Goal: Task Accomplishment & Management: Use online tool/utility

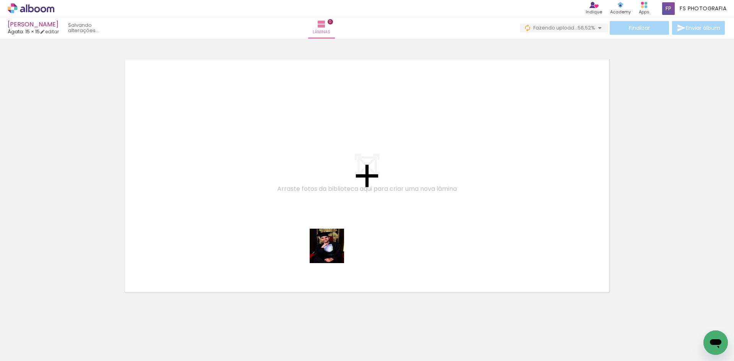
drag, startPoint x: 375, startPoint y: 343, endPoint x: 345, endPoint y: 283, distance: 66.7
click at [288, 190] on quentale-workspace at bounding box center [367, 180] width 734 height 361
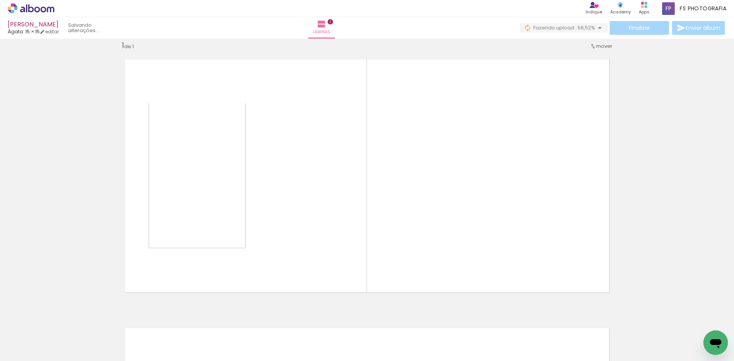
scroll to position [10, 0]
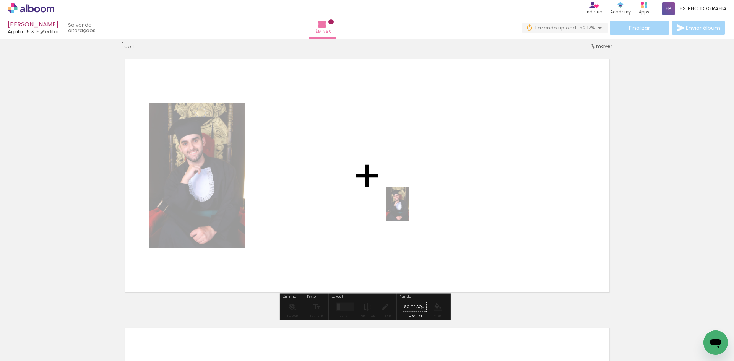
drag, startPoint x: 381, startPoint y: 346, endPoint x: 409, endPoint y: 210, distance: 139.4
click at [409, 210] on quentale-workspace at bounding box center [367, 180] width 734 height 361
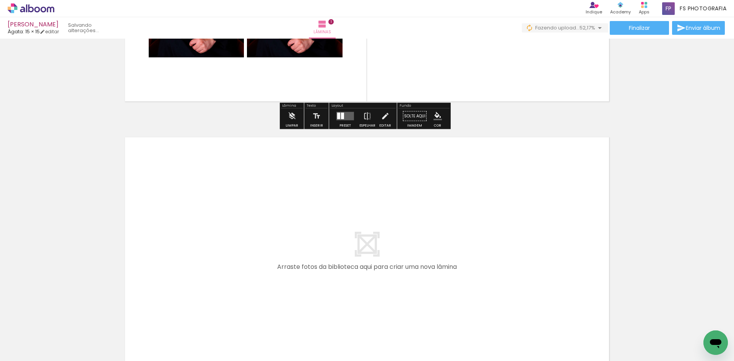
scroll to position [201, 0]
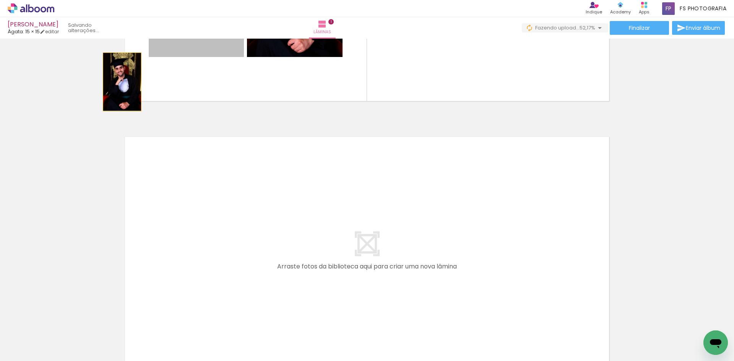
drag, startPoint x: 137, startPoint y: 75, endPoint x: 58, endPoint y: 109, distance: 85.7
click at [58, 109] on div "Inserir lâmina 1 de 1" at bounding box center [367, 109] width 734 height 538
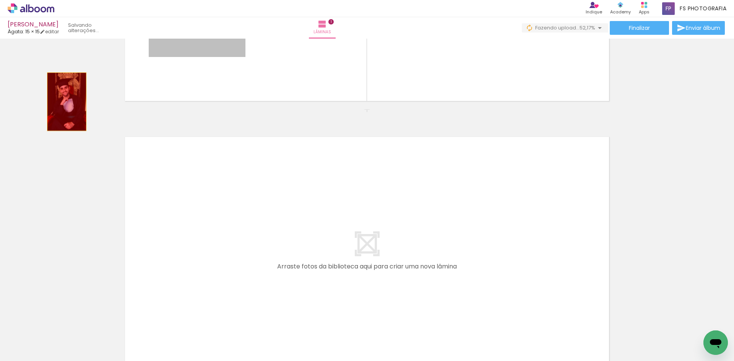
drag, startPoint x: 209, startPoint y: 57, endPoint x: 63, endPoint y: 105, distance: 153.7
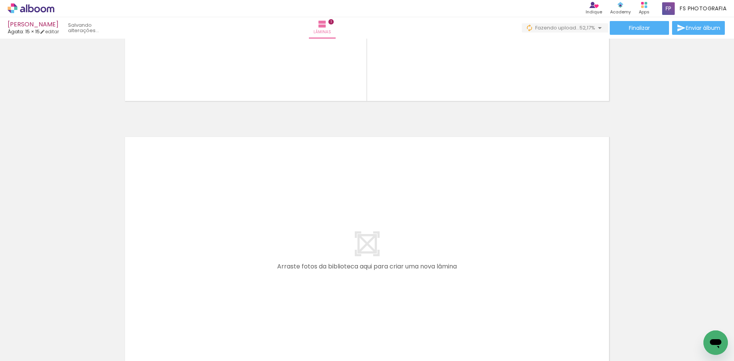
click at [41, 336] on iron-icon at bounding box center [39, 338] width 6 height 6
click at [42, 334] on paper-item "Não utilizadas" at bounding box center [24, 335] width 39 height 7
type input "Não utilizadas"
drag, startPoint x: 386, startPoint y: 345, endPoint x: 237, endPoint y: 65, distance: 316.9
click at [237, 65] on quentale-workspace at bounding box center [367, 180] width 734 height 361
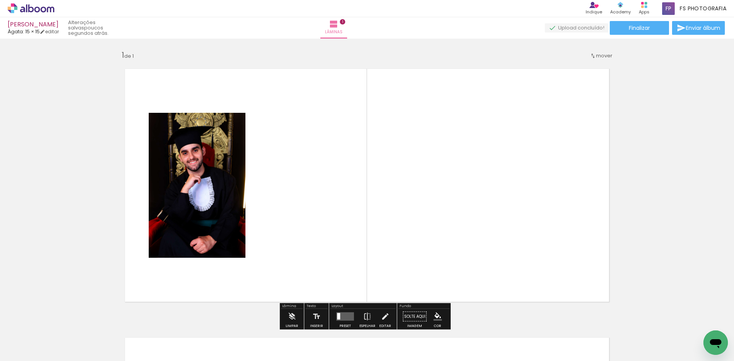
scroll to position [0, 0]
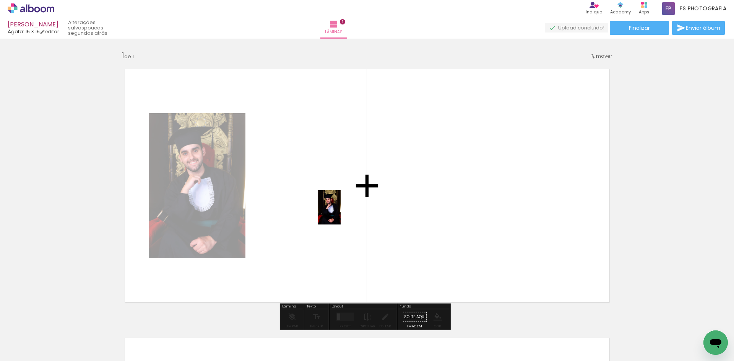
drag, startPoint x: 378, startPoint y: 342, endPoint x: 341, endPoint y: 213, distance: 133.8
click at [341, 213] on quentale-workspace at bounding box center [367, 180] width 734 height 361
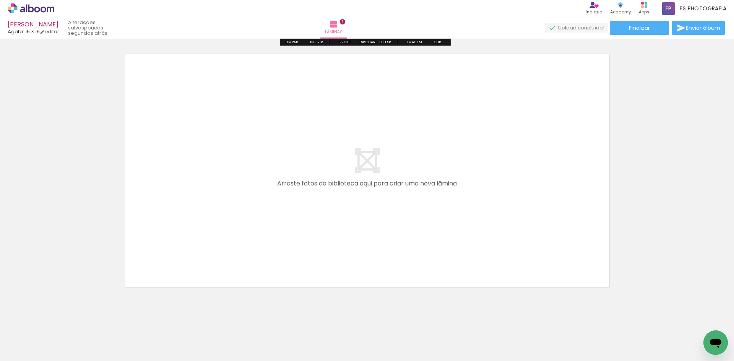
scroll to position [293, 0]
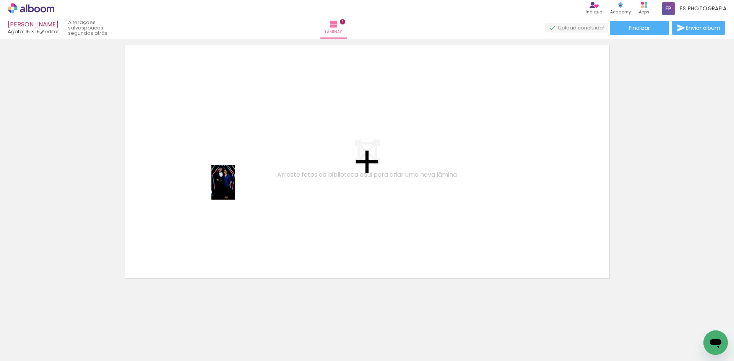
drag, startPoint x: 291, startPoint y: 343, endPoint x: 234, endPoint y: 187, distance: 165.8
click at [234, 187] on quentale-workspace at bounding box center [367, 180] width 734 height 361
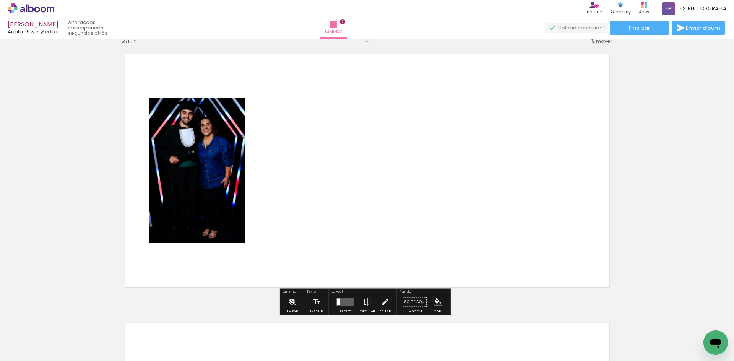
scroll to position [279, 0]
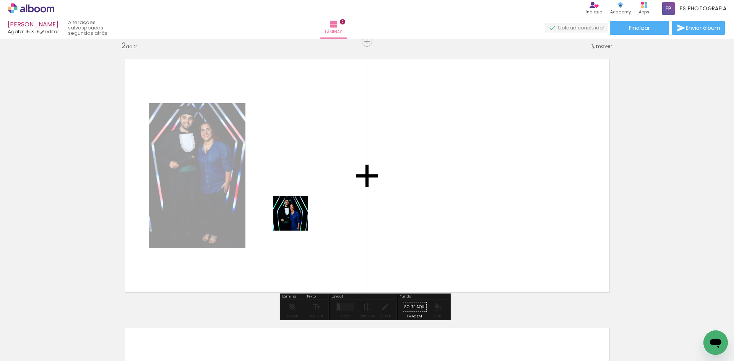
drag, startPoint x: 296, startPoint y: 337, endPoint x: 296, endPoint y: 219, distance: 118.2
click at [296, 219] on quentale-workspace at bounding box center [367, 180] width 734 height 361
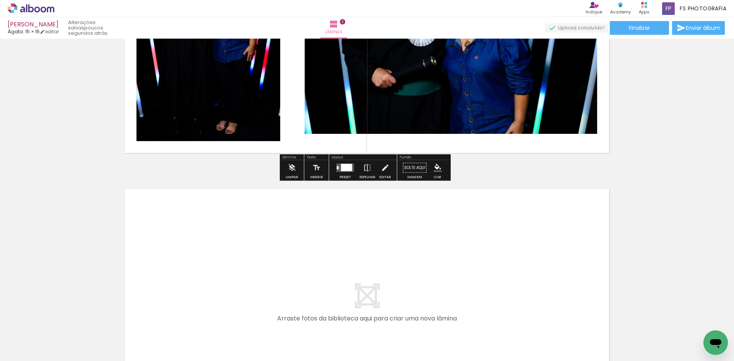
scroll to position [432, 0]
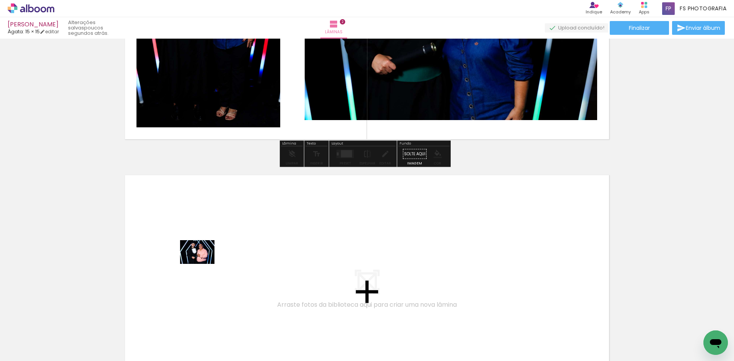
drag, startPoint x: 85, startPoint y: 342, endPoint x: 203, endPoint y: 263, distance: 142.4
click at [203, 263] on quentale-workspace at bounding box center [367, 180] width 734 height 361
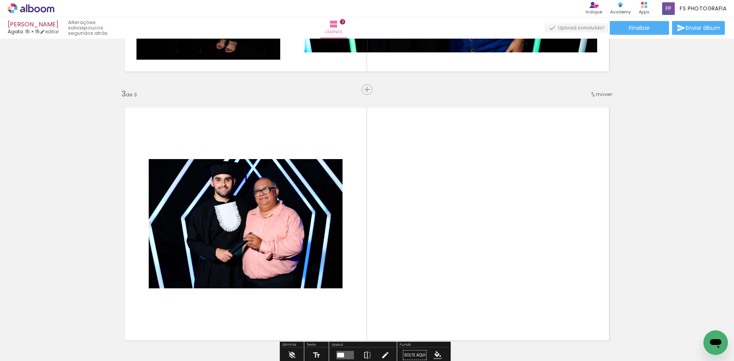
scroll to position [548, 0]
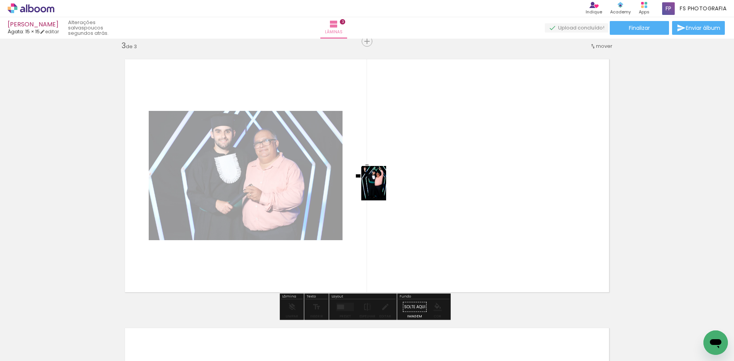
drag, startPoint x: 83, startPoint y: 335, endPoint x: 384, endPoint y: 189, distance: 334.8
click at [384, 189] on quentale-workspace at bounding box center [367, 180] width 734 height 361
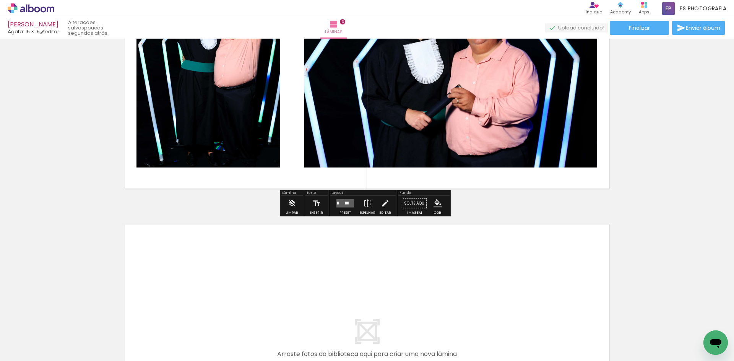
scroll to position [662, 0]
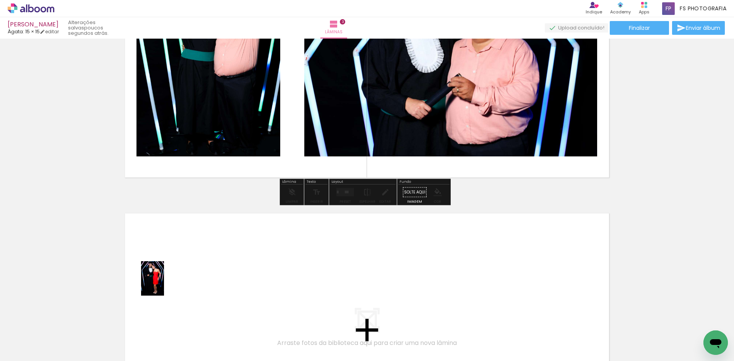
drag, startPoint x: 84, startPoint y: 342, endPoint x: 164, endPoint y: 284, distance: 98.4
click at [164, 284] on quentale-workspace at bounding box center [367, 180] width 734 height 361
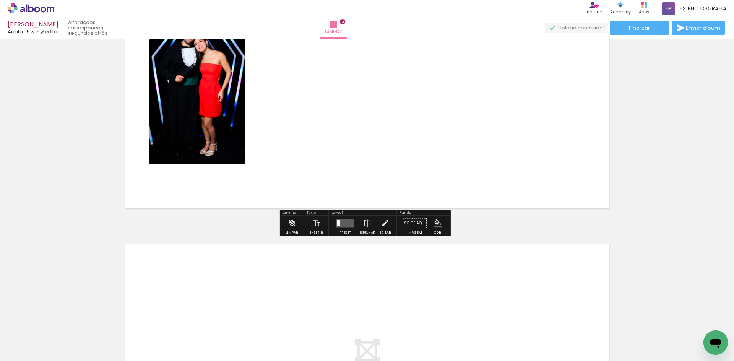
scroll to position [903, 0]
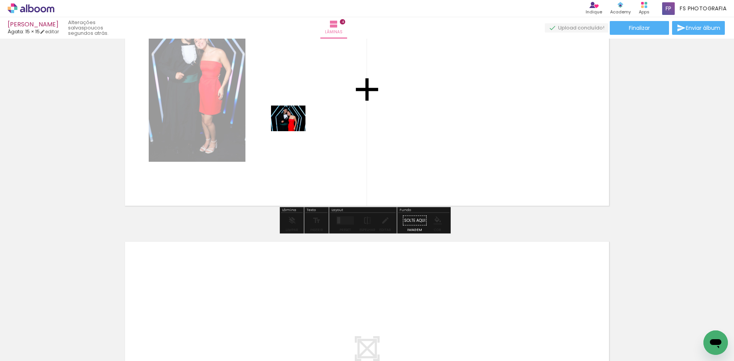
drag, startPoint x: 84, startPoint y: 339, endPoint x: 294, endPoint y: 129, distance: 297.5
click at [294, 129] on quentale-workspace at bounding box center [367, 180] width 734 height 361
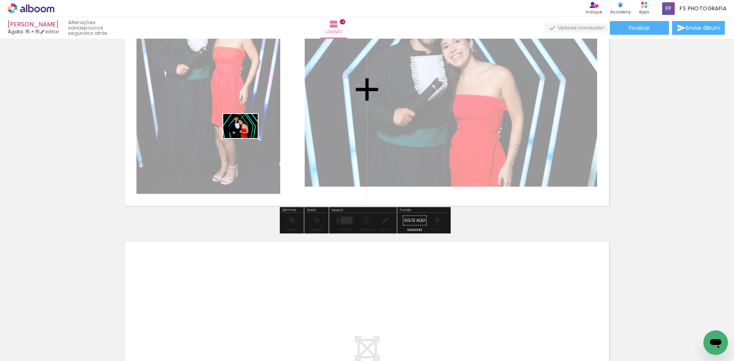
drag, startPoint x: 81, startPoint y: 340, endPoint x: 246, endPoint y: 137, distance: 261.9
click at [246, 137] on quentale-workspace at bounding box center [367, 180] width 734 height 361
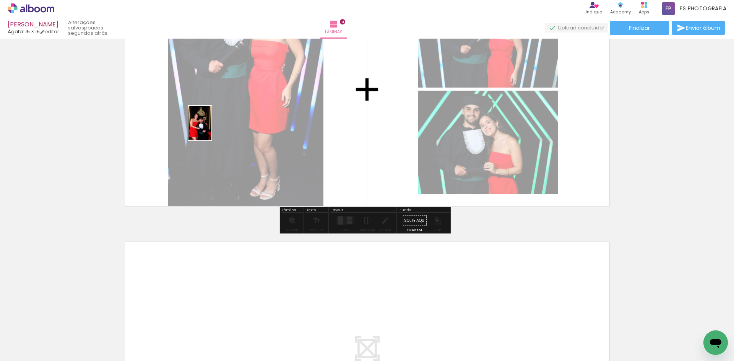
drag, startPoint x: 81, startPoint y: 340, endPoint x: 212, endPoint y: 129, distance: 247.8
click at [212, 129] on quentale-workspace at bounding box center [367, 180] width 734 height 361
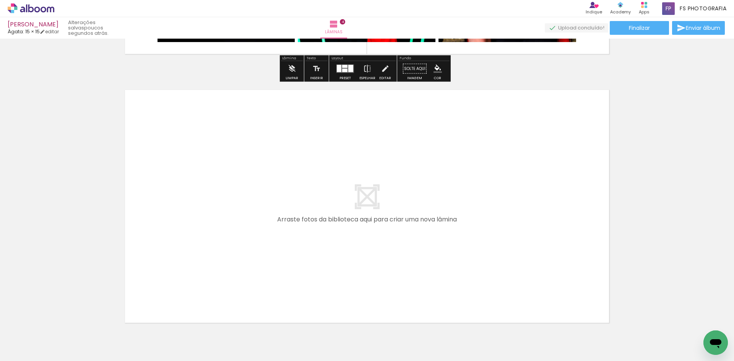
scroll to position [1056, 0]
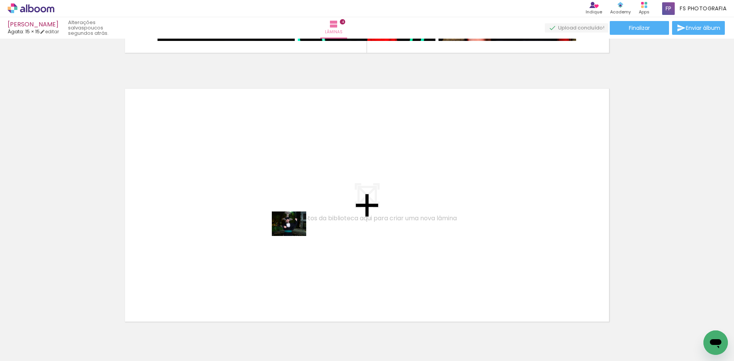
drag, startPoint x: 252, startPoint y: 345, endPoint x: 295, endPoint y: 234, distance: 118.7
click at [295, 234] on quentale-workspace at bounding box center [367, 180] width 734 height 361
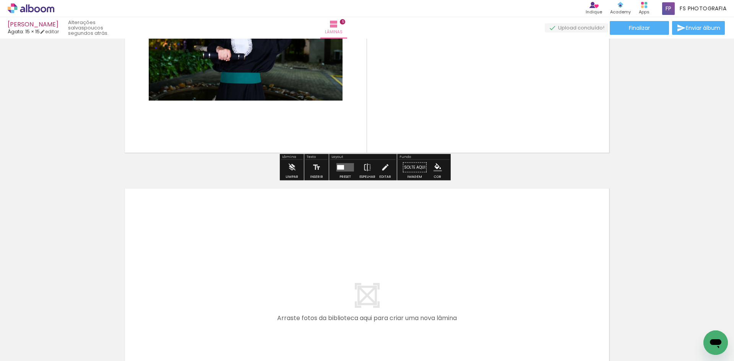
scroll to position [1238, 0]
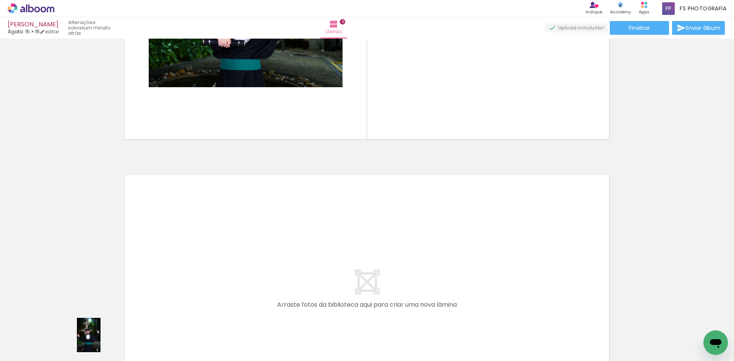
drag, startPoint x: 85, startPoint y: 345, endPoint x: 98, endPoint y: 345, distance: 13.8
click at [91, 345] on iron-image at bounding box center [77, 335] width 28 height 39
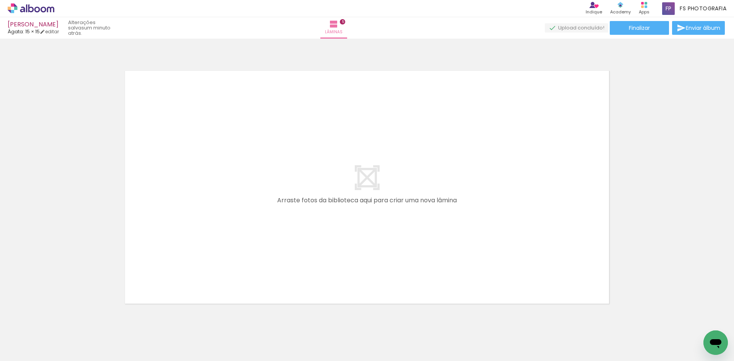
scroll to position [1353, 0]
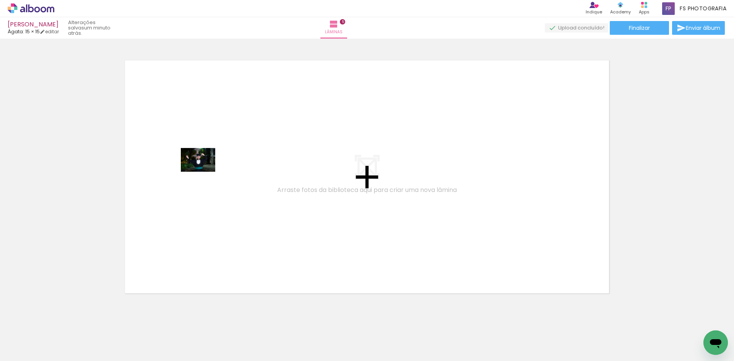
drag, startPoint x: 121, startPoint y: 336, endPoint x: 204, endPoint y: 171, distance: 184.6
click at [204, 171] on quentale-workspace at bounding box center [367, 180] width 734 height 361
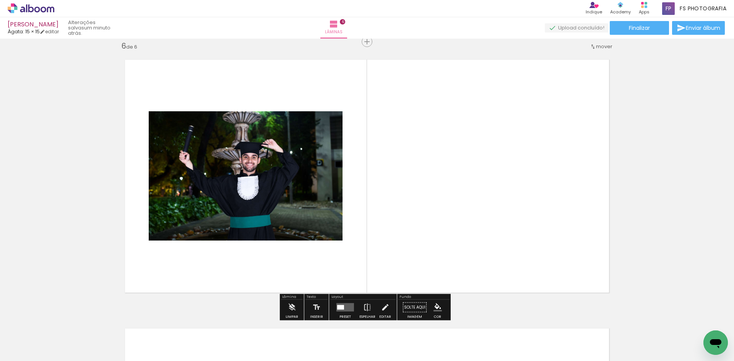
scroll to position [1354, 0]
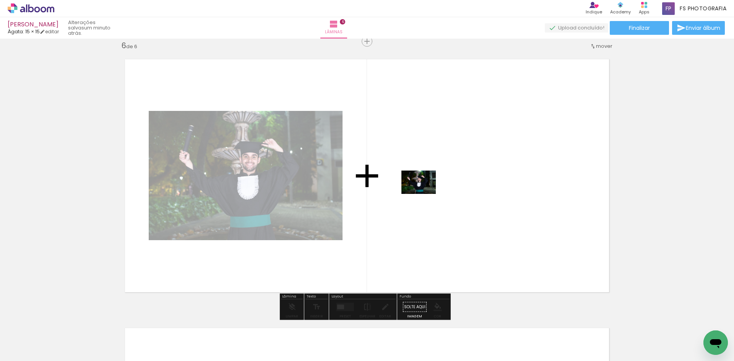
drag, startPoint x: 123, startPoint y: 341, endPoint x: 425, endPoint y: 194, distance: 335.9
click at [425, 194] on quentale-workspace at bounding box center [367, 180] width 734 height 361
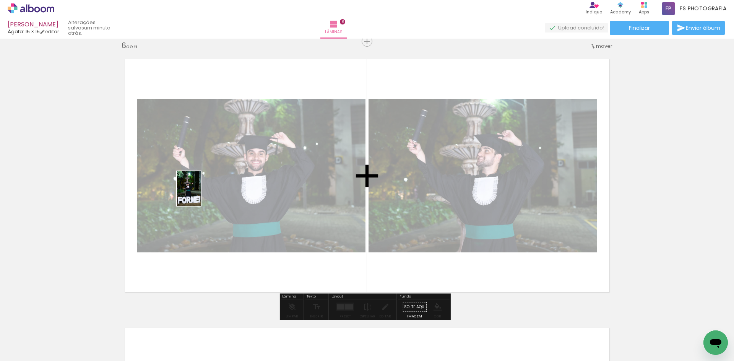
drag, startPoint x: 125, startPoint y: 345, endPoint x: 200, endPoint y: 194, distance: 168.8
click at [200, 194] on quentale-workspace at bounding box center [367, 180] width 734 height 361
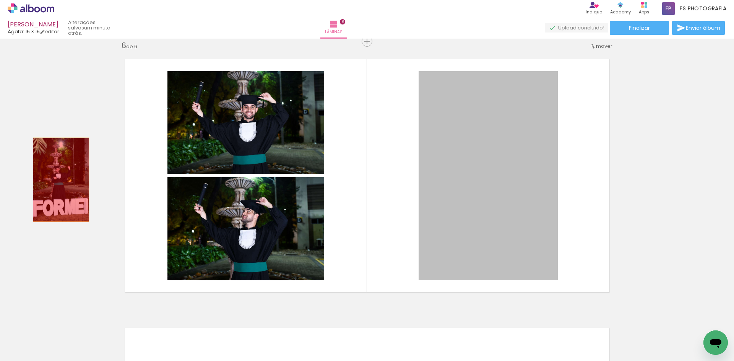
drag, startPoint x: 468, startPoint y: 157, endPoint x: 58, endPoint y: 180, distance: 410.6
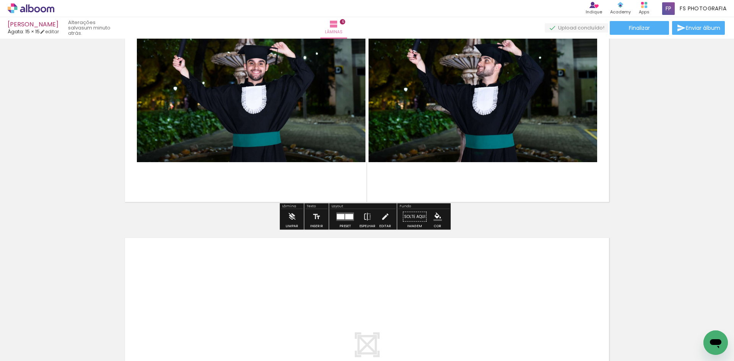
scroll to position [1469, 0]
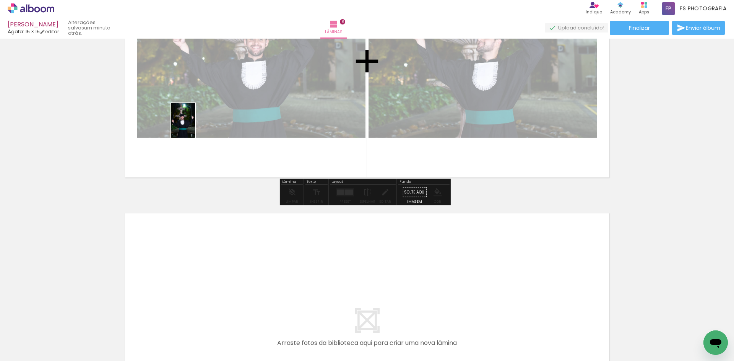
drag, startPoint x: 85, startPoint y: 343, endPoint x: 194, endPoint y: 126, distance: 242.7
click at [194, 126] on quentale-workspace at bounding box center [367, 180] width 734 height 361
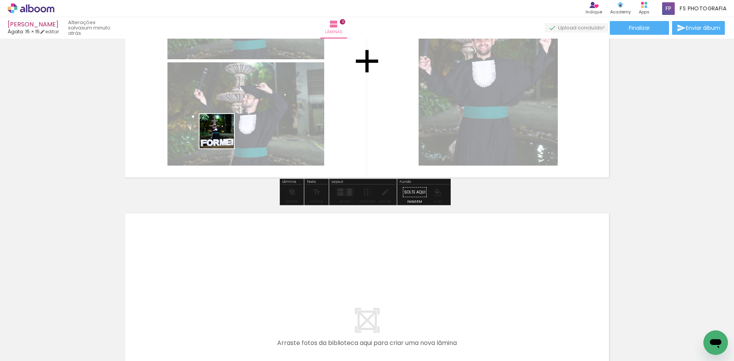
drag, startPoint x: 74, startPoint y: 340, endPoint x: 243, endPoint y: 105, distance: 289.1
click at [243, 105] on quentale-workspace at bounding box center [367, 180] width 734 height 361
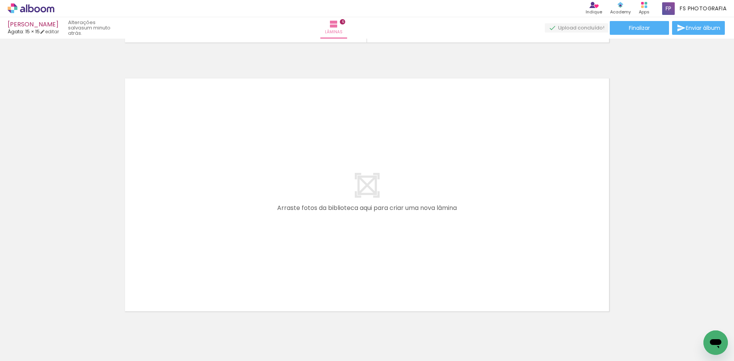
scroll to position [1561, 0]
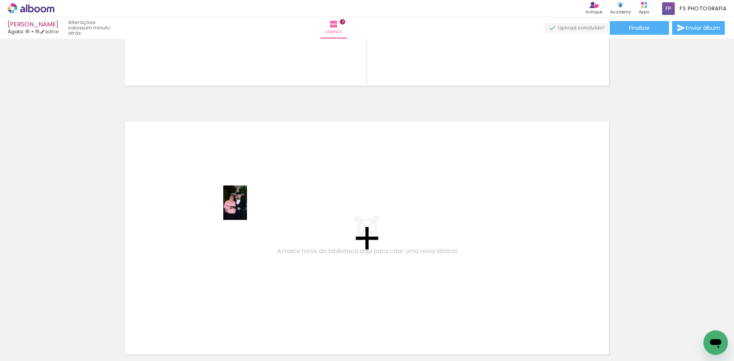
drag, startPoint x: 80, startPoint y: 336, endPoint x: 246, endPoint y: 208, distance: 210.1
click at [246, 208] on quentale-workspace at bounding box center [367, 180] width 734 height 361
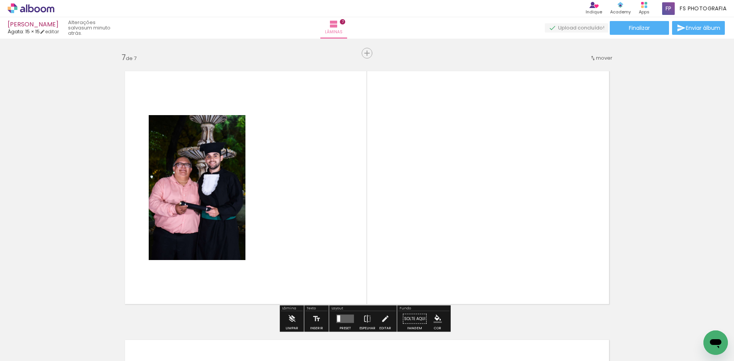
scroll to position [1623, 0]
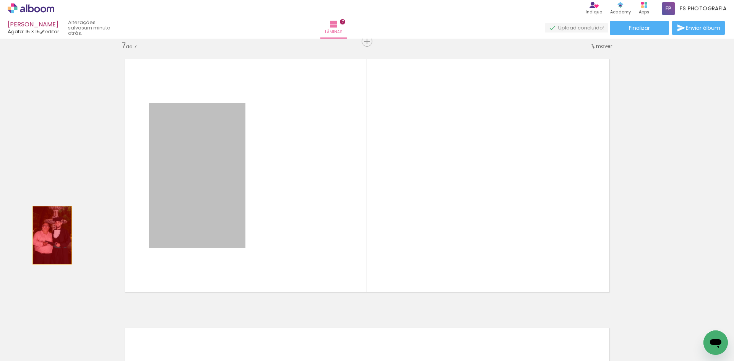
drag, startPoint x: 199, startPoint y: 215, endPoint x: 49, endPoint y: 235, distance: 151.2
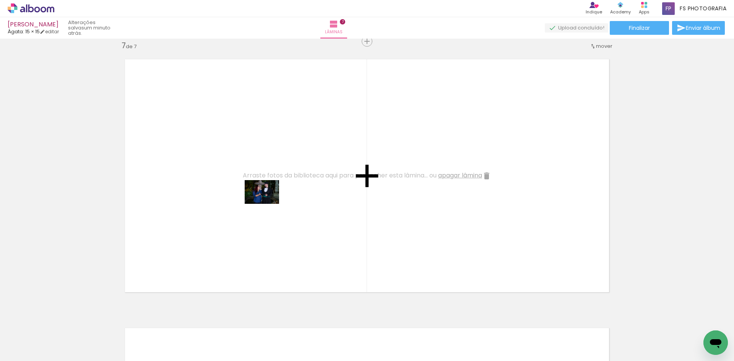
drag, startPoint x: 286, startPoint y: 344, endPoint x: 268, endPoint y: 203, distance: 141.9
click at [268, 203] on quentale-workspace at bounding box center [367, 180] width 734 height 361
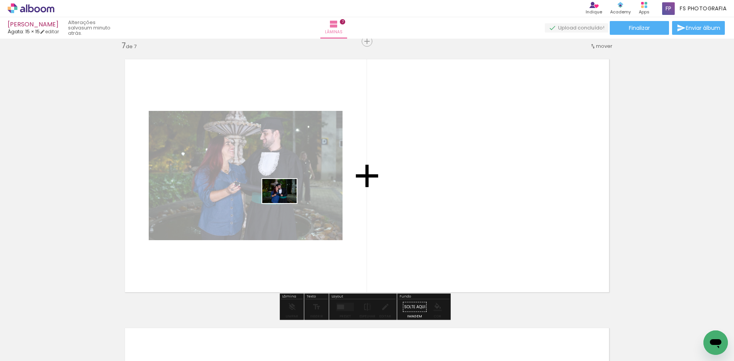
drag, startPoint x: 293, startPoint y: 336, endPoint x: 285, endPoint y: 202, distance: 134.5
click at [285, 202] on quentale-workspace at bounding box center [367, 180] width 734 height 361
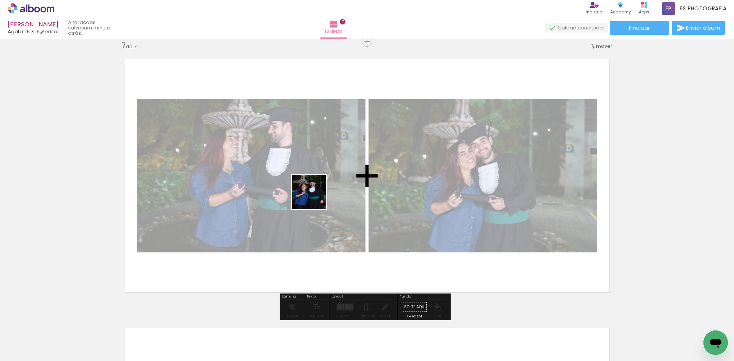
drag, startPoint x: 291, startPoint y: 344, endPoint x: 316, endPoint y: 196, distance: 150.0
click at [316, 196] on quentale-workspace at bounding box center [367, 180] width 734 height 361
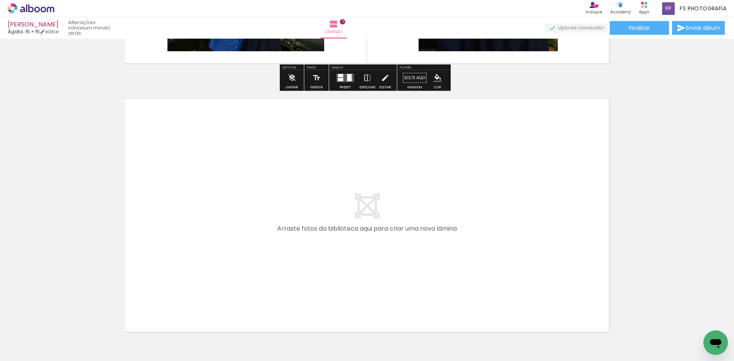
scroll to position [1853, 0]
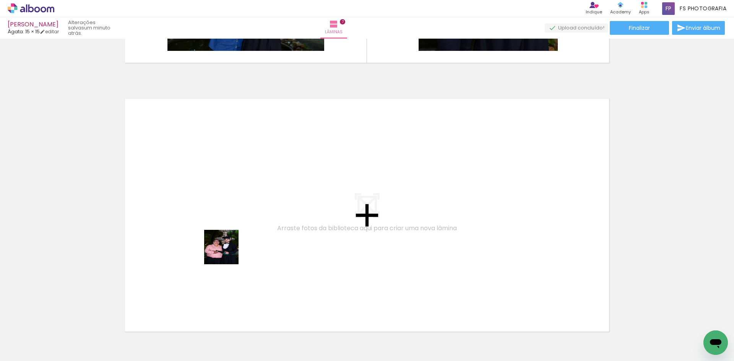
drag, startPoint x: 81, startPoint y: 340, endPoint x: 254, endPoint y: 239, distance: 200.4
click at [254, 239] on quentale-workspace at bounding box center [367, 180] width 734 height 361
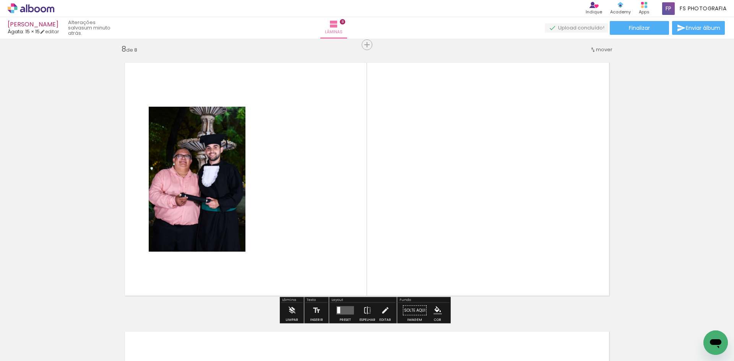
scroll to position [1892, 0]
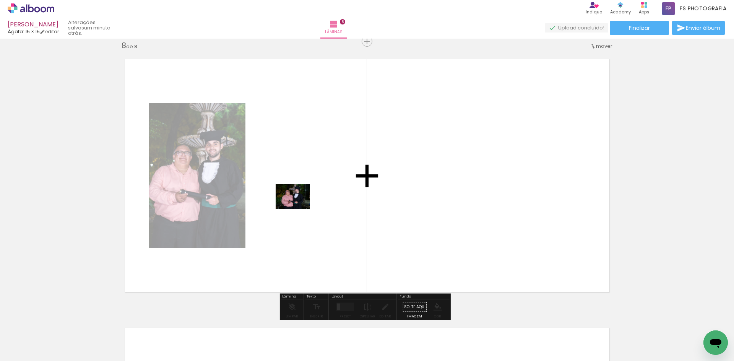
drag, startPoint x: 81, startPoint y: 341, endPoint x: 299, endPoint y: 207, distance: 255.2
click at [299, 207] on quentale-workspace at bounding box center [367, 180] width 734 height 361
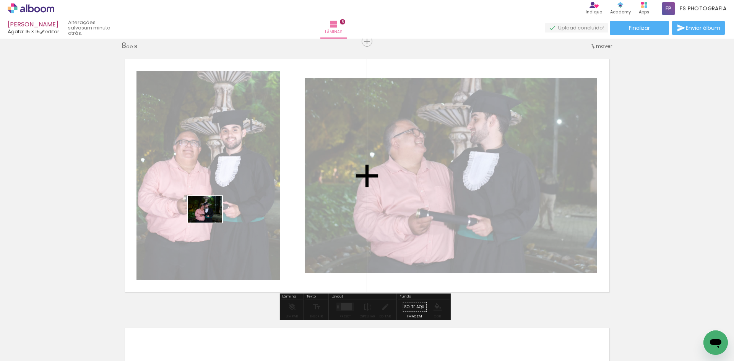
drag, startPoint x: 83, startPoint y: 340, endPoint x: 211, endPoint y: 219, distance: 175.3
click at [211, 219] on quentale-workspace at bounding box center [367, 180] width 734 height 361
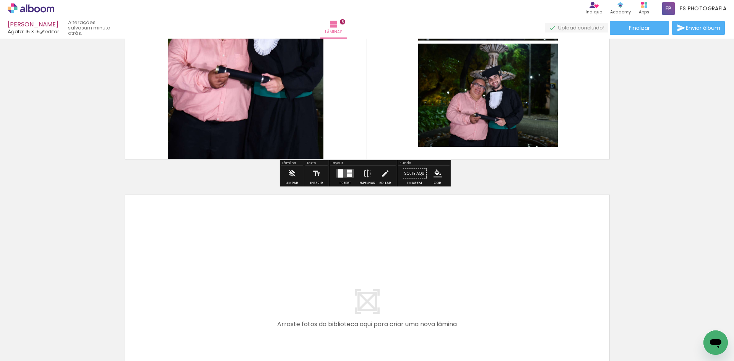
scroll to position [2045, 0]
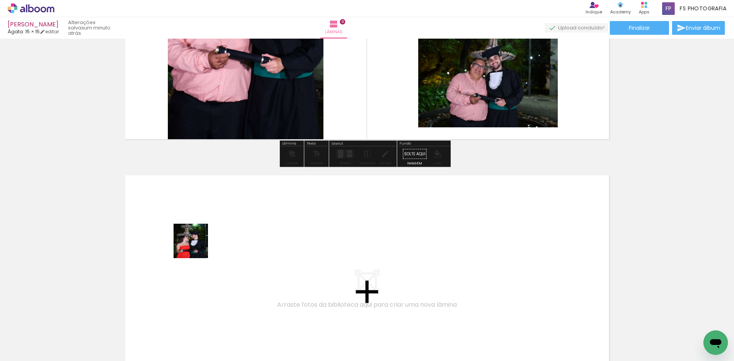
drag, startPoint x: 82, startPoint y: 341, endPoint x: 197, endPoint y: 247, distance: 148.4
click at [197, 247] on quentale-workspace at bounding box center [367, 180] width 734 height 361
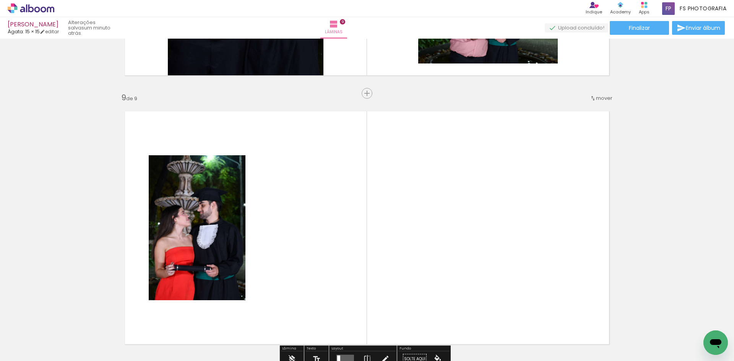
scroll to position [2162, 0]
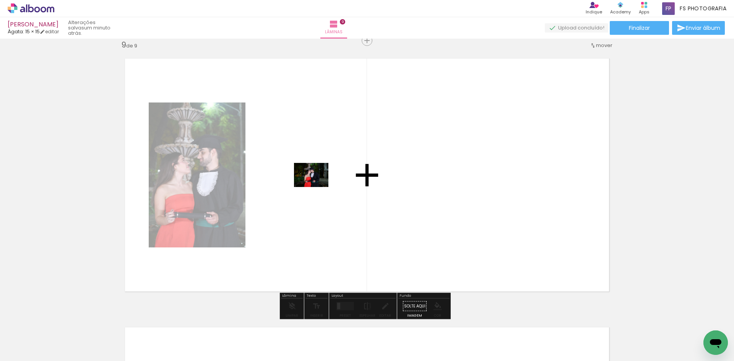
drag, startPoint x: 88, startPoint y: 334, endPoint x: 317, endPoint y: 186, distance: 272.6
click at [317, 186] on quentale-workspace at bounding box center [367, 180] width 734 height 361
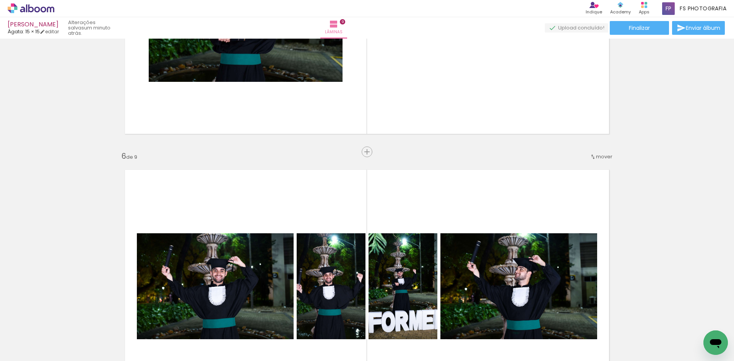
scroll to position [1397, 0]
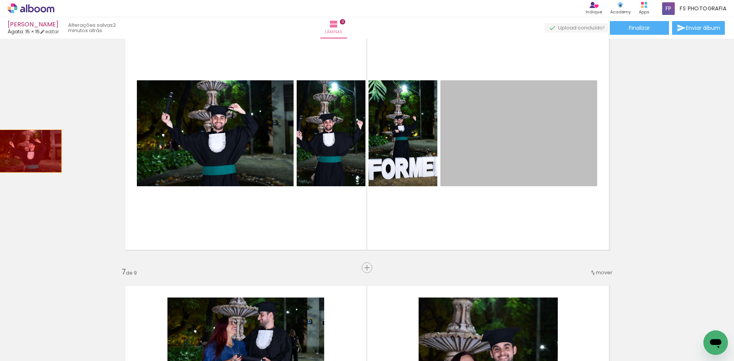
drag, startPoint x: 541, startPoint y: 136, endPoint x: 27, endPoint y: 151, distance: 514.3
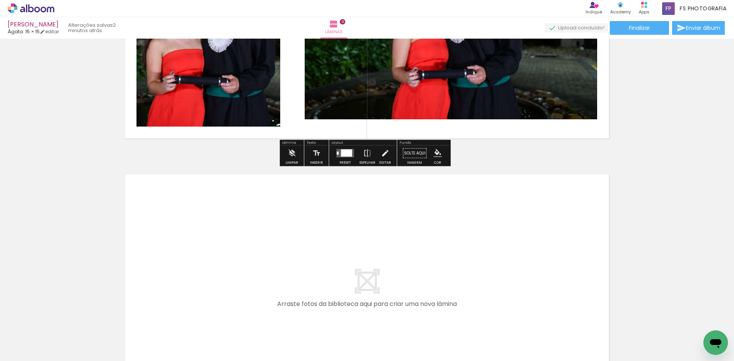
scroll to position [2391, 0]
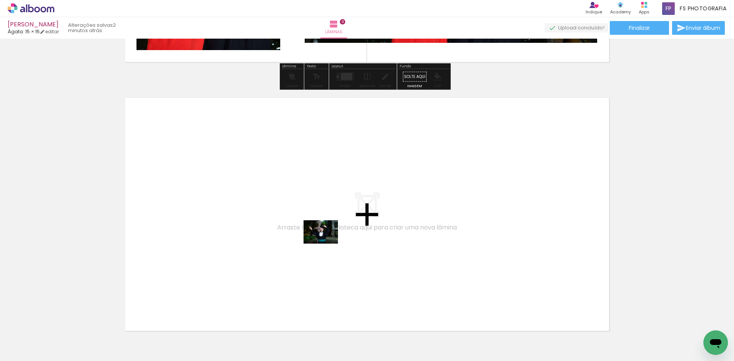
drag, startPoint x: 77, startPoint y: 339, endPoint x: 327, endPoint y: 243, distance: 267.1
click at [327, 243] on quentale-workspace at bounding box center [367, 180] width 734 height 361
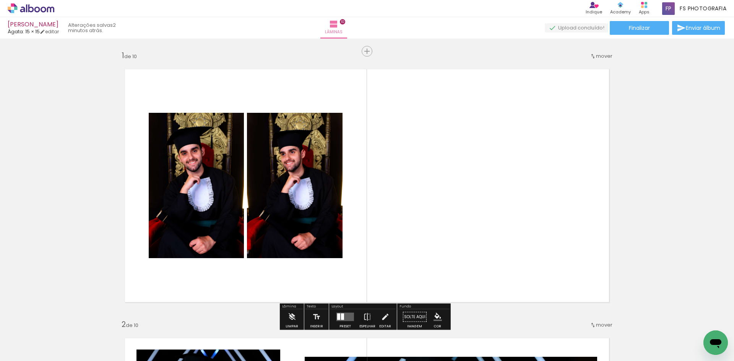
scroll to position [76, 0]
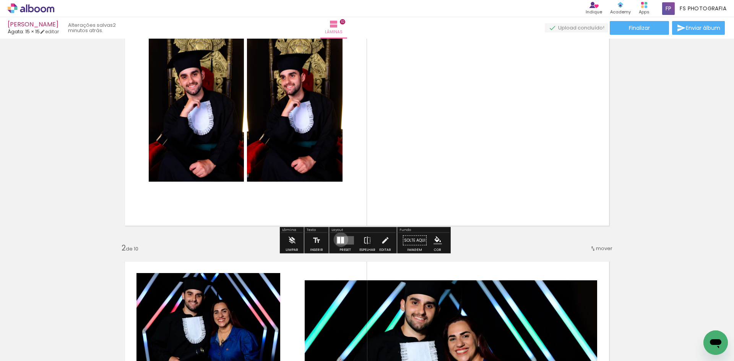
click at [341, 239] on div at bounding box center [342, 240] width 3 height 7
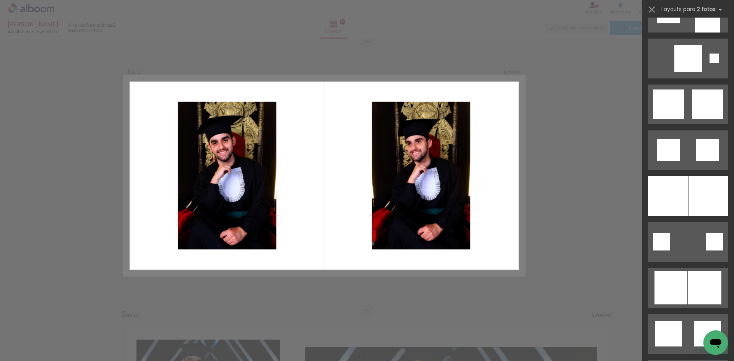
scroll to position [803, 0]
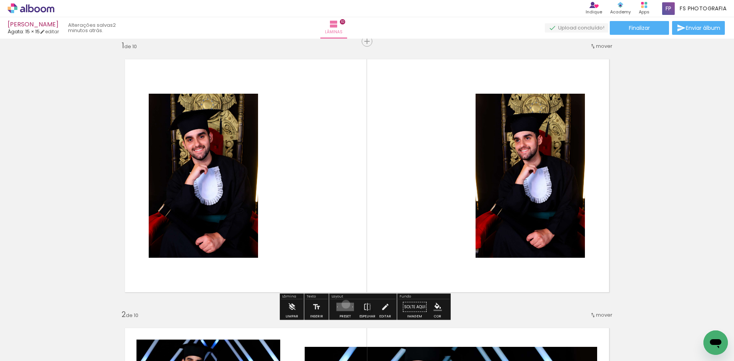
click at [344, 304] on quentale-layouter at bounding box center [346, 307] width 18 height 8
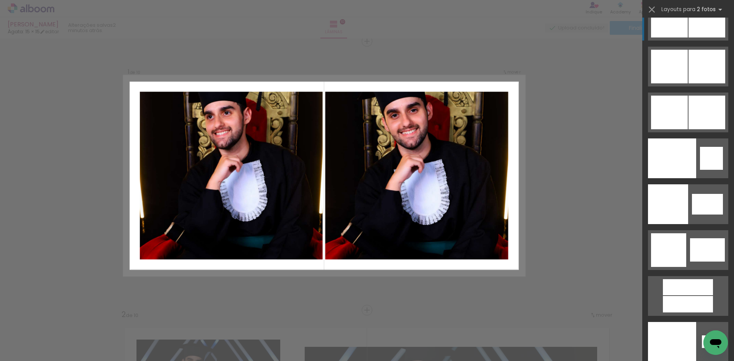
scroll to position [3924, 0]
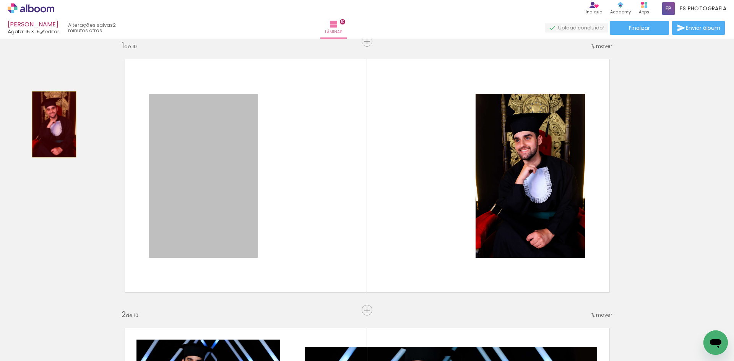
drag, startPoint x: 197, startPoint y: 175, endPoint x: 51, endPoint y: 124, distance: 154.0
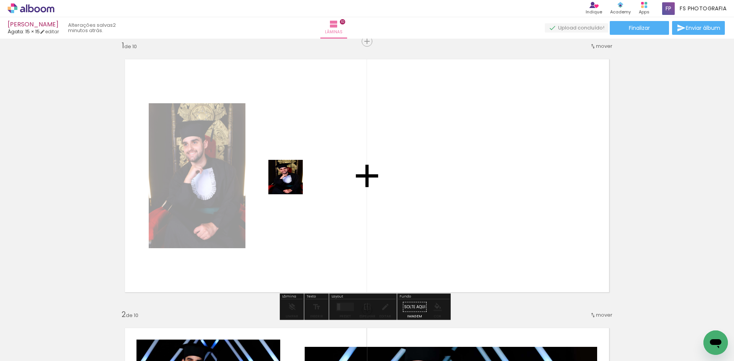
drag, startPoint x: 80, startPoint y: 343, endPoint x: 291, endPoint y: 183, distance: 265.7
click at [291, 183] on quentale-workspace at bounding box center [367, 180] width 734 height 361
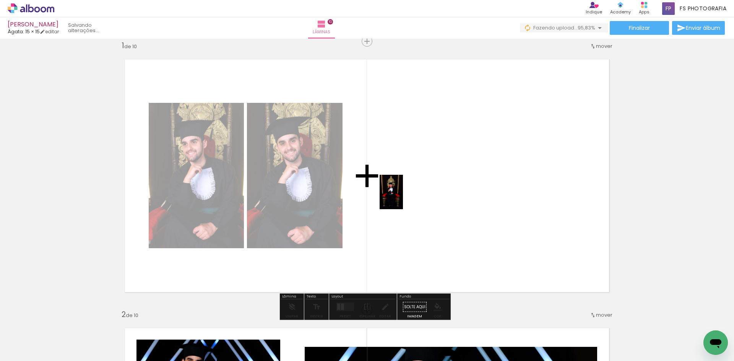
drag, startPoint x: 84, startPoint y: 341, endPoint x: 403, endPoint y: 198, distance: 349.6
click at [403, 198] on quentale-workspace at bounding box center [367, 180] width 734 height 361
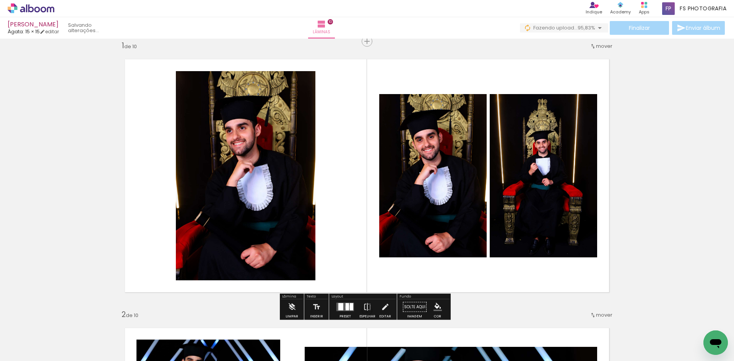
click at [346, 307] on div at bounding box center [347, 306] width 3 height 7
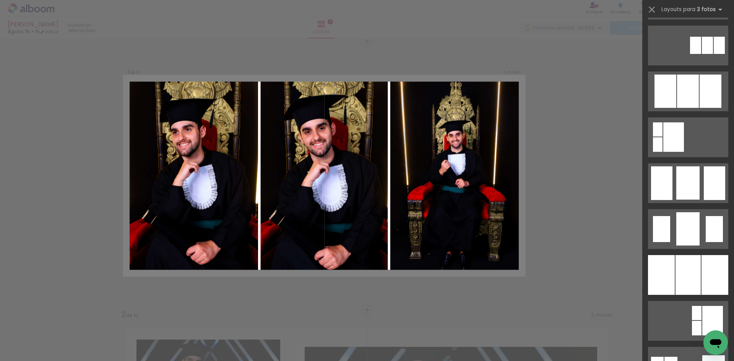
scroll to position [459, 0]
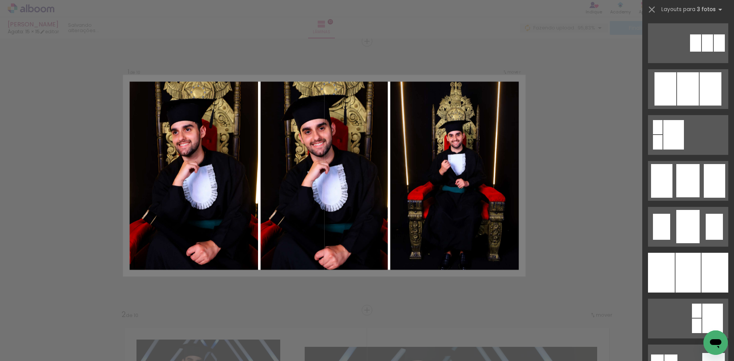
click at [677, 257] on div at bounding box center [688, 273] width 25 height 40
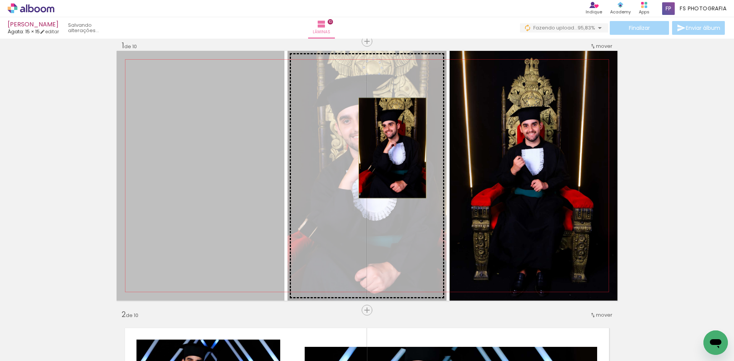
drag, startPoint x: 208, startPoint y: 148, endPoint x: 390, endPoint y: 148, distance: 182.1
click at [0, 0] on slot at bounding box center [0, 0] width 0 height 0
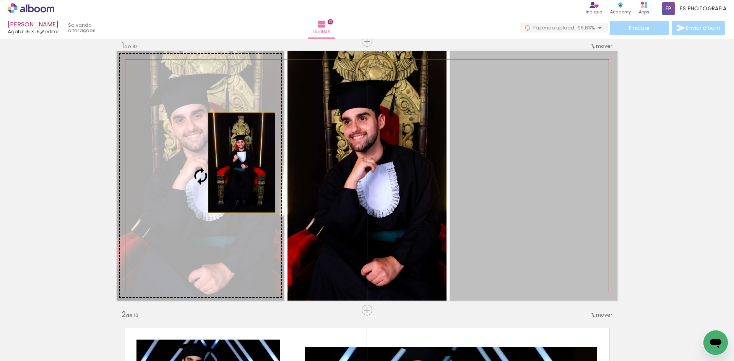
drag, startPoint x: 539, startPoint y: 163, endPoint x: 233, endPoint y: 163, distance: 305.6
click at [0, 0] on slot at bounding box center [0, 0] width 0 height 0
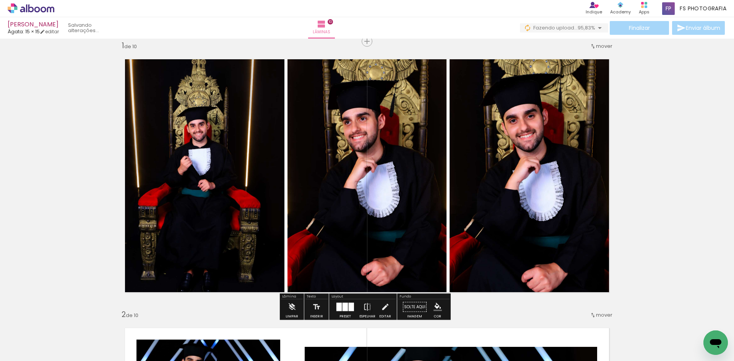
click at [484, 149] on quentale-photo at bounding box center [534, 176] width 168 height 250
click at [361, 164] on quentale-photo at bounding box center [367, 176] width 159 height 250
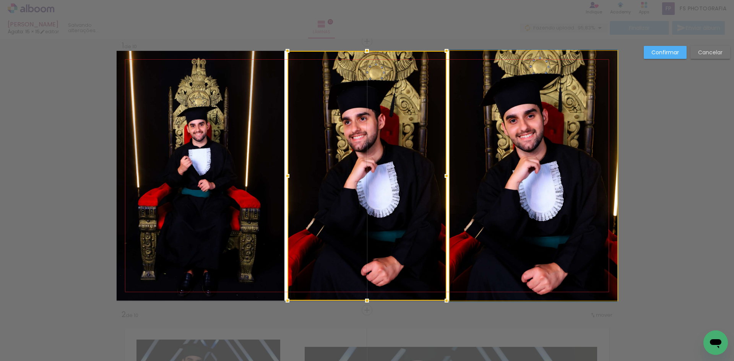
click at [471, 151] on quentale-photo at bounding box center [534, 176] width 168 height 250
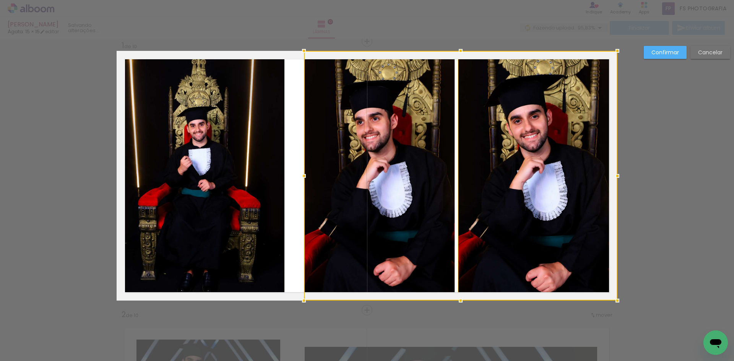
drag, startPoint x: 286, startPoint y: 177, endPoint x: 303, endPoint y: 179, distance: 16.5
click at [303, 179] on div at bounding box center [303, 175] width 15 height 15
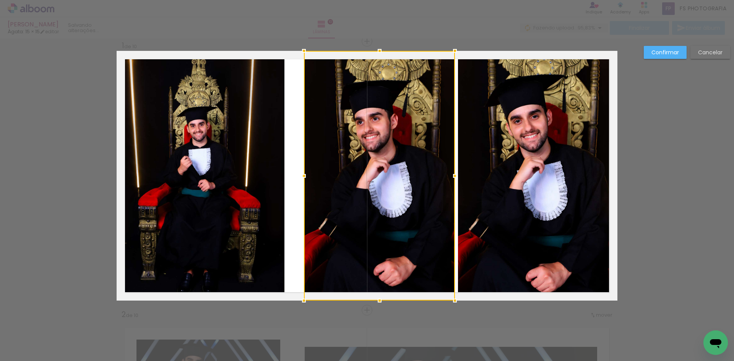
click at [246, 181] on quentale-photo at bounding box center [201, 176] width 168 height 250
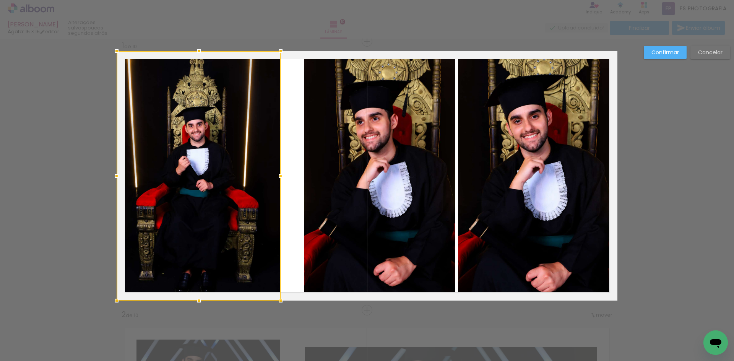
drag, startPoint x: 283, startPoint y: 176, endPoint x: 279, endPoint y: 179, distance: 5.4
click at [279, 179] on div at bounding box center [280, 175] width 15 height 15
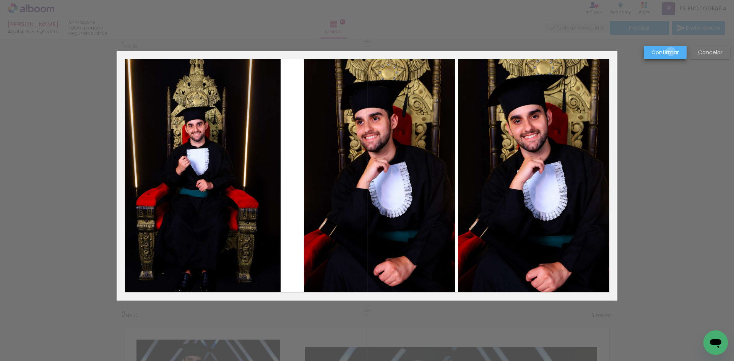
click at [0, 0] on slot "Confirmar" at bounding box center [0, 0] width 0 height 0
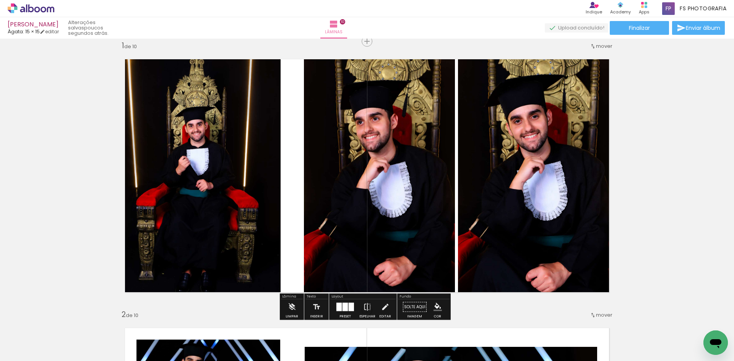
click at [389, 174] on quentale-photo at bounding box center [379, 176] width 151 height 250
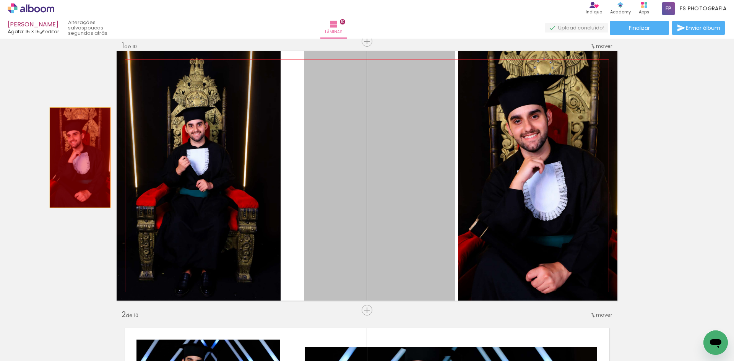
drag, startPoint x: 362, startPoint y: 163, endPoint x: 77, endPoint y: 158, distance: 285.0
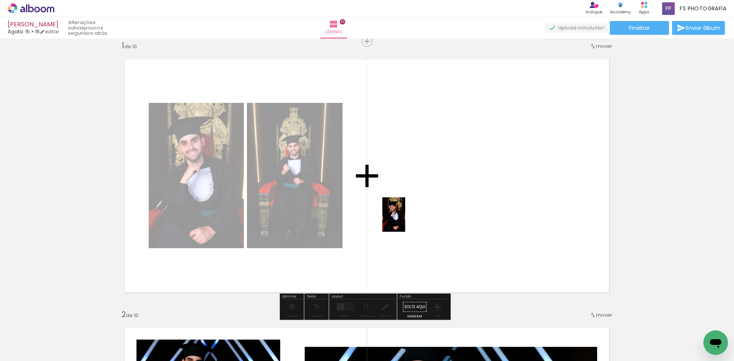
drag, startPoint x: 79, startPoint y: 338, endPoint x: 408, endPoint y: 220, distance: 349.3
click at [408, 220] on quentale-workspace at bounding box center [367, 180] width 734 height 361
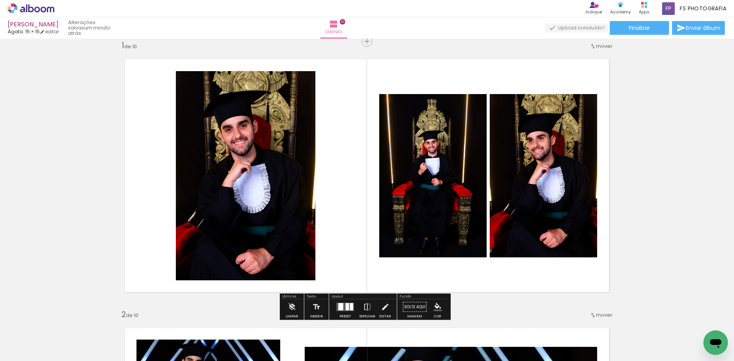
click at [341, 309] on div at bounding box center [340, 306] width 5 height 7
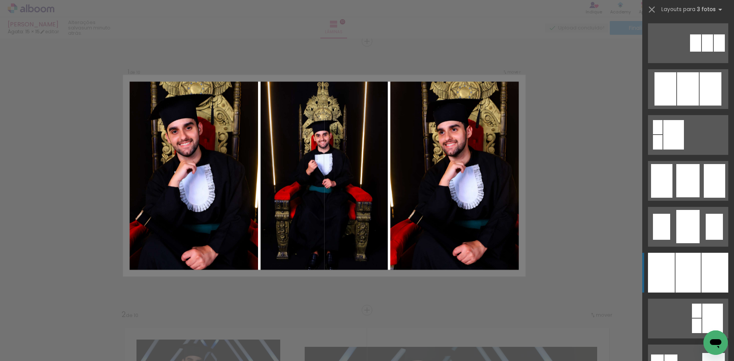
scroll to position [497, 0]
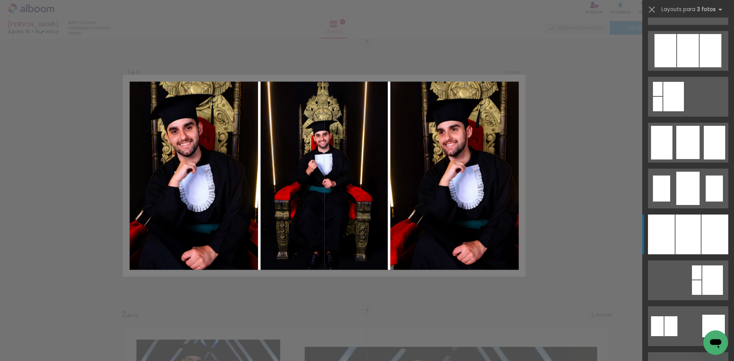
click at [698, 217] on div at bounding box center [688, 235] width 25 height 40
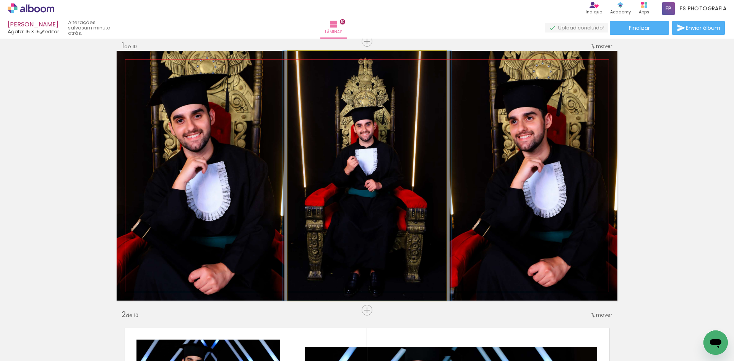
click at [379, 132] on quentale-photo at bounding box center [367, 176] width 159 height 250
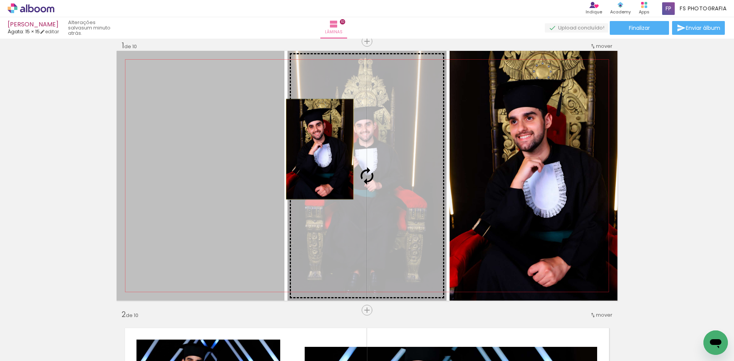
drag, startPoint x: 213, startPoint y: 149, endPoint x: 317, endPoint y: 149, distance: 103.6
click at [0, 0] on slot at bounding box center [0, 0] width 0 height 0
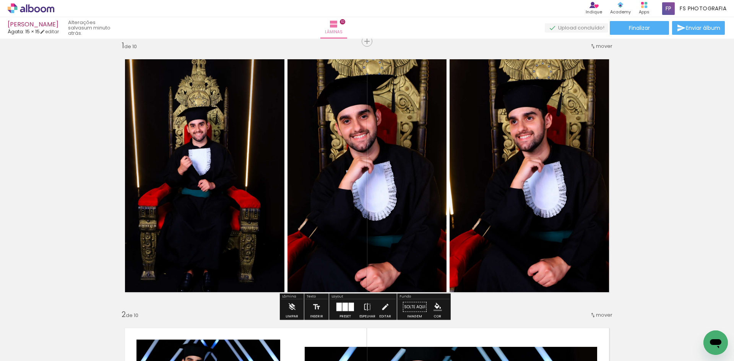
click at [244, 160] on quentale-photo at bounding box center [201, 176] width 168 height 250
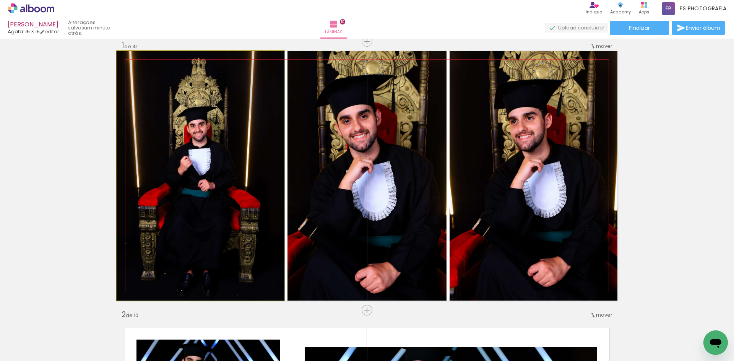
click at [244, 160] on quentale-photo at bounding box center [201, 176] width 168 height 250
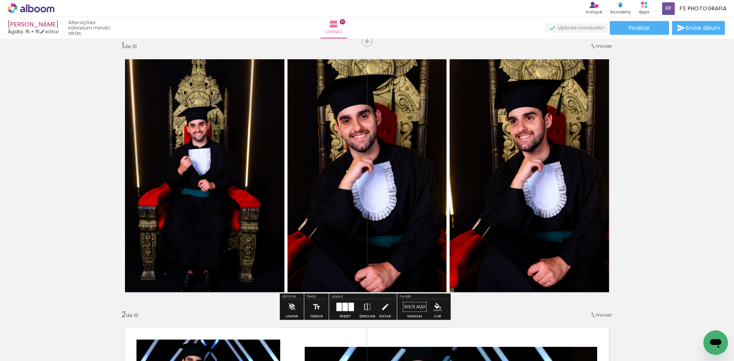
click at [238, 154] on quentale-photo at bounding box center [201, 176] width 168 height 250
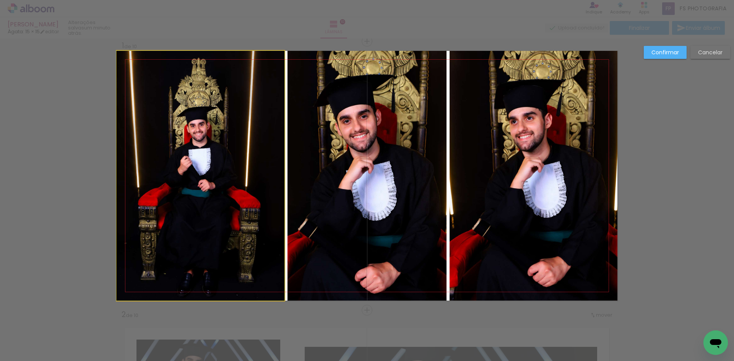
click at [254, 158] on quentale-photo at bounding box center [201, 176] width 168 height 250
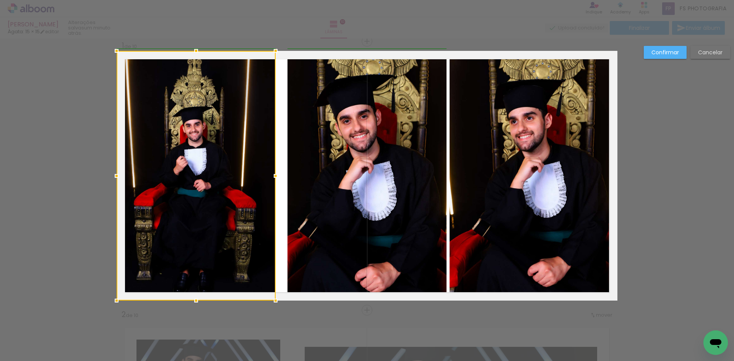
drag, startPoint x: 283, startPoint y: 177, endPoint x: 272, endPoint y: 177, distance: 11.1
click at [272, 177] on div at bounding box center [275, 175] width 15 height 15
click at [314, 166] on quentale-photo at bounding box center [367, 176] width 159 height 250
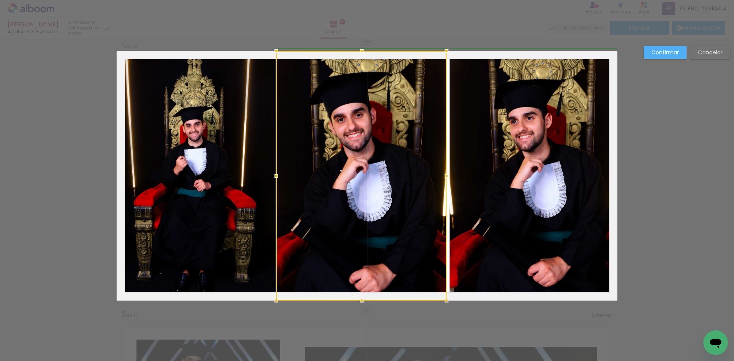
drag, startPoint x: 288, startPoint y: 176, endPoint x: 281, endPoint y: 176, distance: 7.3
click at [281, 176] on div at bounding box center [276, 175] width 15 height 15
click at [384, 162] on div at bounding box center [362, 176] width 170 height 250
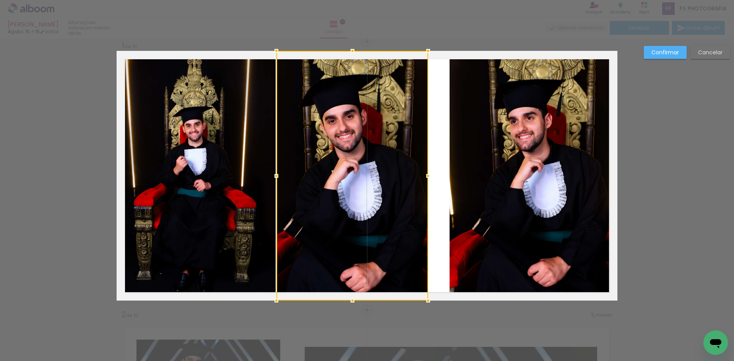
drag, startPoint x: 442, startPoint y: 177, endPoint x: 422, endPoint y: 177, distance: 19.9
click at [422, 177] on div at bounding box center [428, 175] width 15 height 15
click at [498, 176] on quentale-photo at bounding box center [534, 176] width 168 height 250
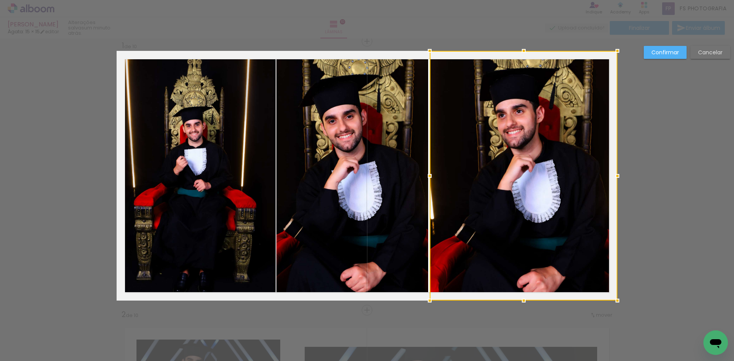
drag, startPoint x: 445, startPoint y: 177, endPoint x: 425, endPoint y: 177, distance: 19.9
click at [425, 177] on div at bounding box center [429, 175] width 15 height 15
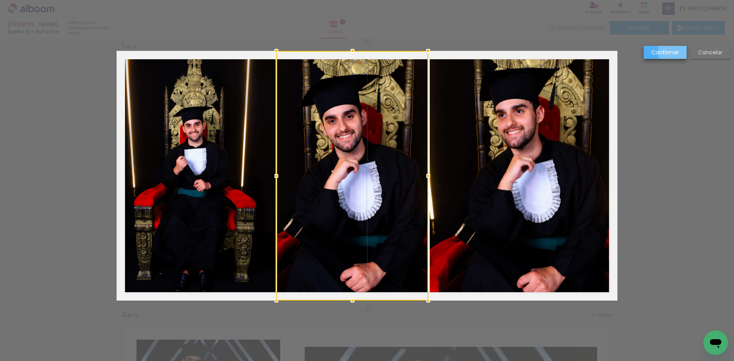
click at [0, 0] on slot "Confirmar" at bounding box center [0, 0] width 0 height 0
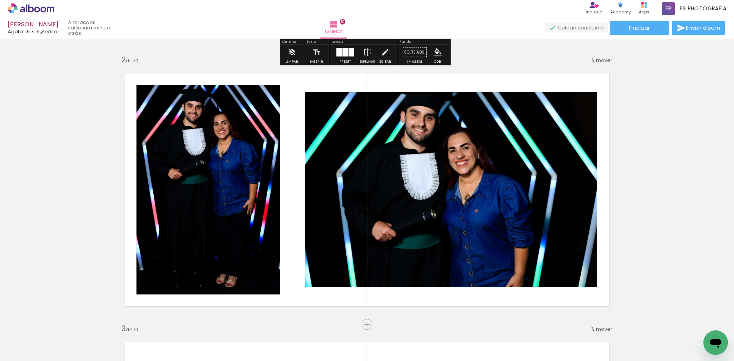
scroll to position [278, 0]
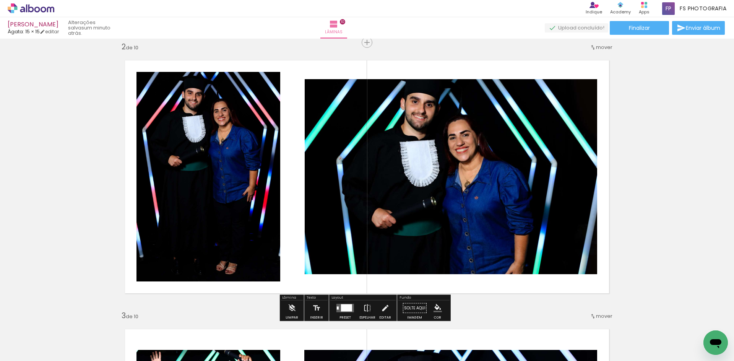
click at [341, 307] on div at bounding box center [346, 307] width 11 height 7
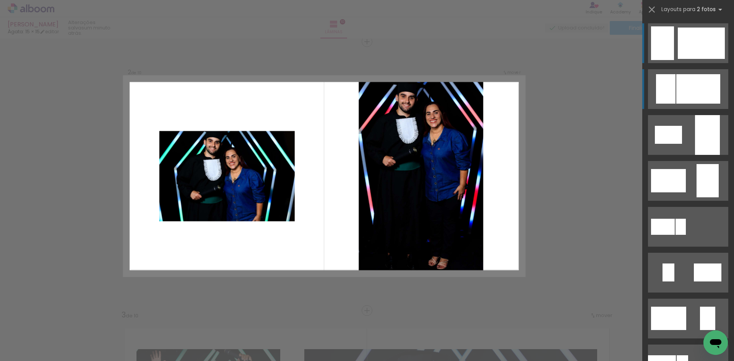
scroll to position [279, 0]
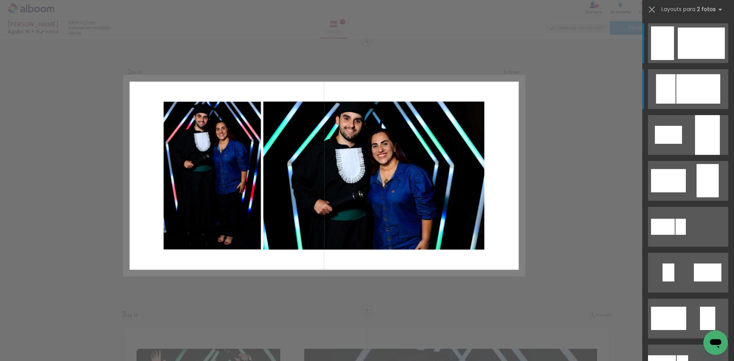
click at [686, 88] on div at bounding box center [699, 88] width 44 height 29
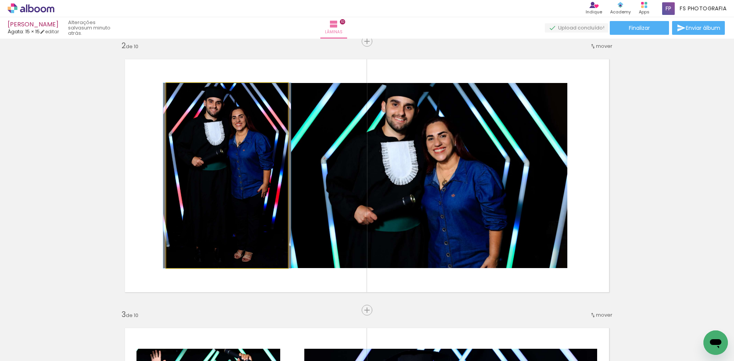
click at [252, 174] on quentale-photo at bounding box center [227, 175] width 122 height 185
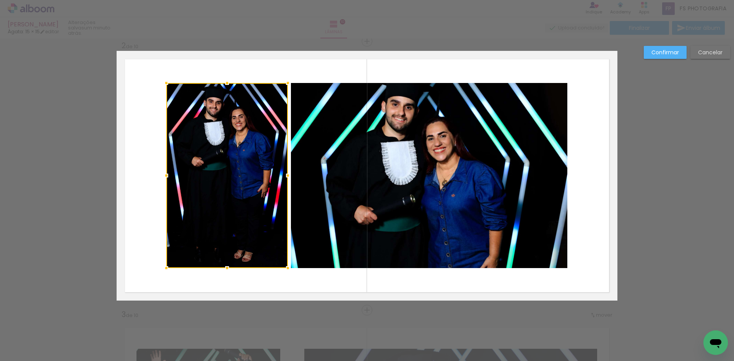
click at [418, 174] on quentale-photo at bounding box center [429, 175] width 277 height 185
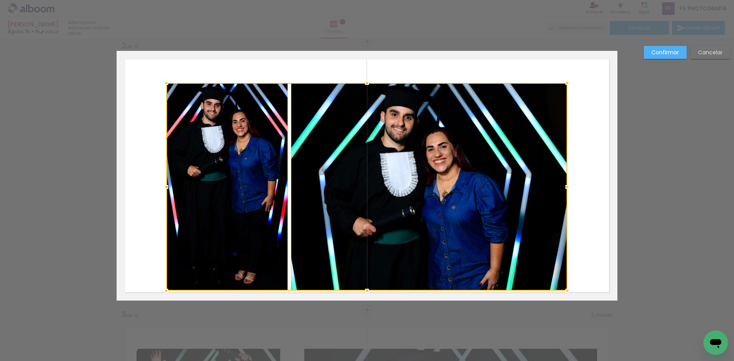
drag, startPoint x: 364, startPoint y: 268, endPoint x: 364, endPoint y: 290, distance: 22.6
click at [364, 290] on div at bounding box center [367, 290] width 15 height 15
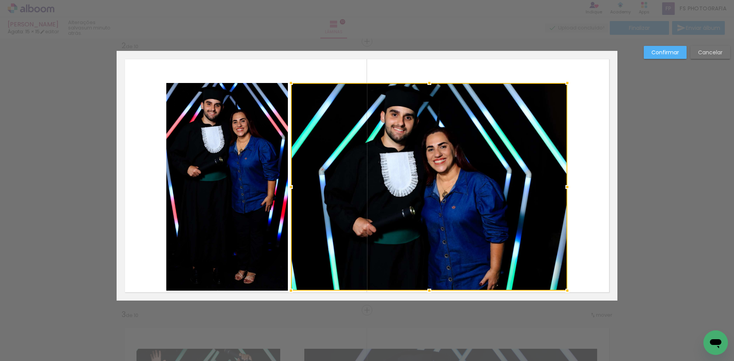
click at [239, 183] on quentale-photo at bounding box center [227, 187] width 122 height 208
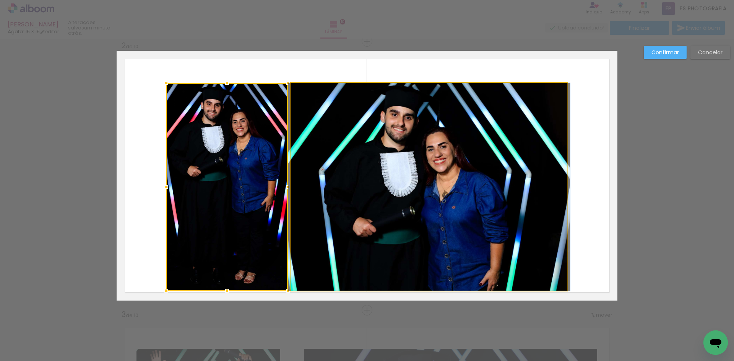
click at [390, 183] on quentale-photo at bounding box center [429, 187] width 277 height 208
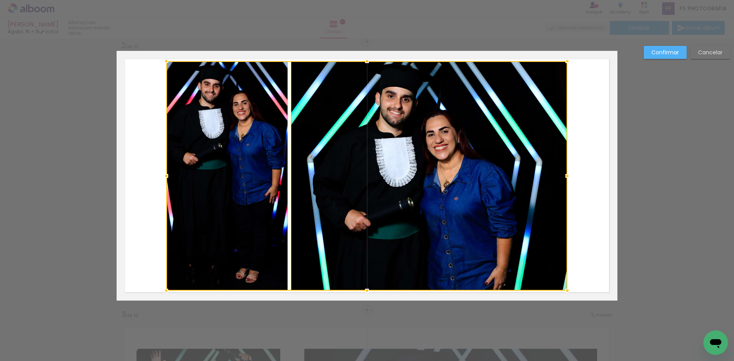
drag, startPoint x: 364, startPoint y: 84, endPoint x: 364, endPoint y: 62, distance: 21.8
click at [364, 62] on div at bounding box center [367, 61] width 15 height 15
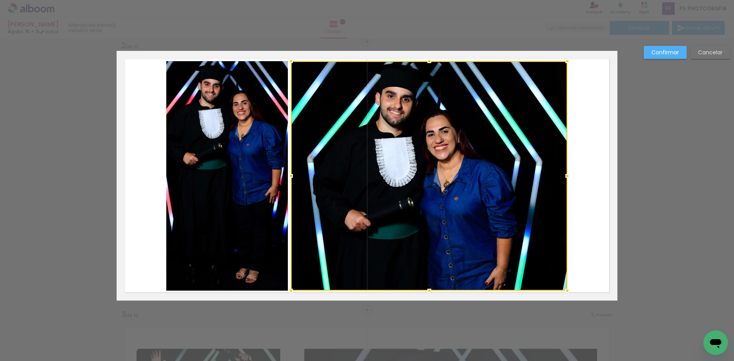
click at [231, 124] on quentale-photo at bounding box center [227, 175] width 122 height 229
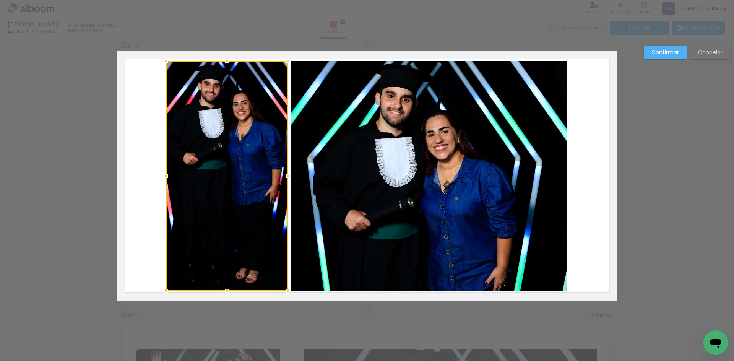
click at [438, 152] on quentale-photo at bounding box center [429, 175] width 277 height 229
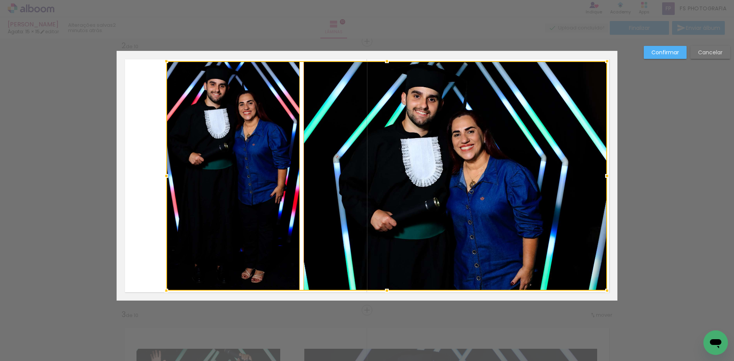
drag, startPoint x: 567, startPoint y: 176, endPoint x: 474, endPoint y: 181, distance: 93.1
click at [606, 179] on div at bounding box center [607, 175] width 15 height 15
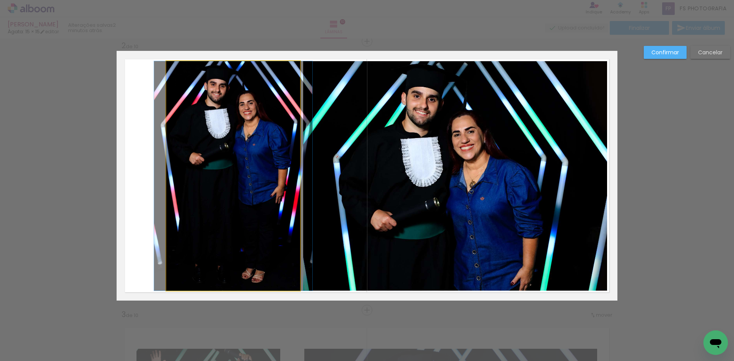
click at [247, 171] on quentale-photo at bounding box center [233, 175] width 134 height 229
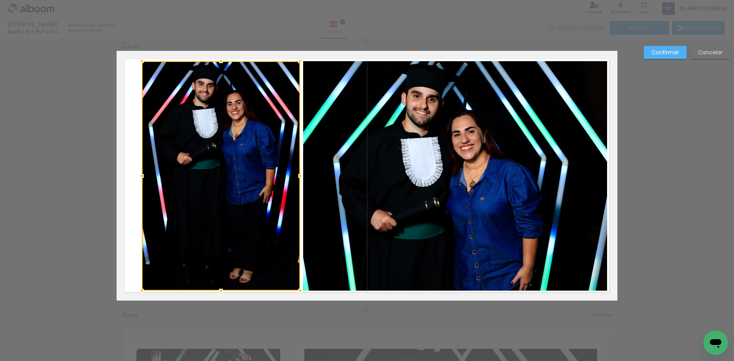
drag, startPoint x: 166, startPoint y: 174, endPoint x: 142, endPoint y: 174, distance: 24.5
click at [142, 174] on div at bounding box center [141, 175] width 15 height 15
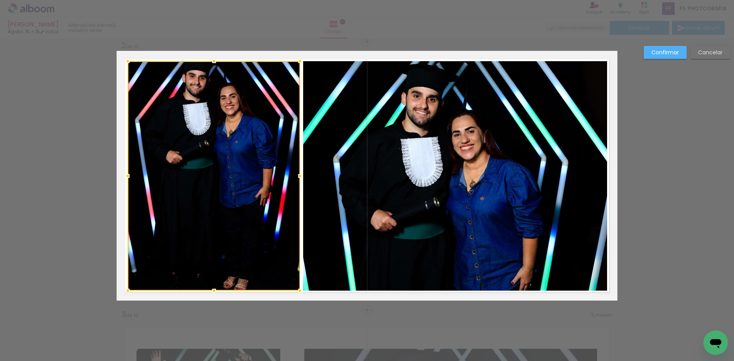
drag, startPoint x: 139, startPoint y: 177, endPoint x: 125, endPoint y: 178, distance: 14.2
click at [125, 178] on div at bounding box center [127, 175] width 15 height 15
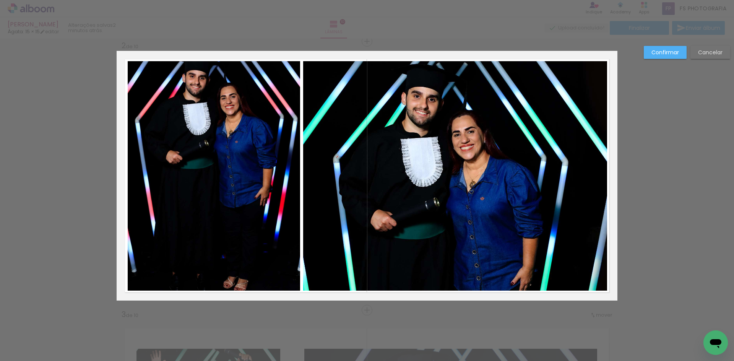
click at [257, 181] on quentale-photo at bounding box center [214, 175] width 172 height 229
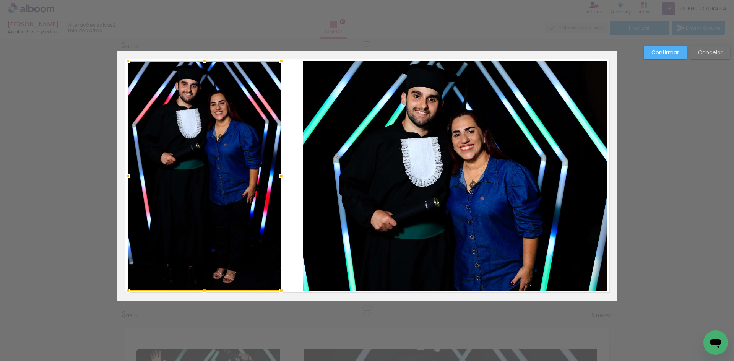
drag, startPoint x: 297, startPoint y: 178, endPoint x: 278, endPoint y: 180, distance: 18.8
click at [278, 180] on div at bounding box center [281, 175] width 15 height 15
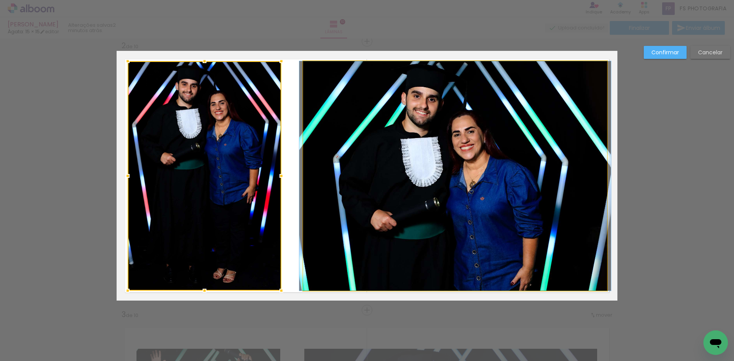
click at [348, 181] on quentale-photo at bounding box center [455, 175] width 304 height 229
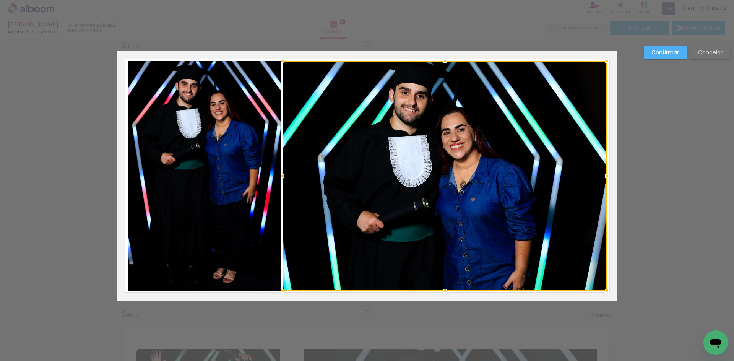
drag, startPoint x: 298, startPoint y: 178, endPoint x: 278, endPoint y: 181, distance: 20.9
click at [278, 181] on div at bounding box center [282, 175] width 15 height 15
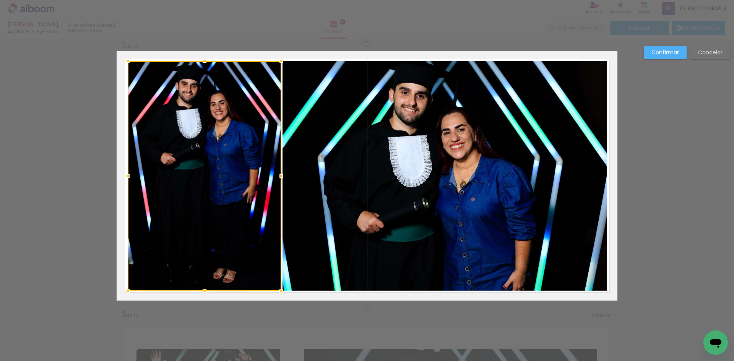
click at [0, 0] on slot "Confirmar" at bounding box center [0, 0] width 0 height 0
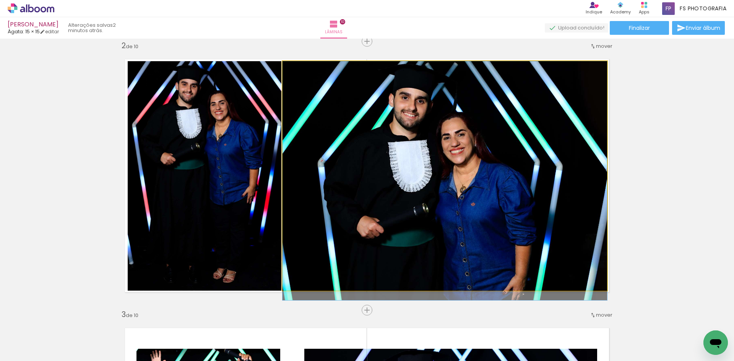
drag, startPoint x: 563, startPoint y: 124, endPoint x: 565, endPoint y: 130, distance: 6.2
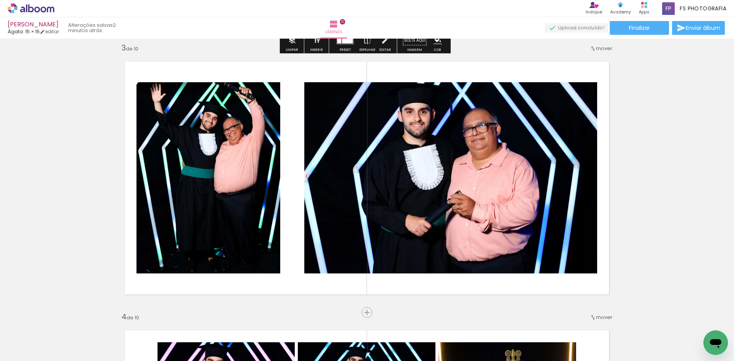
scroll to position [547, 0]
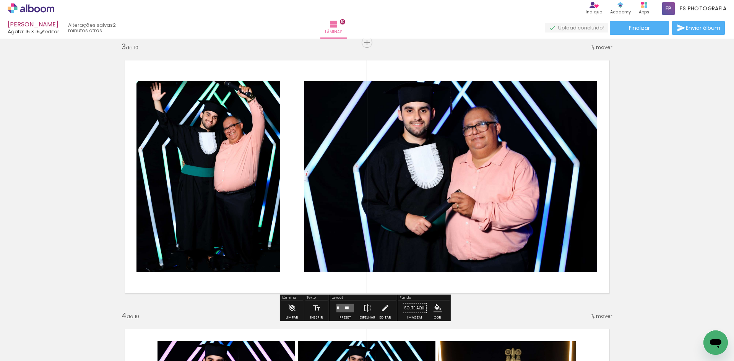
click at [340, 309] on quentale-layouter at bounding box center [346, 308] width 18 height 8
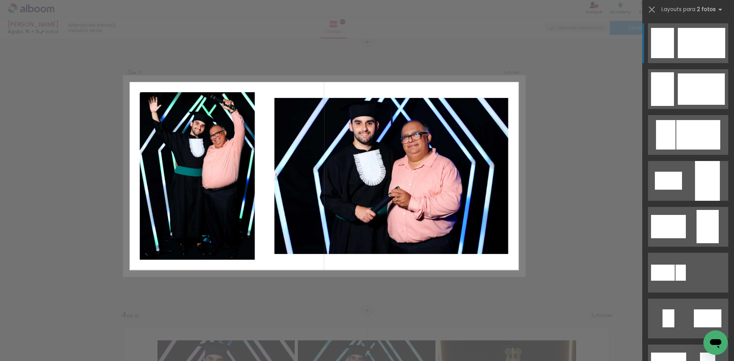
scroll to position [548, 0]
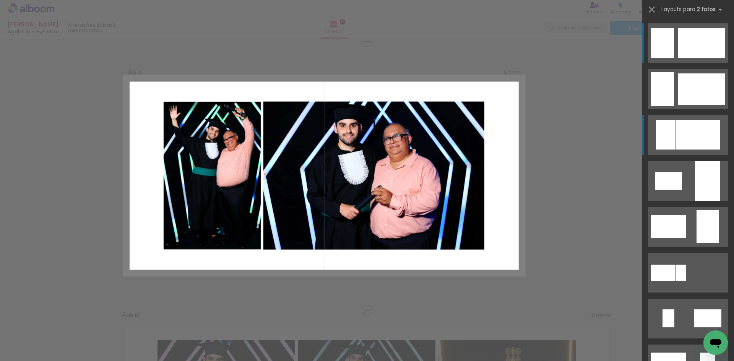
click at [684, 105] on div at bounding box center [701, 88] width 47 height 31
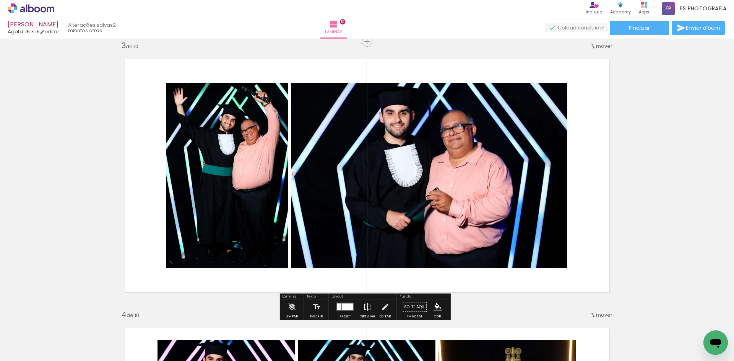
click at [364, 307] on iron-icon at bounding box center [367, 306] width 8 height 15
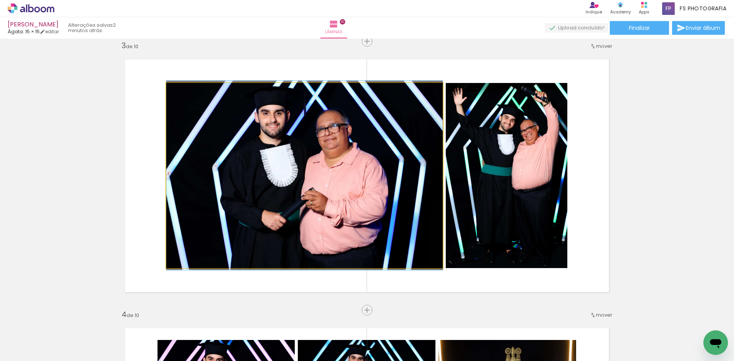
click at [268, 208] on quentale-photo at bounding box center [304, 175] width 277 height 185
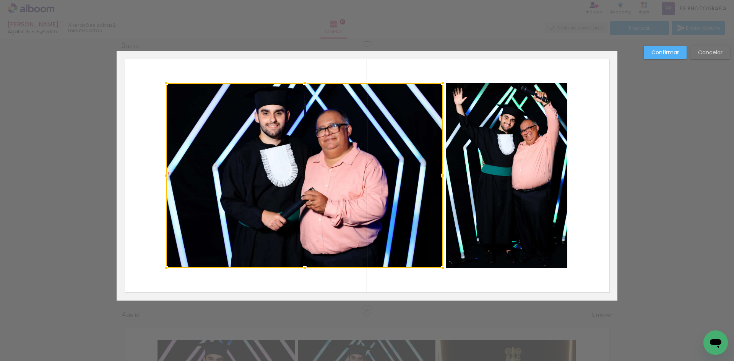
click at [514, 152] on quentale-photo at bounding box center [507, 175] width 122 height 185
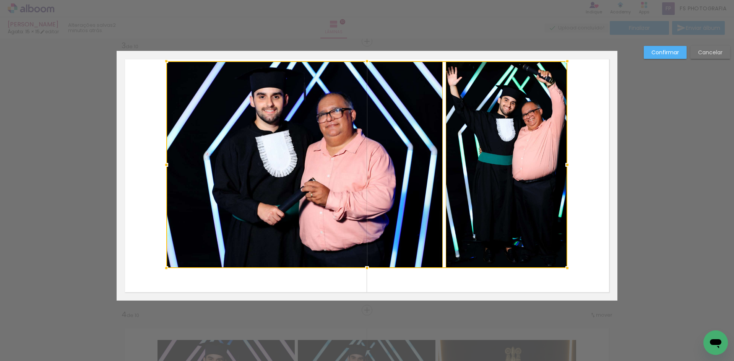
drag, startPoint x: 364, startPoint y: 84, endPoint x: 365, endPoint y: 62, distance: 21.8
click at [365, 62] on div at bounding box center [367, 61] width 15 height 15
click at [400, 174] on div at bounding box center [304, 164] width 277 height 207
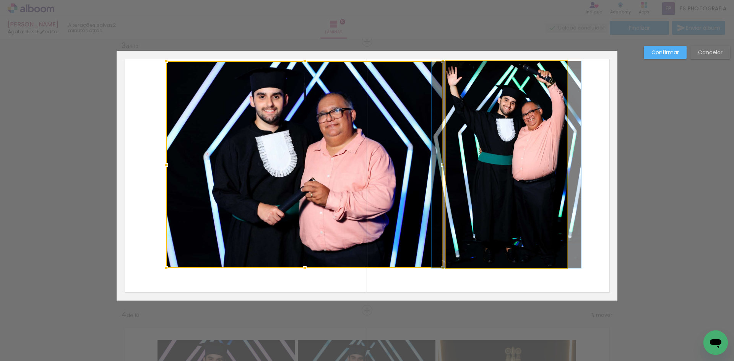
click at [477, 179] on quentale-photo at bounding box center [507, 164] width 122 height 207
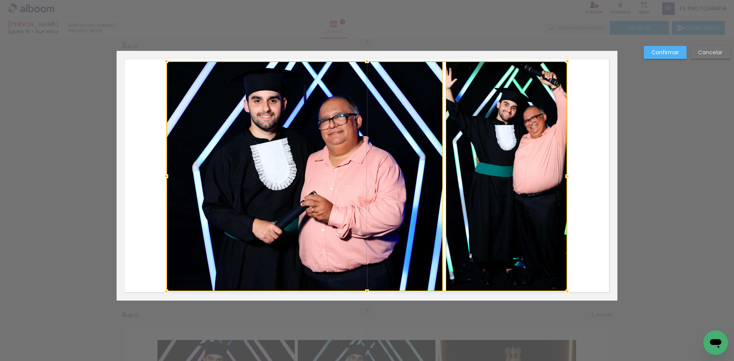
drag, startPoint x: 365, startPoint y: 268, endPoint x: 367, endPoint y: 292, distance: 23.4
click at [367, 292] on div at bounding box center [367, 291] width 15 height 15
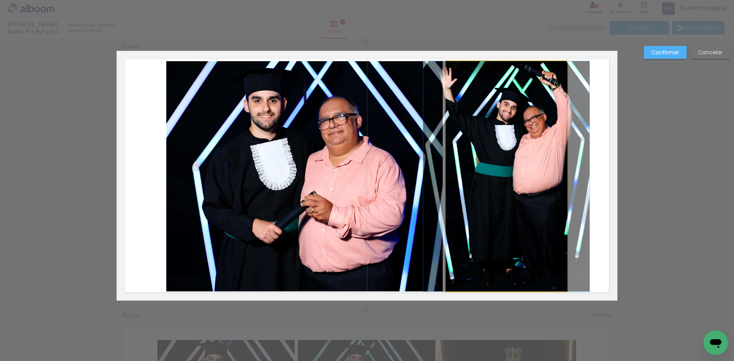
click at [495, 221] on quentale-photo at bounding box center [507, 176] width 122 height 230
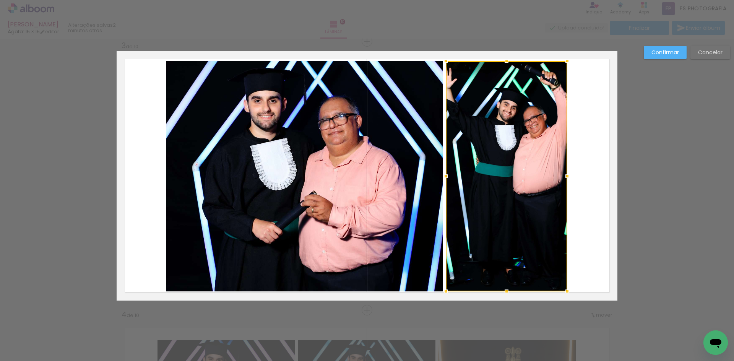
click at [426, 216] on quentale-photo at bounding box center [304, 176] width 277 height 230
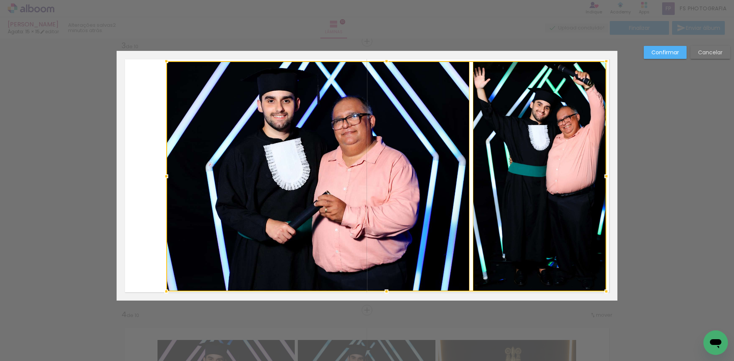
drag, startPoint x: 566, startPoint y: 177, endPoint x: 605, endPoint y: 179, distance: 39.1
click at [605, 179] on div at bounding box center [606, 176] width 15 height 15
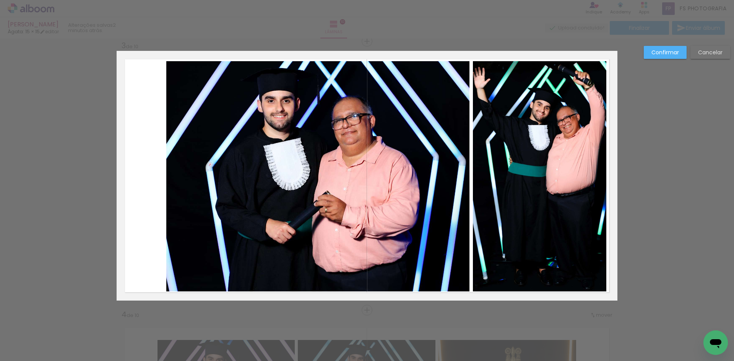
click at [385, 169] on quentale-photo at bounding box center [317, 176] width 303 height 230
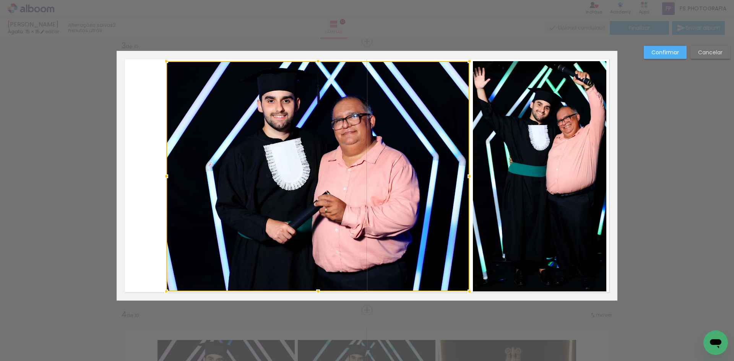
click at [491, 170] on quentale-photo at bounding box center [539, 176] width 133 height 230
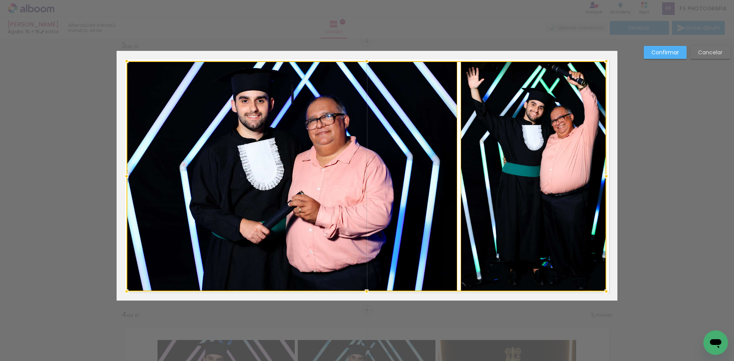
drag, startPoint x: 167, startPoint y: 174, endPoint x: 127, endPoint y: 179, distance: 40.1
click at [127, 179] on div at bounding box center [126, 176] width 15 height 15
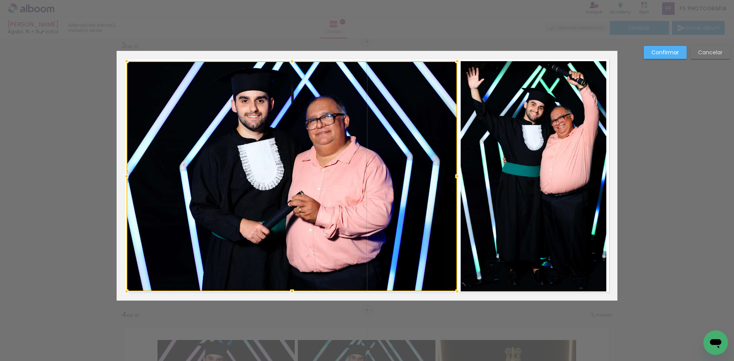
click at [0, 0] on slot "Confirmar" at bounding box center [0, 0] width 0 height 0
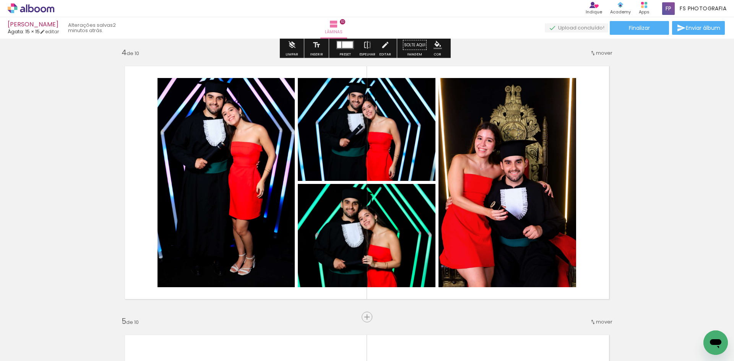
scroll to position [815, 0]
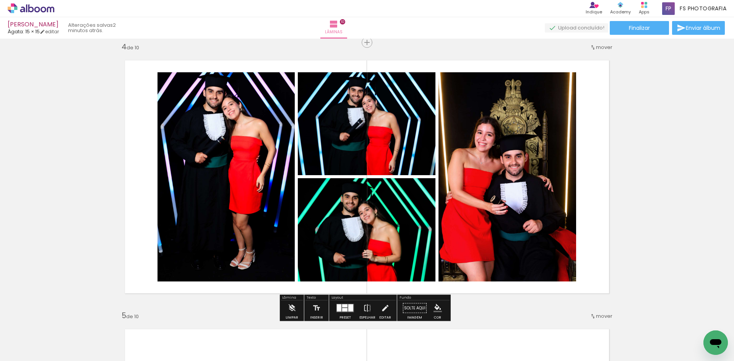
click at [340, 308] on div at bounding box center [339, 307] width 5 height 7
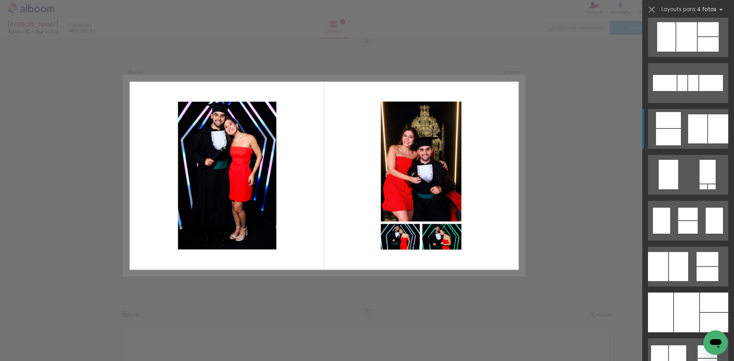
scroll to position [535, 0]
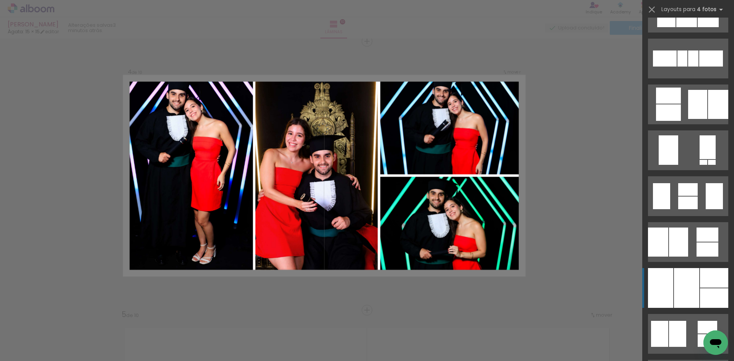
click at [686, 285] on div at bounding box center [686, 288] width 25 height 40
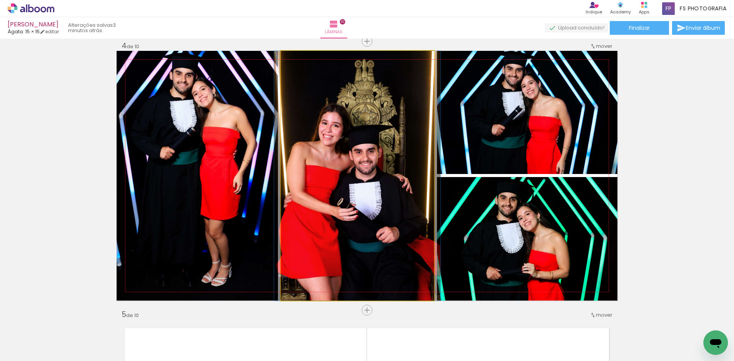
click at [300, 162] on quentale-photo at bounding box center [357, 176] width 153 height 250
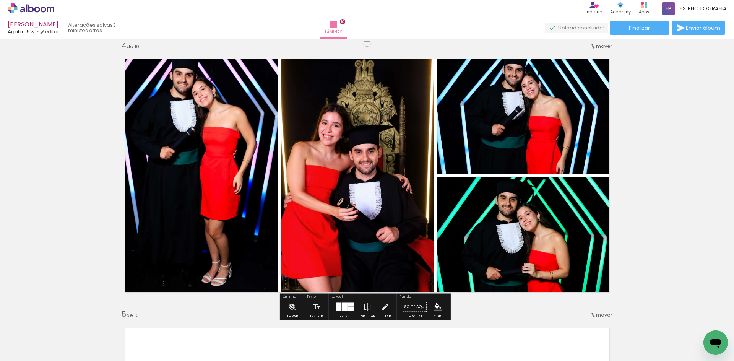
click at [344, 308] on div at bounding box center [344, 307] width 5 height 8
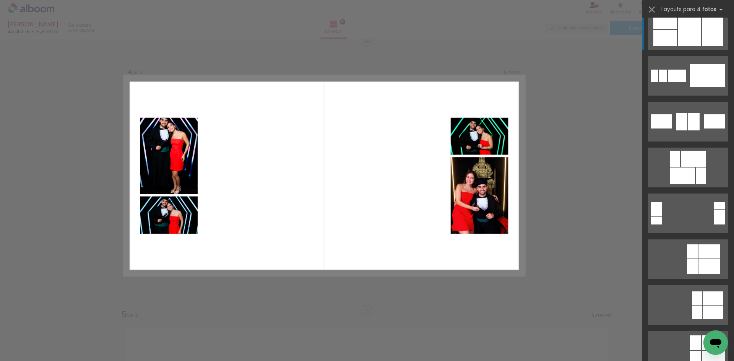
scroll to position [1622, 0]
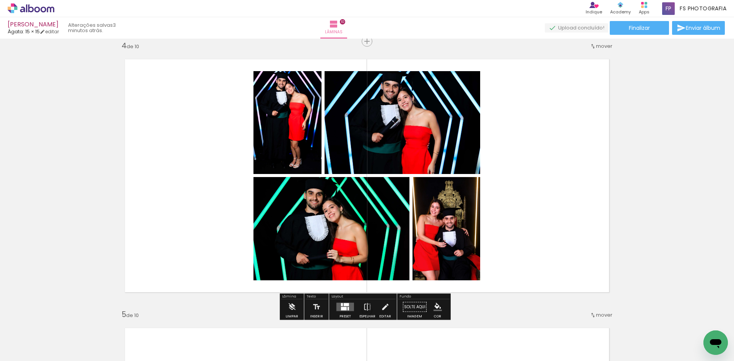
click at [343, 307] on div at bounding box center [344, 308] width 6 height 3
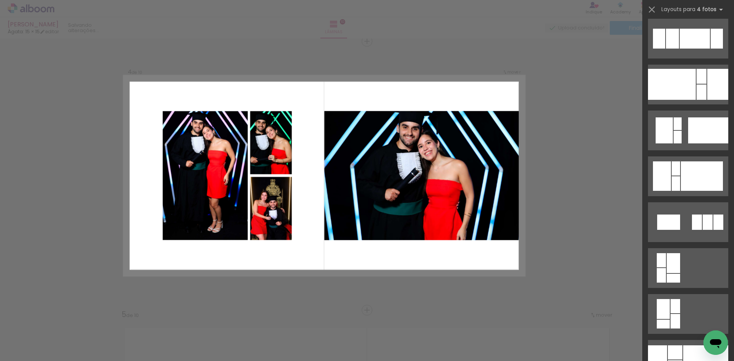
scroll to position [3542, 0]
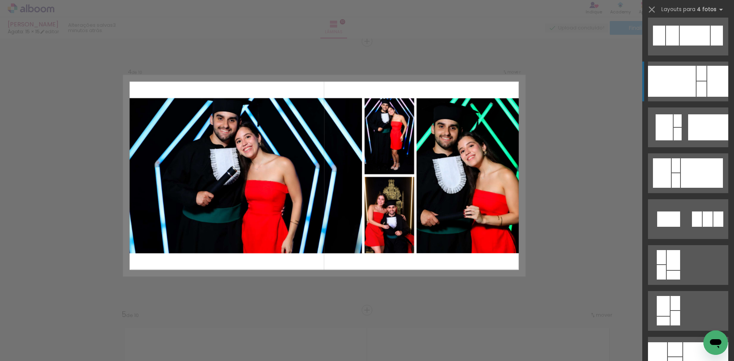
click at [708, 84] on div at bounding box center [718, 81] width 21 height 31
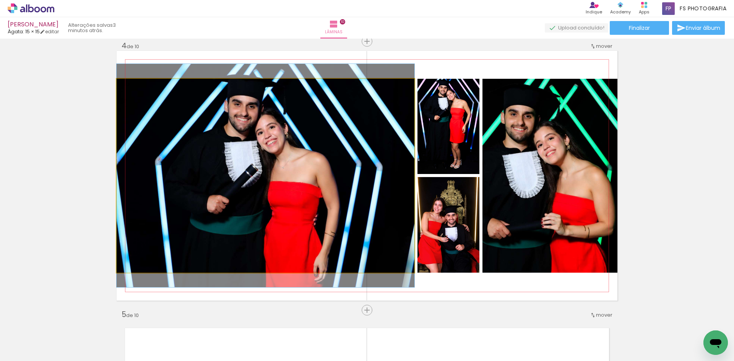
click at [311, 146] on quentale-photo at bounding box center [266, 176] width 298 height 194
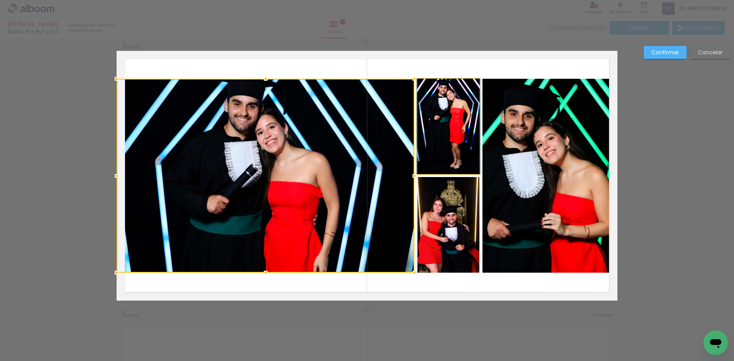
click at [441, 123] on quentale-photo at bounding box center [449, 126] width 62 height 95
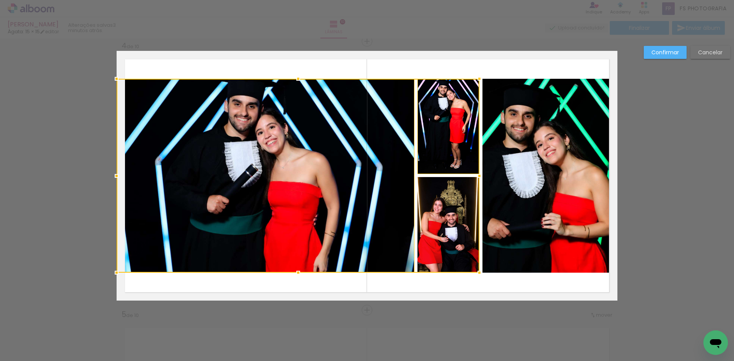
click at [447, 220] on div at bounding box center [298, 176] width 363 height 194
click at [517, 212] on quentale-photo at bounding box center [550, 176] width 135 height 194
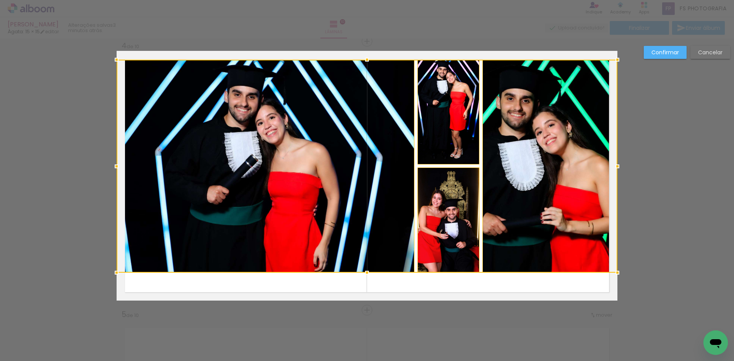
drag, startPoint x: 364, startPoint y: 80, endPoint x: 367, endPoint y: 60, distance: 19.3
click at [367, 60] on div at bounding box center [367, 59] width 15 height 15
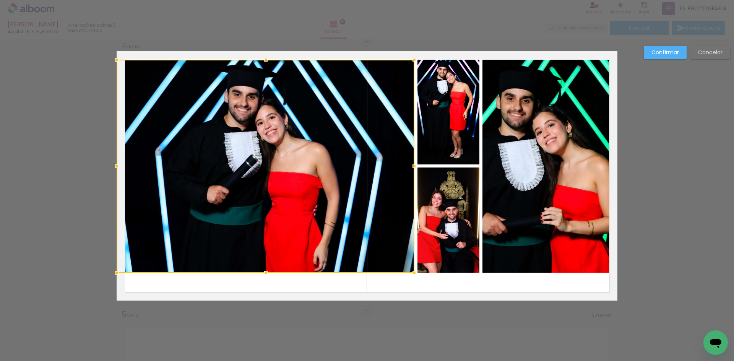
click at [310, 99] on div at bounding box center [266, 166] width 298 height 213
click at [427, 102] on quentale-photo at bounding box center [449, 112] width 62 height 105
click at [460, 238] on div at bounding box center [298, 166] width 363 height 213
click at [546, 220] on quentale-photo at bounding box center [550, 166] width 135 height 213
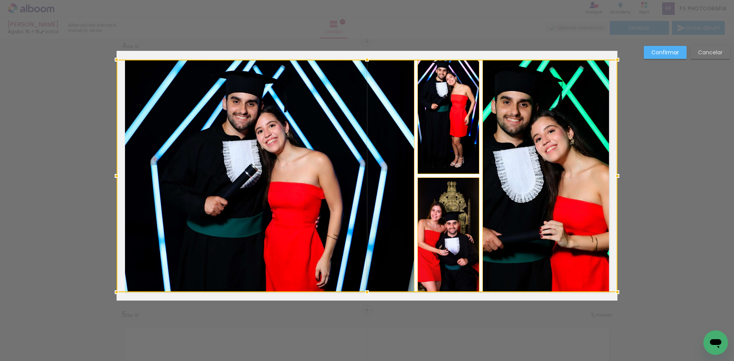
drag, startPoint x: 364, startPoint y: 271, endPoint x: 368, endPoint y: 290, distance: 20.0
click at [368, 290] on div at bounding box center [367, 292] width 15 height 15
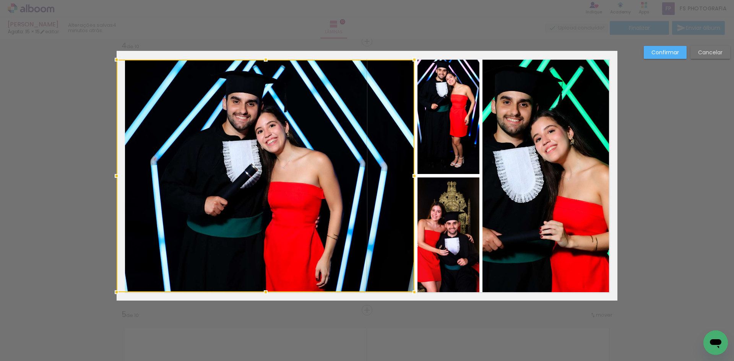
click at [317, 179] on div at bounding box center [266, 176] width 298 height 233
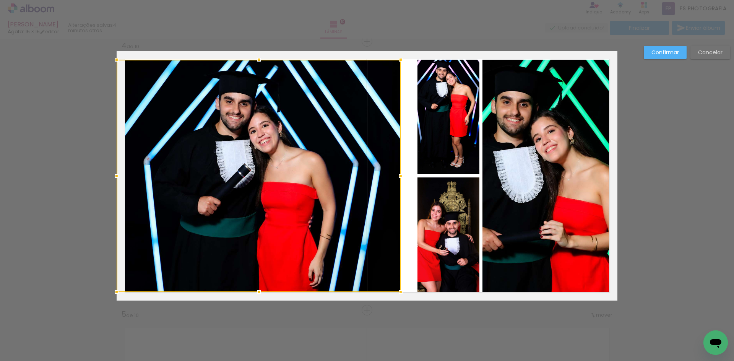
drag, startPoint x: 413, startPoint y: 176, endPoint x: 400, endPoint y: 176, distance: 13.8
click at [400, 176] on div at bounding box center [400, 175] width 15 height 15
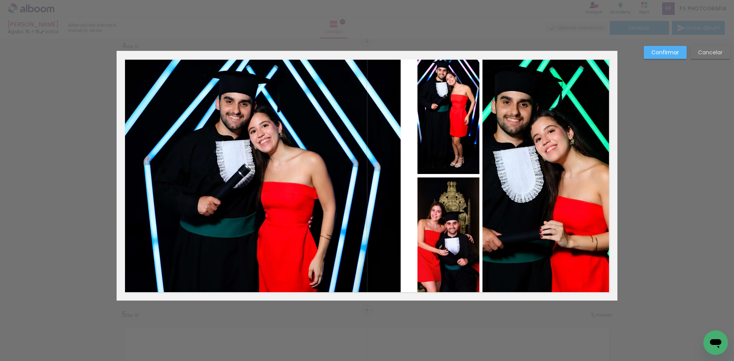
click at [438, 161] on quentale-photo at bounding box center [449, 117] width 62 height 114
click at [449, 226] on quentale-photo at bounding box center [449, 234] width 62 height 115
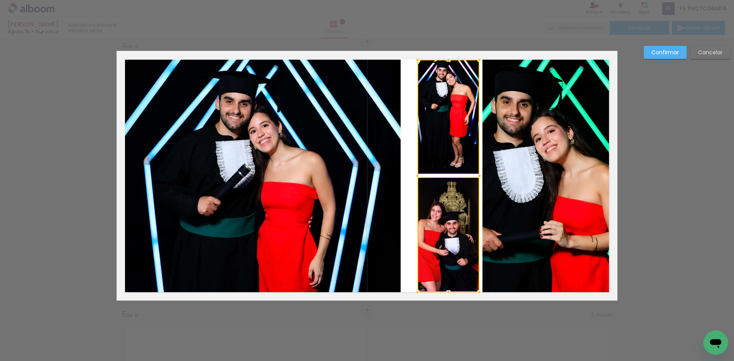
click at [511, 216] on quentale-photo at bounding box center [550, 176] width 135 height 233
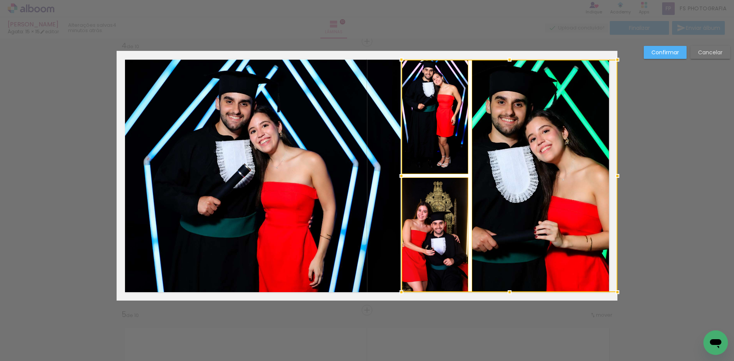
drag, startPoint x: 416, startPoint y: 176, endPoint x: 400, endPoint y: 177, distance: 16.1
click at [400, 177] on div at bounding box center [401, 175] width 15 height 15
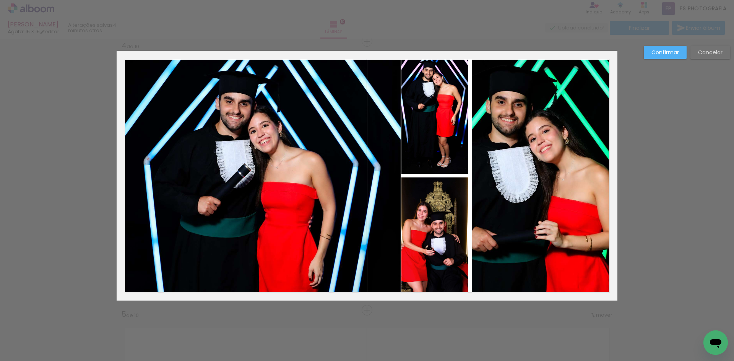
click at [382, 173] on quentale-photo at bounding box center [259, 176] width 284 height 233
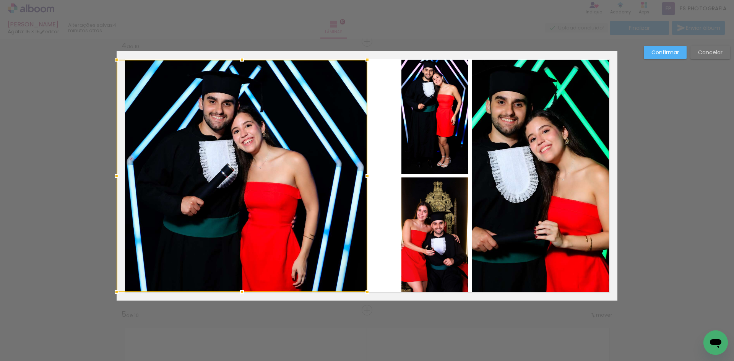
drag, startPoint x: 398, startPoint y: 177, endPoint x: 365, endPoint y: 179, distance: 33.3
click at [365, 179] on div at bounding box center [367, 175] width 15 height 15
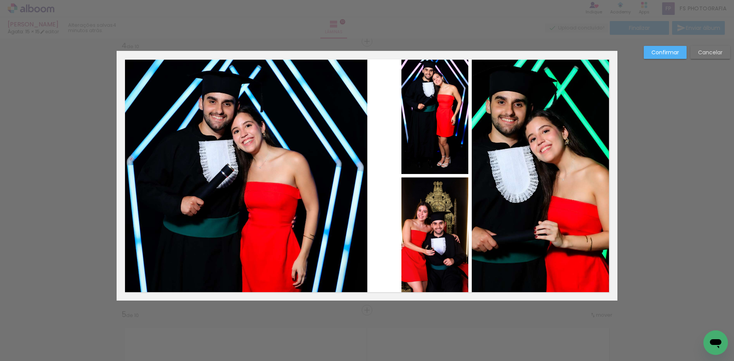
click at [407, 146] on quentale-photo at bounding box center [435, 117] width 67 height 114
click at [443, 241] on quentale-photo at bounding box center [435, 234] width 67 height 115
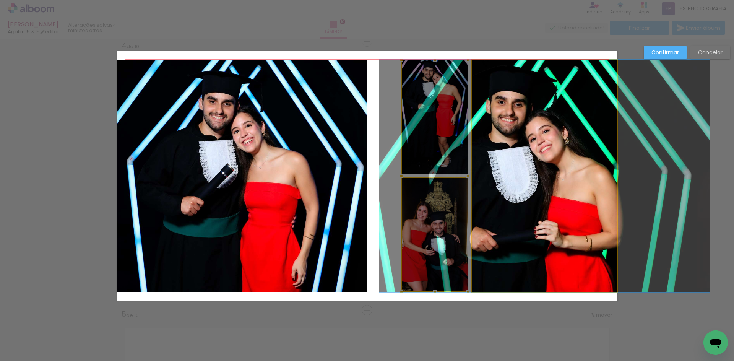
click at [506, 226] on quentale-photo at bounding box center [545, 176] width 146 height 233
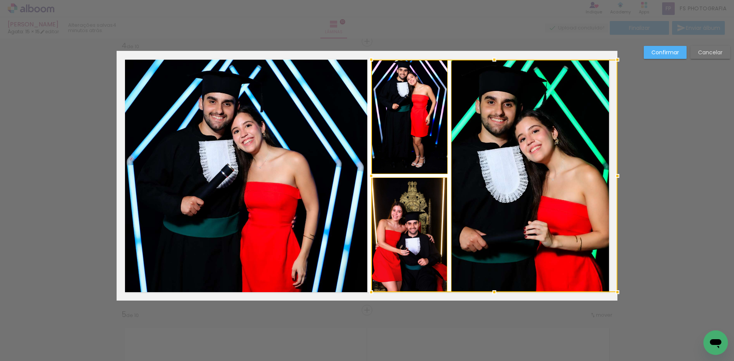
drag, startPoint x: 399, startPoint y: 175, endPoint x: 369, endPoint y: 177, distance: 30.3
click at [369, 177] on div at bounding box center [371, 175] width 15 height 15
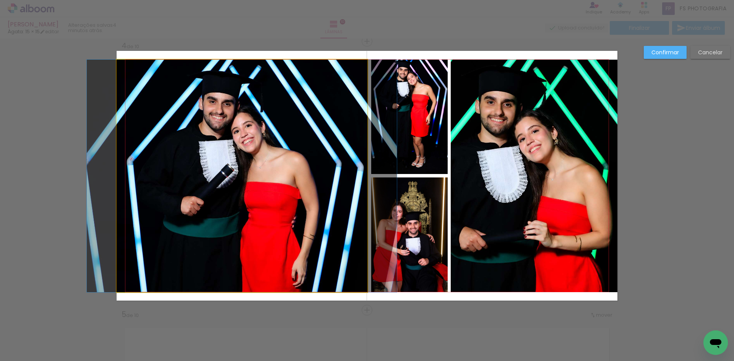
click at [340, 187] on quentale-photo at bounding box center [242, 176] width 251 height 233
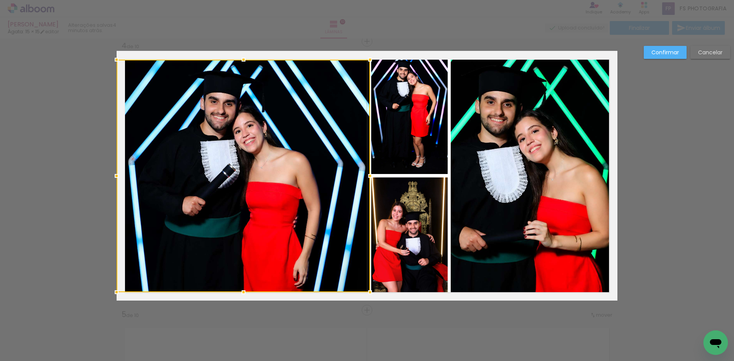
click at [368, 175] on div at bounding box center [370, 175] width 15 height 15
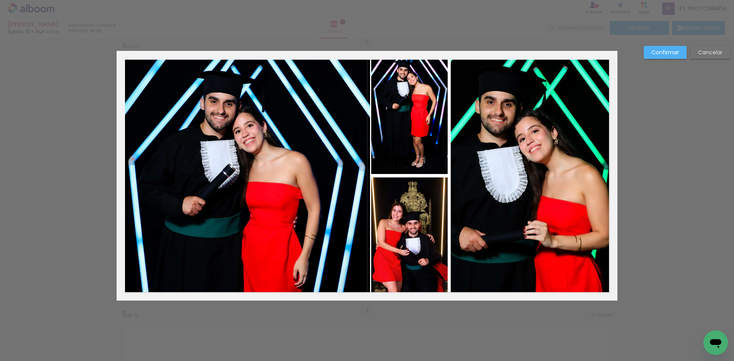
click at [0, 0] on slot "Confirmar" at bounding box center [0, 0] width 0 height 0
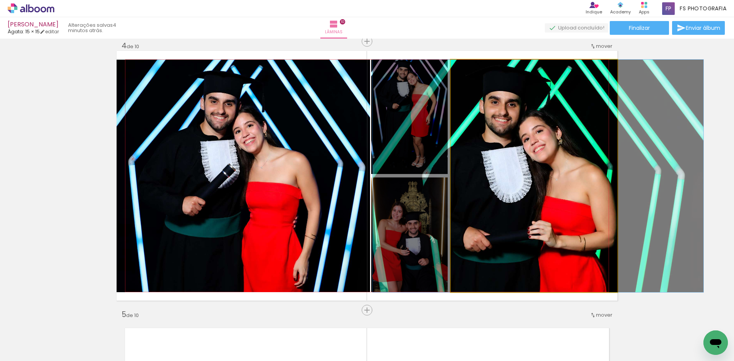
drag, startPoint x: 542, startPoint y: 164, endPoint x: 546, endPoint y: 163, distance: 4.2
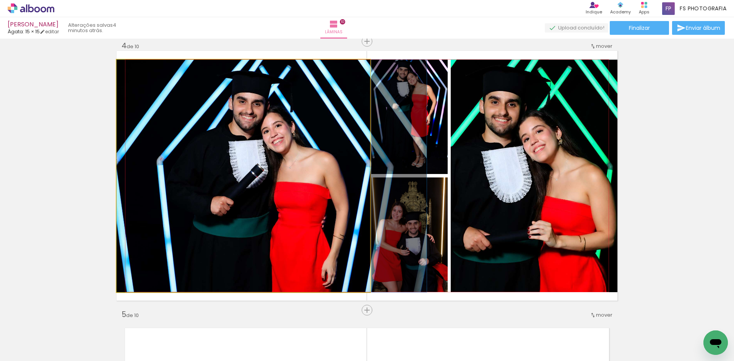
drag, startPoint x: 237, startPoint y: 180, endPoint x: 267, endPoint y: 180, distance: 30.2
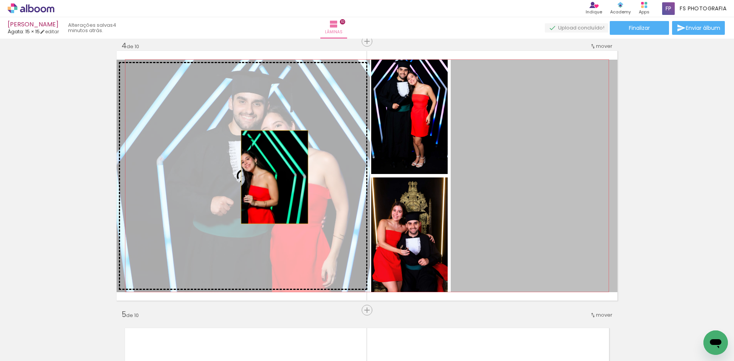
drag, startPoint x: 537, startPoint y: 179, endPoint x: 271, endPoint y: 177, distance: 265.4
click at [0, 0] on slot at bounding box center [0, 0] width 0 height 0
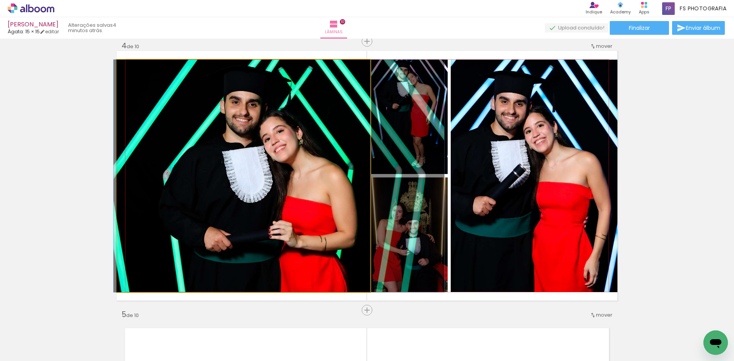
drag, startPoint x: 266, startPoint y: 190, endPoint x: 301, endPoint y: 189, distance: 35.6
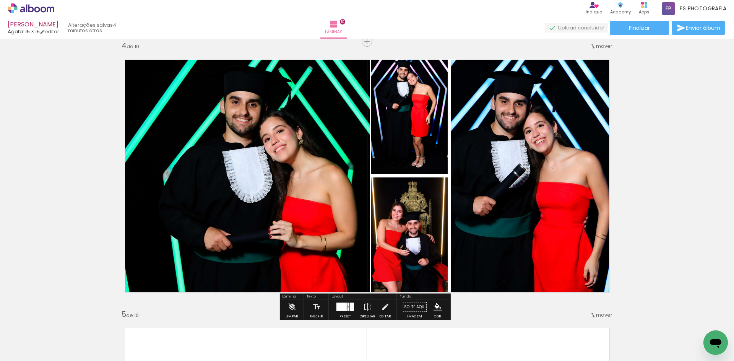
click at [408, 155] on quentale-photo at bounding box center [409, 117] width 76 height 114
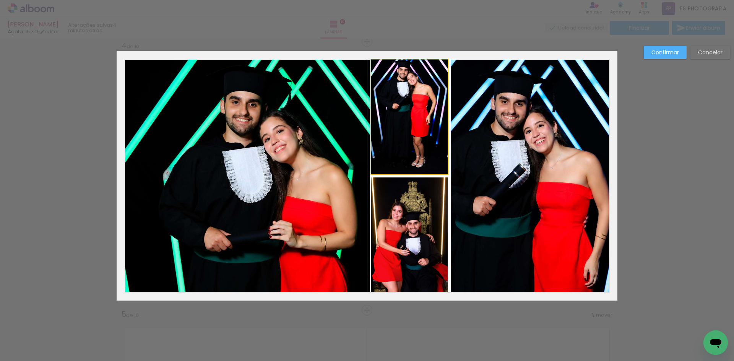
click at [420, 132] on quentale-photo at bounding box center [409, 117] width 76 height 114
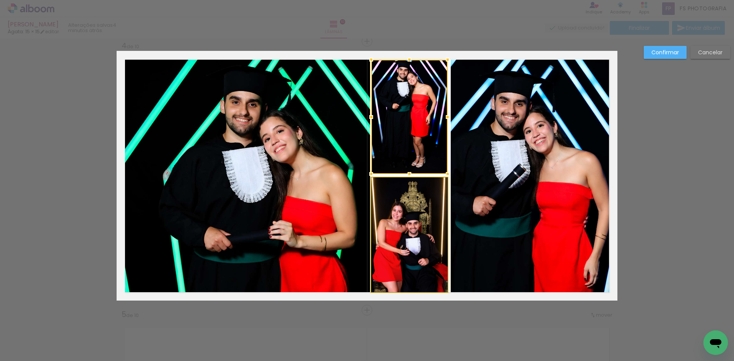
click at [418, 232] on quentale-photo at bounding box center [409, 234] width 76 height 115
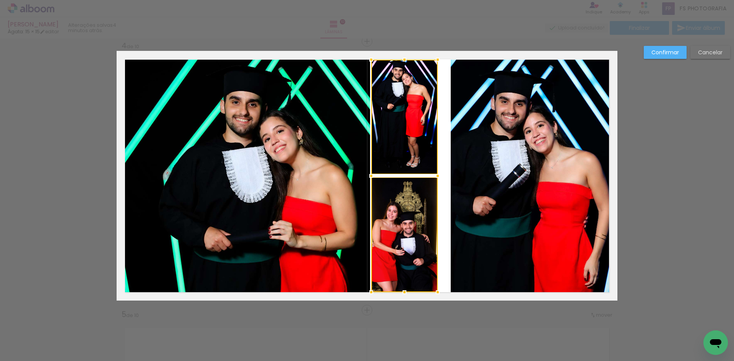
drag, startPoint x: 444, startPoint y: 176, endPoint x: 434, endPoint y: 176, distance: 9.9
click at [434, 176] on div at bounding box center [437, 175] width 15 height 15
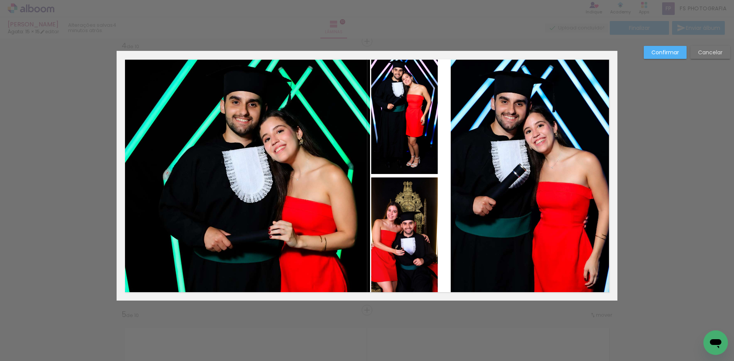
click at [478, 176] on quentale-photo at bounding box center [534, 176] width 167 height 233
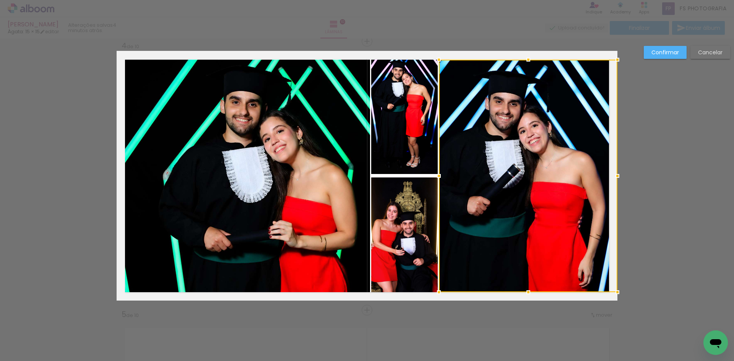
drag, startPoint x: 448, startPoint y: 177, endPoint x: 436, endPoint y: 179, distance: 12.0
click at [436, 179] on div at bounding box center [438, 175] width 15 height 15
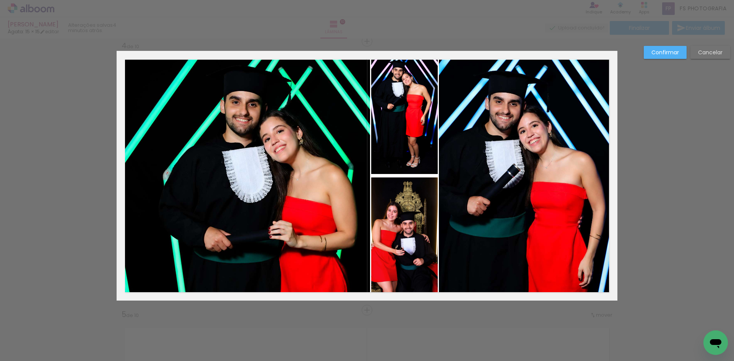
click at [0, 0] on slot "Confirmar" at bounding box center [0, 0] width 0 height 0
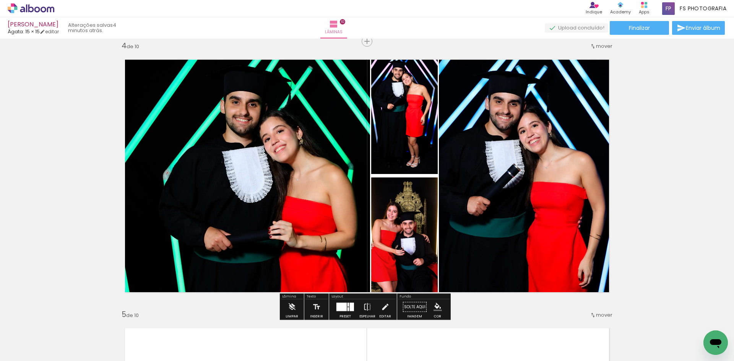
click at [298, 143] on quentale-photo at bounding box center [244, 176] width 254 height 233
click at [312, 156] on quentale-photo at bounding box center [244, 176] width 254 height 233
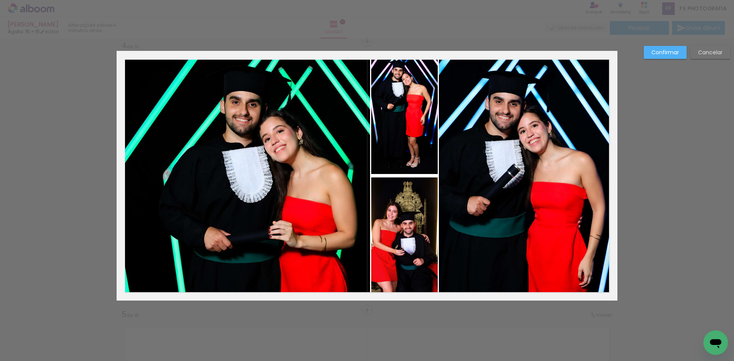
click at [297, 167] on quentale-photo at bounding box center [244, 176] width 254 height 233
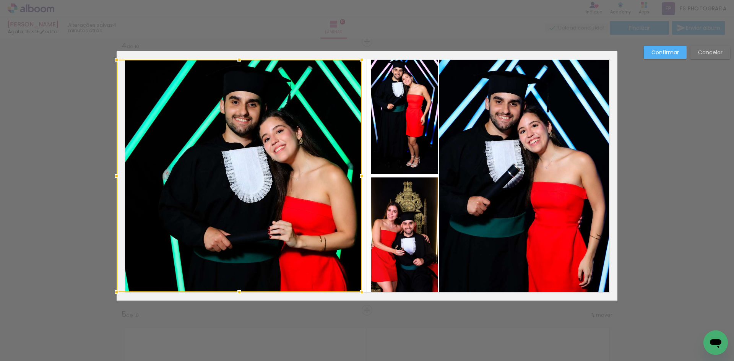
drag, startPoint x: 369, startPoint y: 177, endPoint x: 360, endPoint y: 177, distance: 8.4
click at [360, 177] on div at bounding box center [361, 175] width 15 height 15
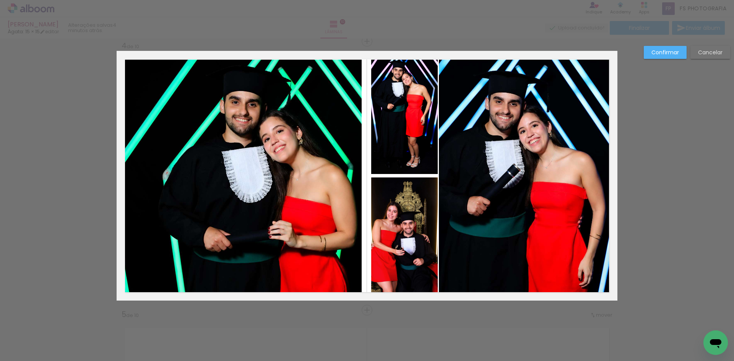
click at [399, 157] on quentale-photo at bounding box center [404, 117] width 67 height 114
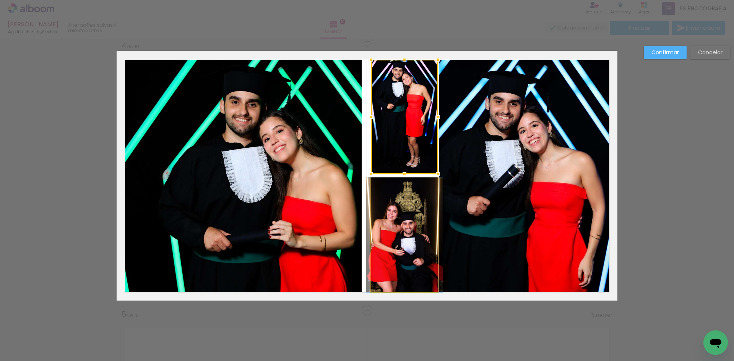
click at [400, 214] on quentale-photo at bounding box center [404, 234] width 67 height 115
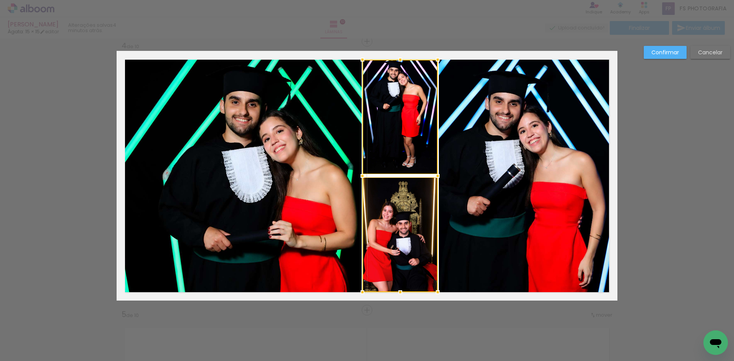
drag, startPoint x: 368, startPoint y: 176, endPoint x: 360, endPoint y: 177, distance: 8.9
click at [360, 177] on div at bounding box center [362, 175] width 15 height 15
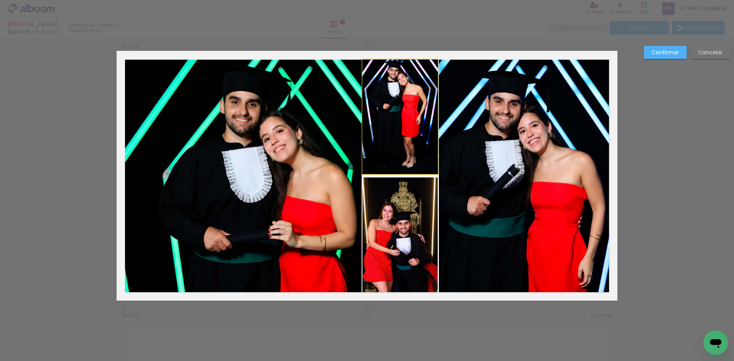
click at [400, 142] on quentale-photo at bounding box center [400, 117] width 75 height 114
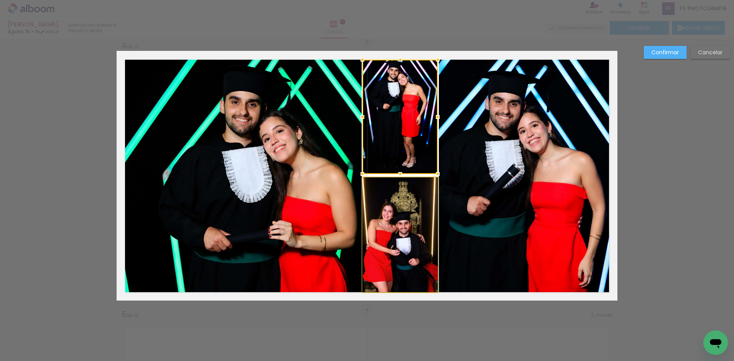
click at [408, 232] on quentale-photo at bounding box center [400, 234] width 75 height 115
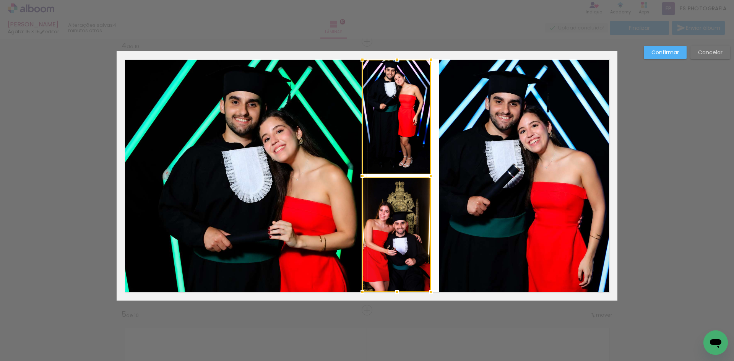
drag, startPoint x: 436, startPoint y: 175, endPoint x: 429, endPoint y: 175, distance: 6.9
click at [429, 175] on div at bounding box center [430, 175] width 15 height 15
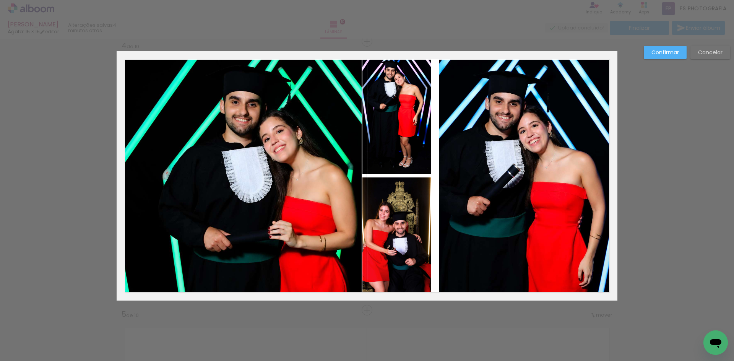
click at [477, 168] on quentale-photo at bounding box center [528, 176] width 179 height 233
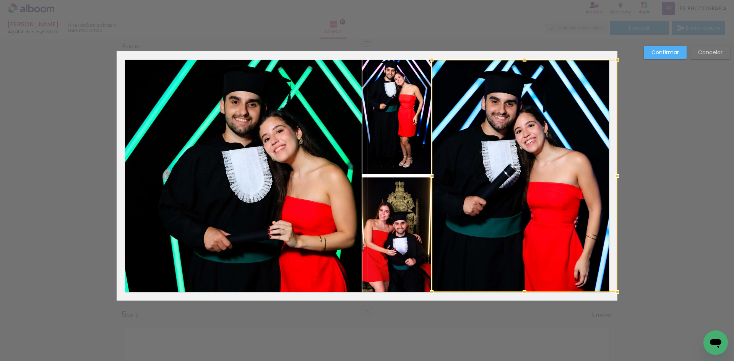
drag, startPoint x: 437, startPoint y: 177, endPoint x: 430, endPoint y: 178, distance: 7.4
click at [430, 178] on div at bounding box center [431, 175] width 15 height 15
click at [0, 0] on slot "Confirmar" at bounding box center [0, 0] width 0 height 0
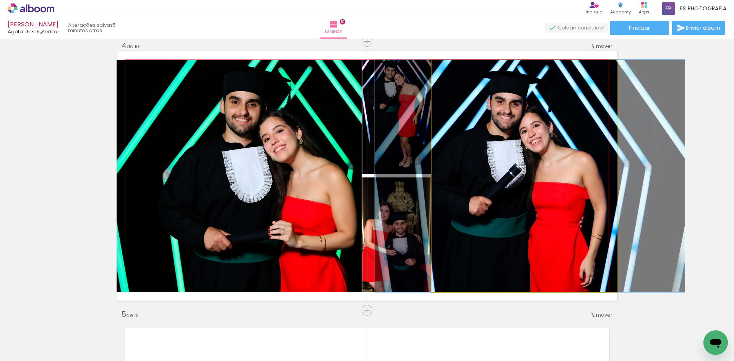
drag, startPoint x: 537, startPoint y: 177, endPoint x: 542, endPoint y: 176, distance: 5.6
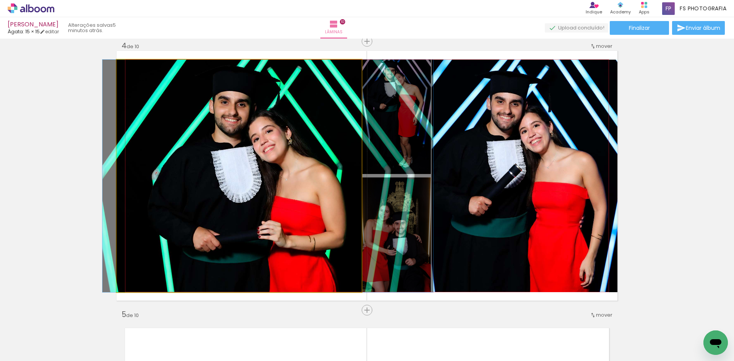
drag, startPoint x: 259, startPoint y: 173, endPoint x: 249, endPoint y: 173, distance: 10.7
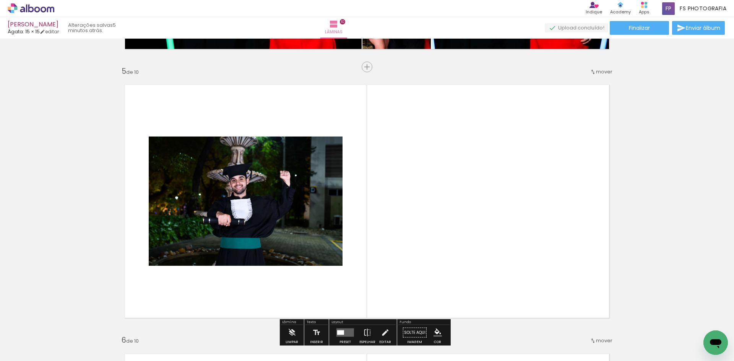
scroll to position [1123, 0]
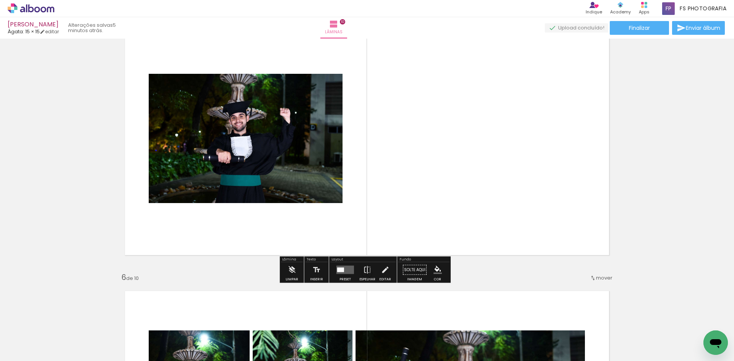
click at [340, 268] on div at bounding box center [340, 270] width 7 height 5
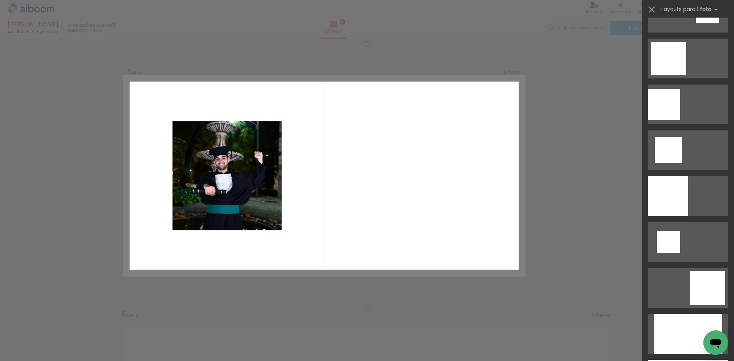
scroll to position [956, 0]
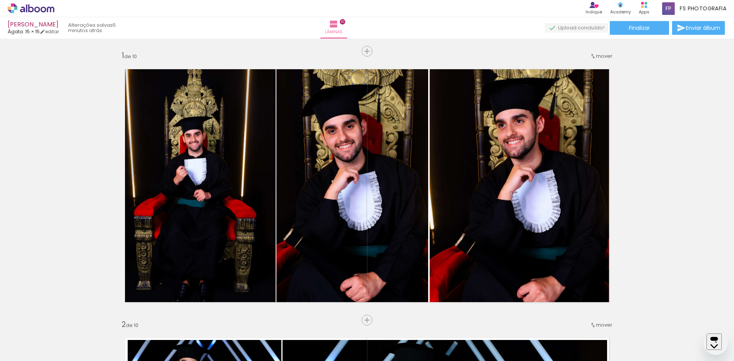
scroll to position [1085, 0]
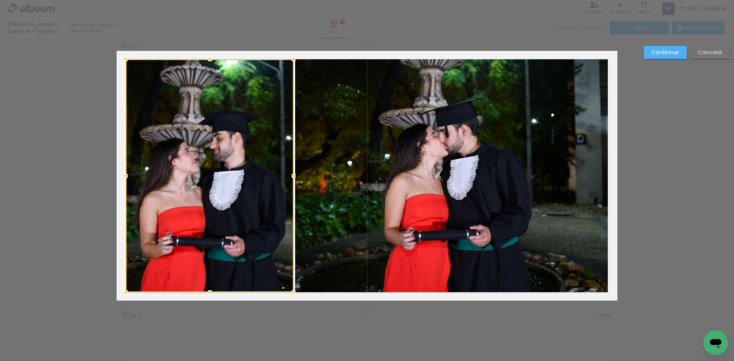
click at [290, 176] on div at bounding box center [293, 175] width 15 height 15
click at [0, 0] on slot "Confirmar" at bounding box center [0, 0] width 0 height 0
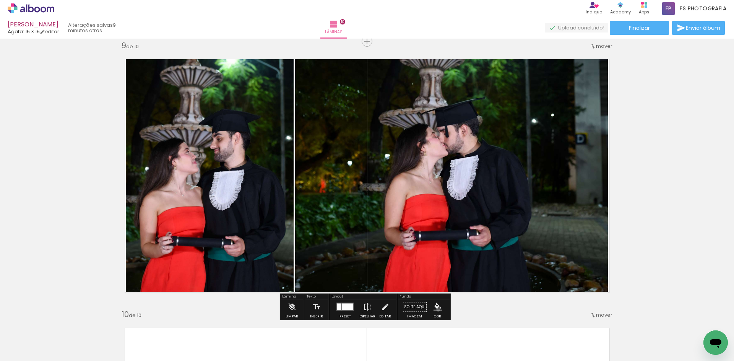
click at [436, 310] on iron-icon "color picker" at bounding box center [438, 307] width 8 height 8
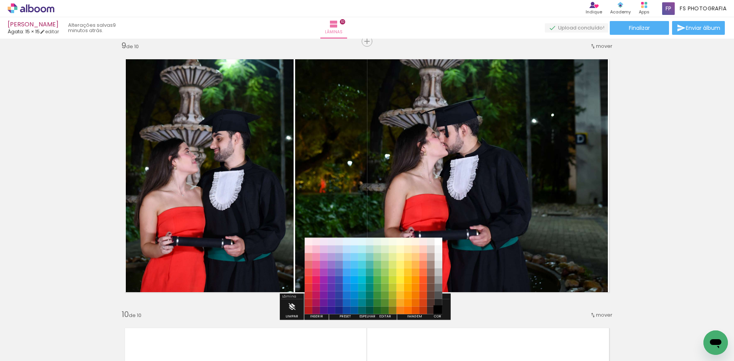
click at [440, 310] on paper-item "#000000" at bounding box center [439, 311] width 8 height 8
click at [439, 304] on paper-item "#212121" at bounding box center [439, 303] width 8 height 8
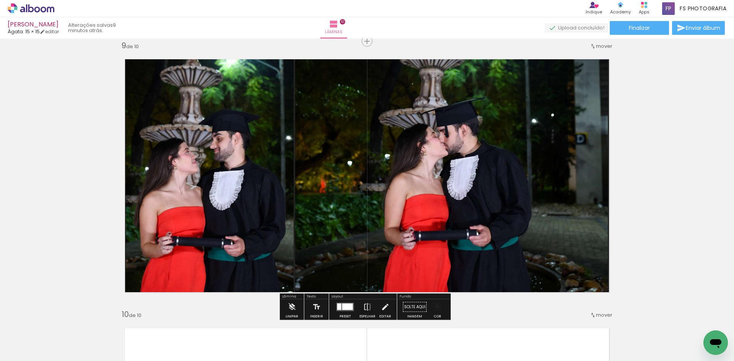
click at [438, 308] on iron-icon "color picker" at bounding box center [438, 307] width 8 height 8
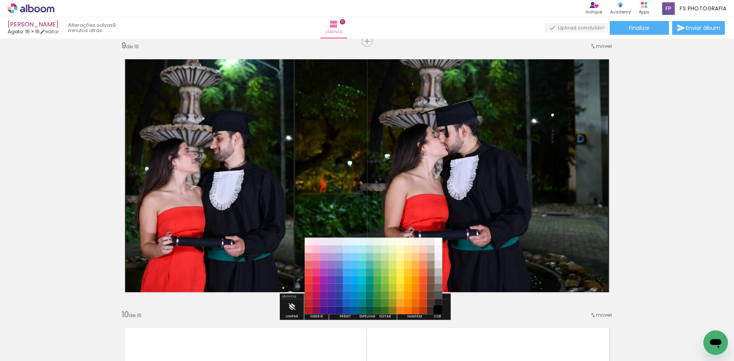
click at [439, 311] on paper-item "#000000" at bounding box center [439, 311] width 8 height 8
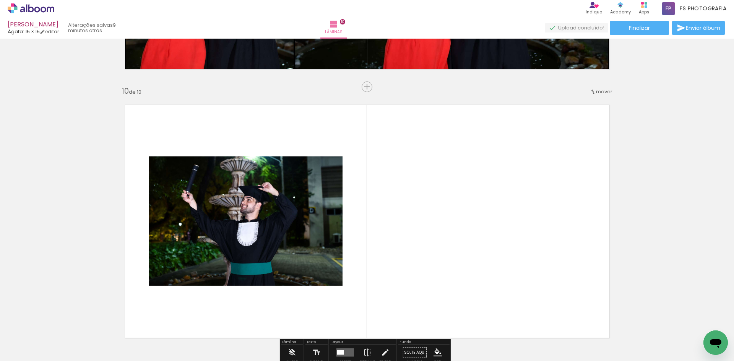
scroll to position [2429, 0]
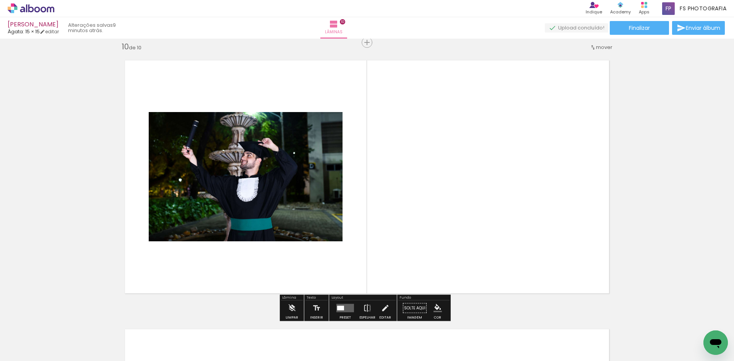
click at [342, 307] on div at bounding box center [340, 308] width 7 height 5
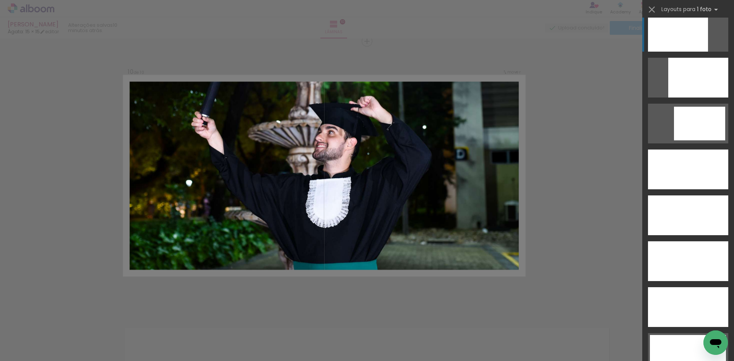
scroll to position [2104, 0]
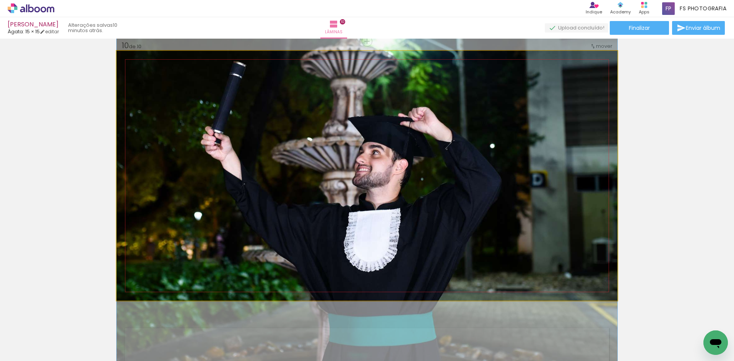
drag, startPoint x: 483, startPoint y: 182, endPoint x: 483, endPoint y: 213, distance: 31.0
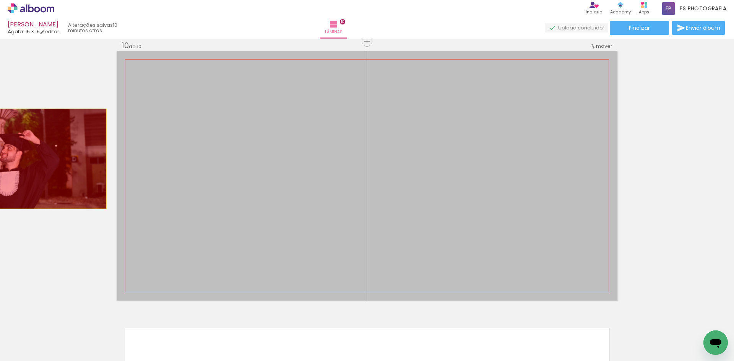
drag, startPoint x: 406, startPoint y: 174, endPoint x: 3, endPoint y: 159, distance: 403.8
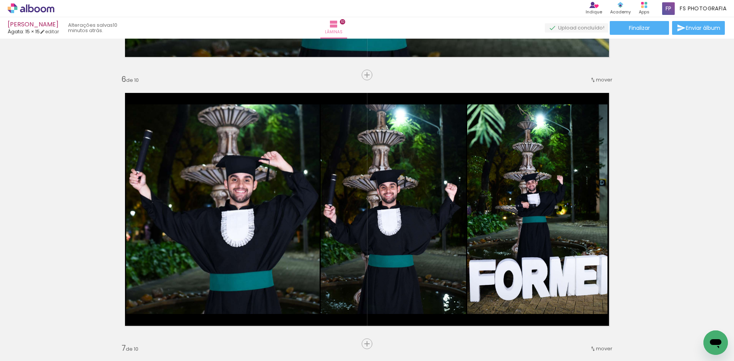
scroll to position [1359, 0]
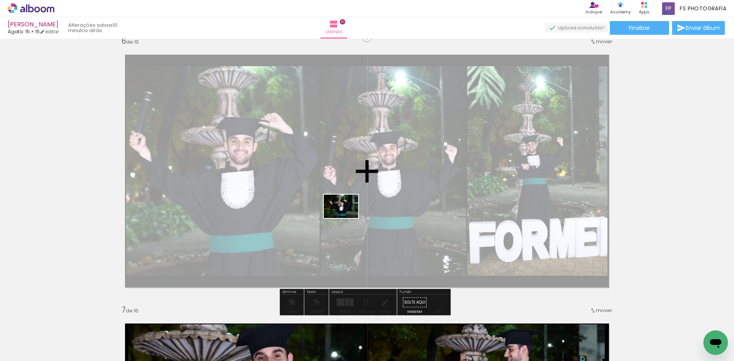
drag, startPoint x: 83, startPoint y: 339, endPoint x: 347, endPoint y: 218, distance: 290.2
click at [347, 218] on quentale-workspace at bounding box center [367, 180] width 734 height 361
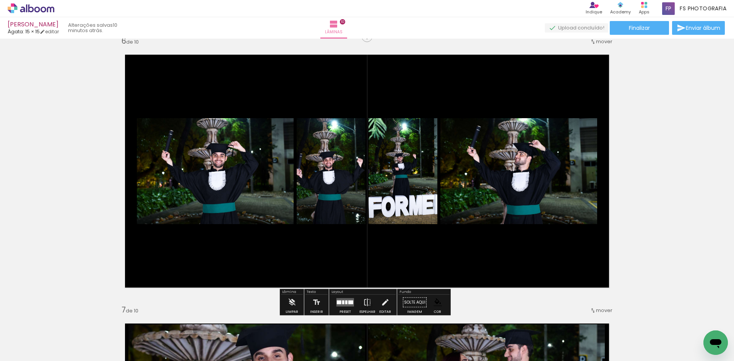
click at [346, 302] on div at bounding box center [346, 303] width 2 height 4
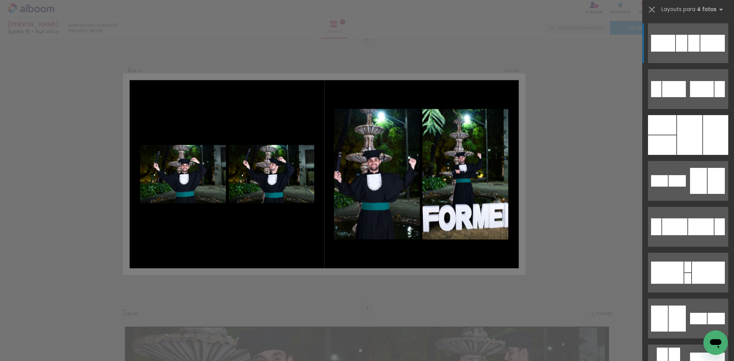
scroll to position [1354, 0]
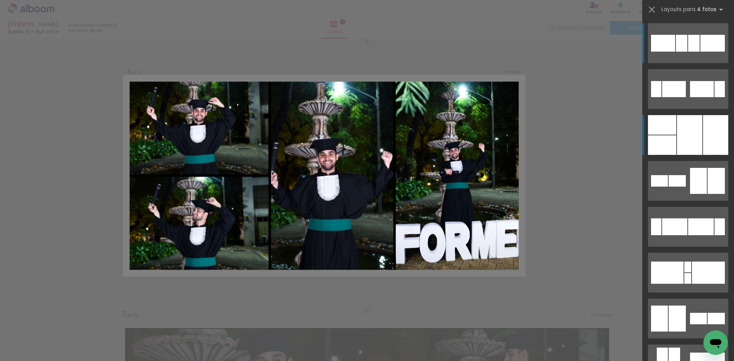
click at [698, 135] on div at bounding box center [689, 135] width 25 height 40
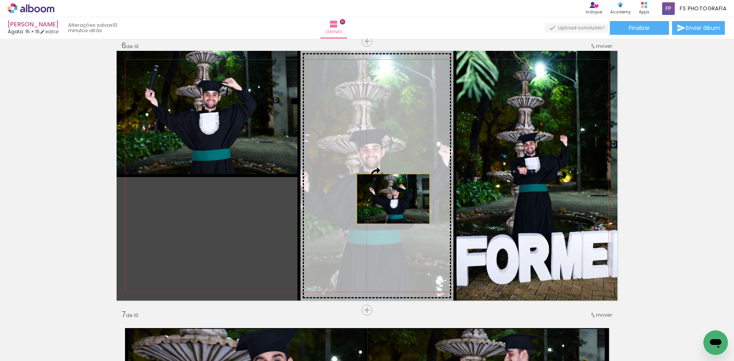
drag, startPoint x: 226, startPoint y: 232, endPoint x: 390, endPoint y: 199, distance: 168.2
click at [0, 0] on slot at bounding box center [0, 0] width 0 height 0
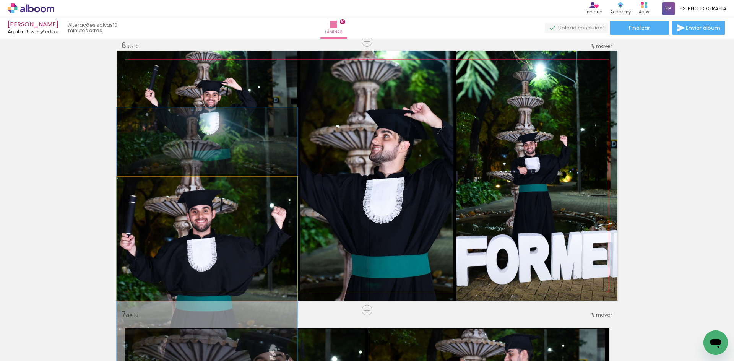
drag, startPoint x: 218, startPoint y: 236, endPoint x: 241, endPoint y: 236, distance: 23.3
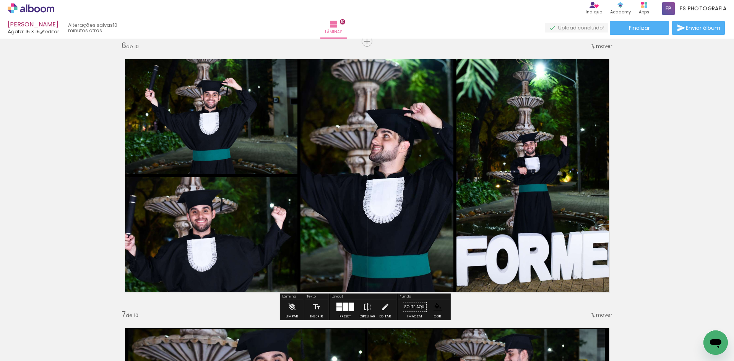
click at [349, 306] on div at bounding box center [351, 307] width 5 height 8
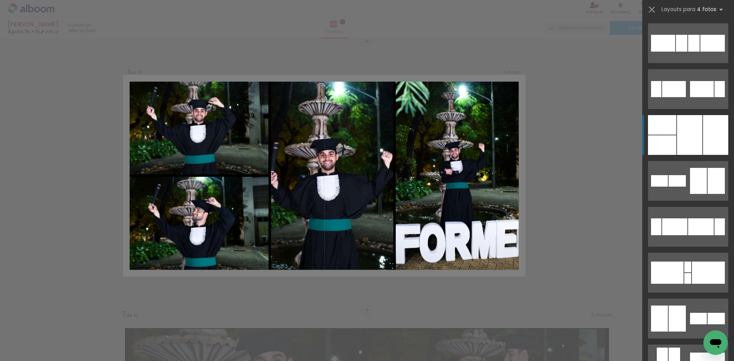
scroll to position [92, 0]
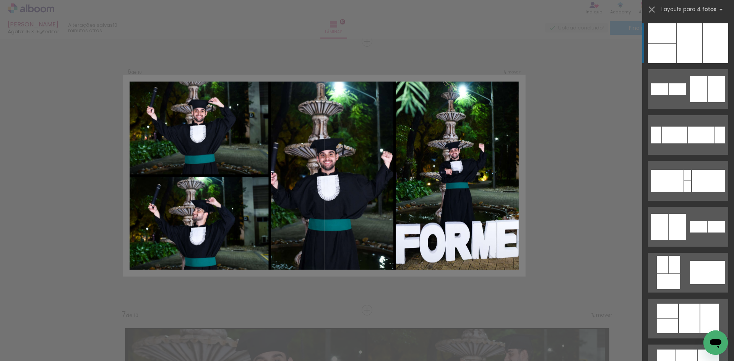
click at [695, 55] on div at bounding box center [689, 43] width 25 height 40
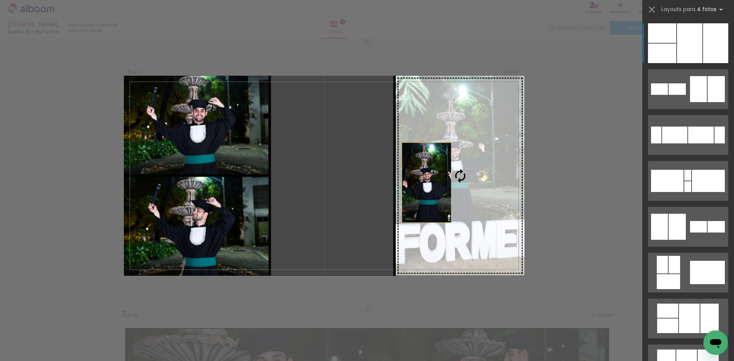
drag, startPoint x: 362, startPoint y: 184, endPoint x: 447, endPoint y: 184, distance: 85.7
click at [0, 0] on slot at bounding box center [0, 0] width 0 height 0
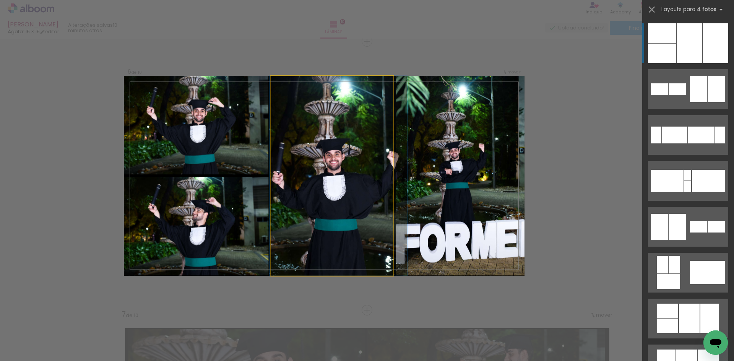
drag, startPoint x: 370, startPoint y: 192, endPoint x: 381, endPoint y: 192, distance: 11.1
drag, startPoint x: 216, startPoint y: 224, endPoint x: 228, endPoint y: 224, distance: 12.2
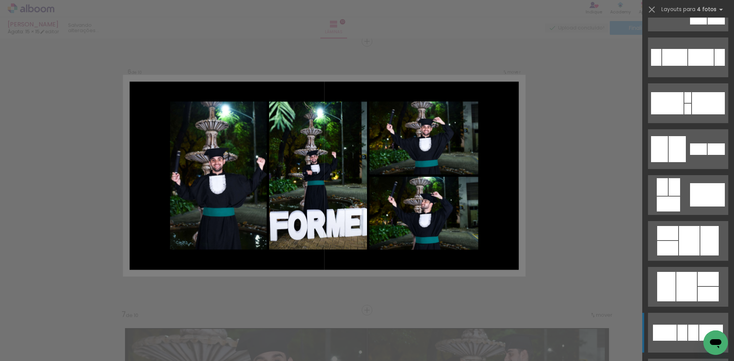
scroll to position [207, 0]
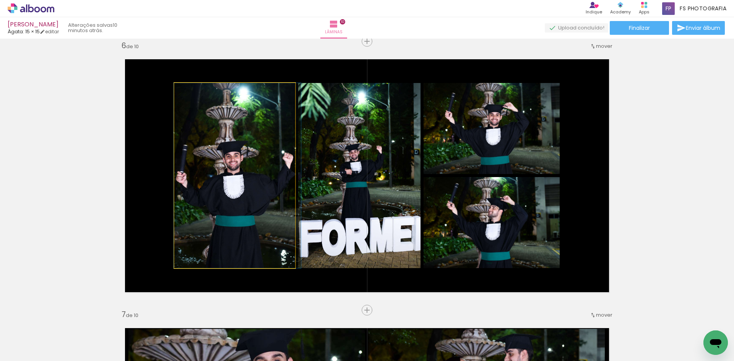
click at [223, 184] on quentale-photo at bounding box center [234, 175] width 121 height 185
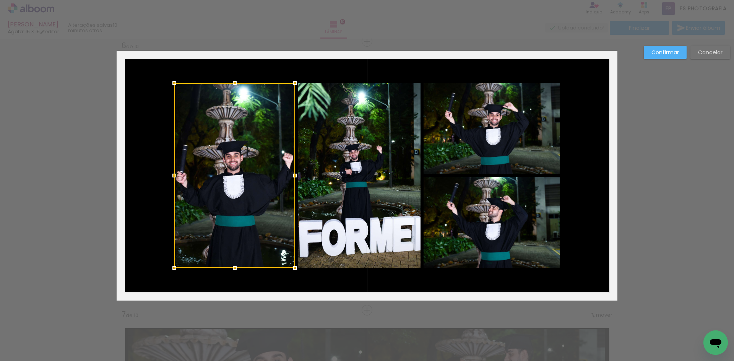
click at [327, 166] on quentale-photo at bounding box center [359, 175] width 122 height 185
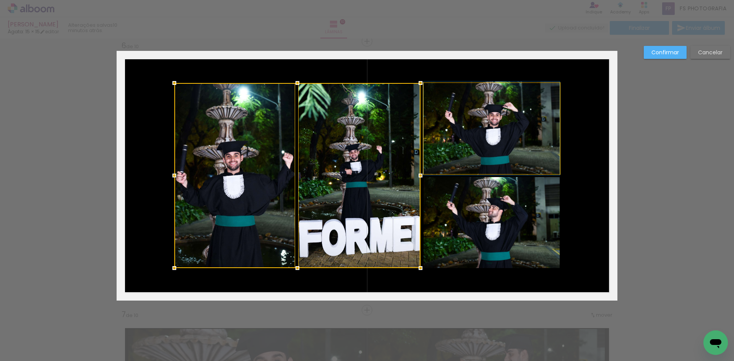
click at [483, 117] on quentale-photo at bounding box center [492, 128] width 136 height 91
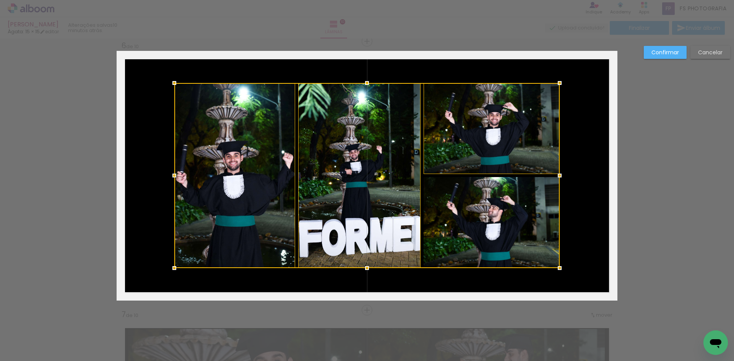
click at [509, 248] on div at bounding box center [367, 175] width 386 height 185
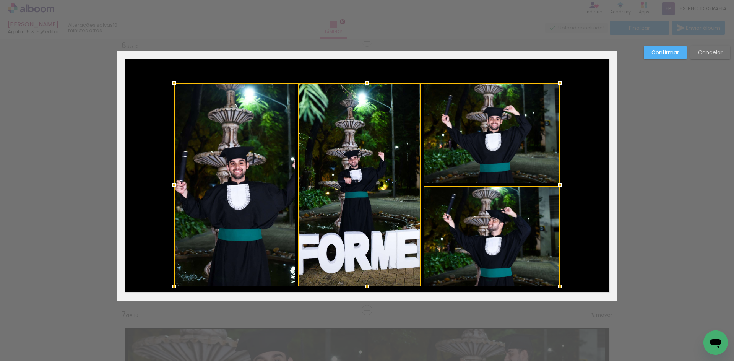
drag, startPoint x: 365, startPoint y: 269, endPoint x: 365, endPoint y: 287, distance: 18.4
click at [365, 287] on div at bounding box center [367, 286] width 15 height 15
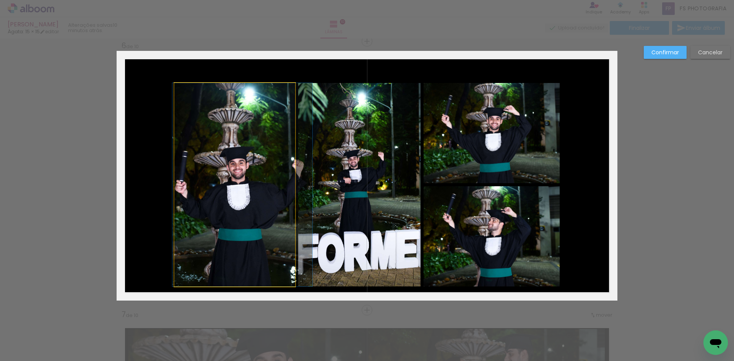
click at [257, 203] on quentale-photo at bounding box center [234, 184] width 121 height 203
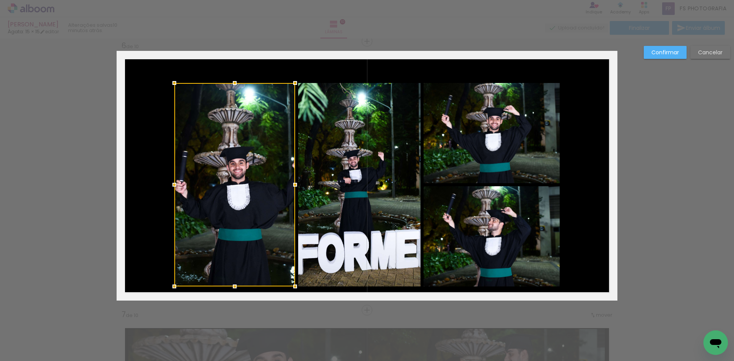
click at [372, 174] on quentale-photo at bounding box center [359, 184] width 122 height 203
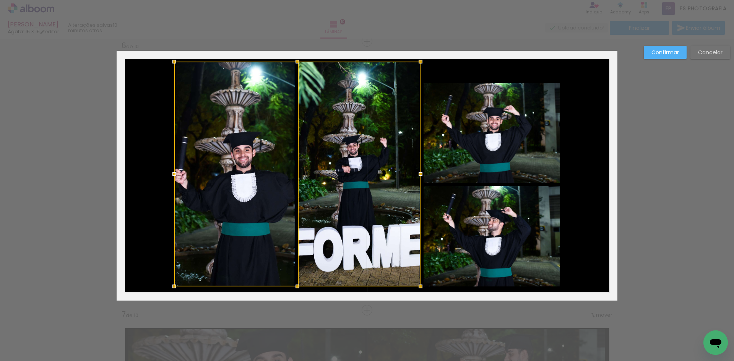
drag, startPoint x: 296, startPoint y: 82, endPoint x: 301, endPoint y: 60, distance: 21.8
click at [301, 60] on div at bounding box center [297, 61] width 15 height 15
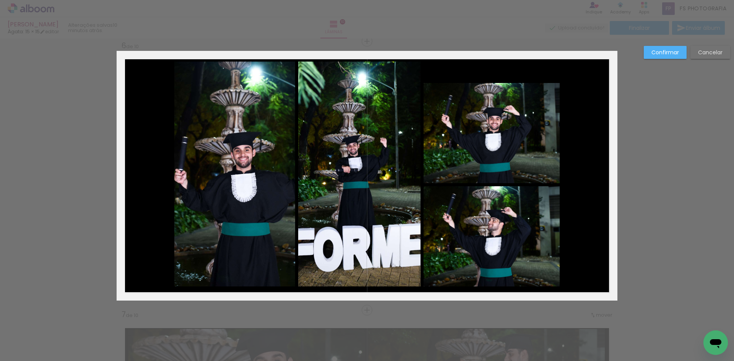
click at [252, 132] on quentale-photo at bounding box center [234, 174] width 121 height 225
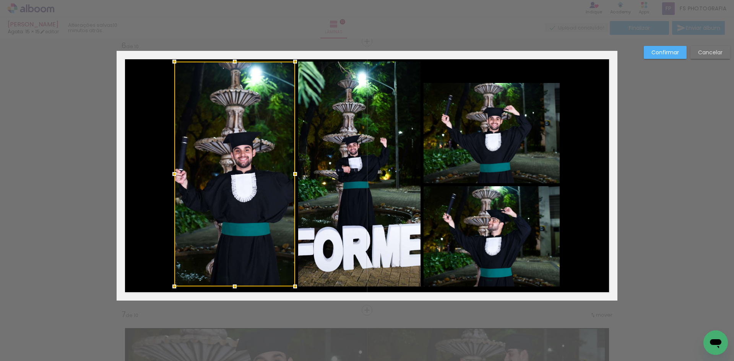
click at [374, 192] on quentale-photo at bounding box center [359, 174] width 122 height 225
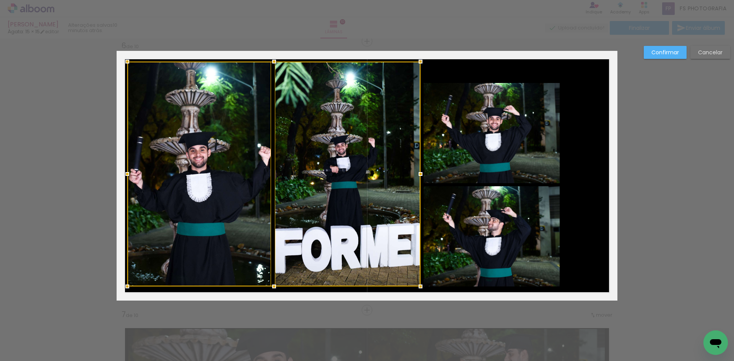
drag, startPoint x: 172, startPoint y: 172, endPoint x: 125, endPoint y: 173, distance: 47.0
click at [125, 173] on div at bounding box center [127, 173] width 15 height 15
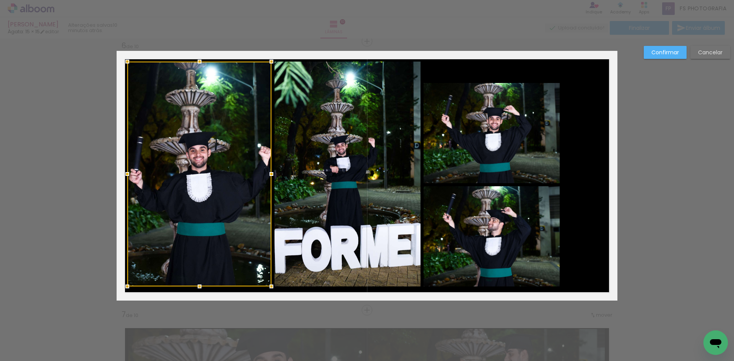
click at [225, 169] on div at bounding box center [199, 174] width 144 height 225
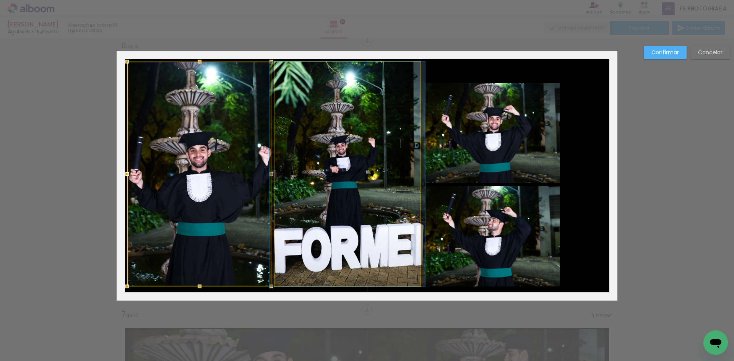
click at [404, 189] on quentale-photo at bounding box center [348, 174] width 146 height 225
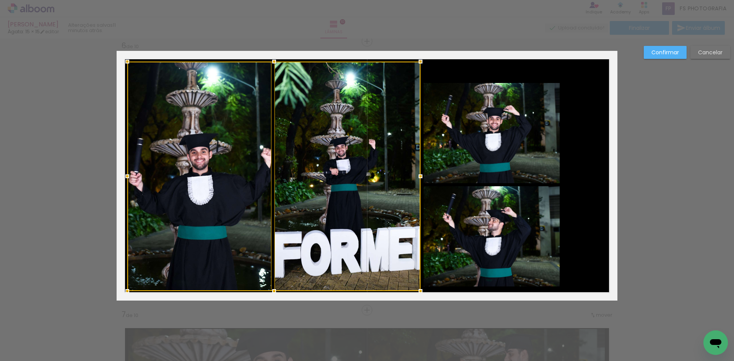
drag, startPoint x: 270, startPoint y: 285, endPoint x: 270, endPoint y: 290, distance: 4.6
click at [270, 290] on div at bounding box center [274, 290] width 15 height 15
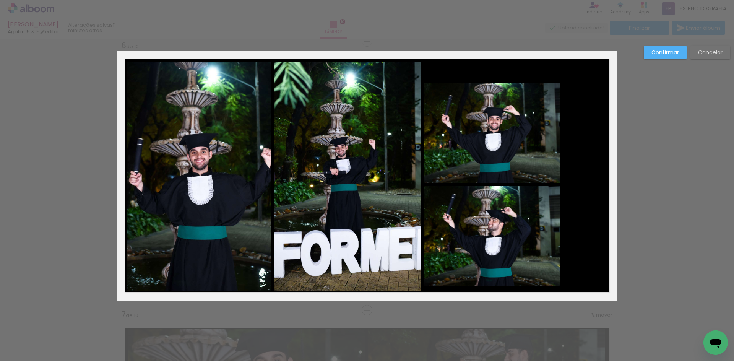
click at [518, 125] on quentale-photo at bounding box center [492, 133] width 136 height 100
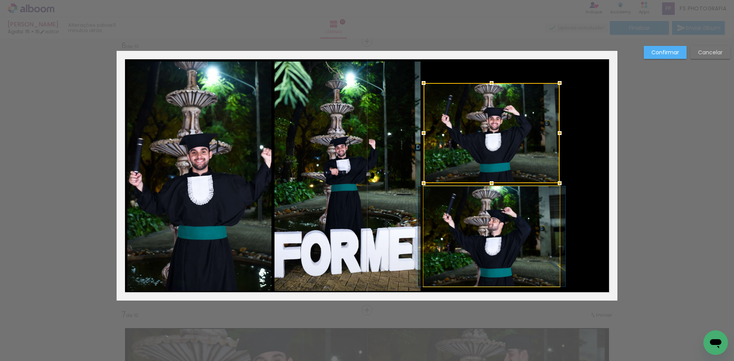
click at [501, 226] on quentale-photo at bounding box center [492, 236] width 136 height 100
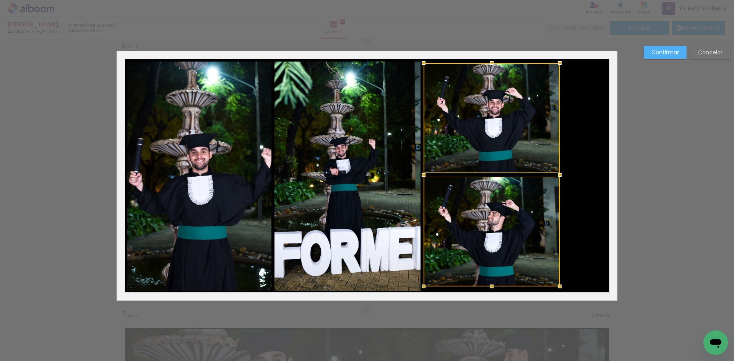
drag, startPoint x: 489, startPoint y: 79, endPoint x: 489, endPoint y: 61, distance: 18.4
click at [489, 61] on div at bounding box center [491, 62] width 15 height 15
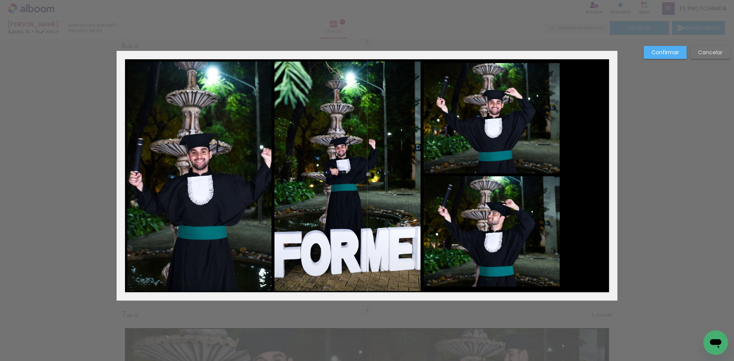
click at [481, 83] on quentale-photo at bounding box center [492, 118] width 136 height 110
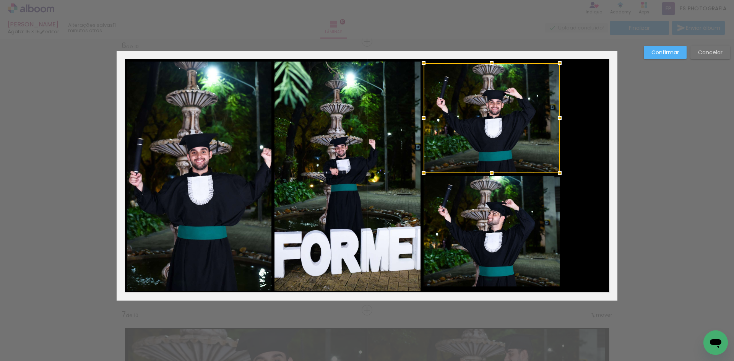
click at [0, 0] on slot "Cancelar" at bounding box center [0, 0] width 0 height 0
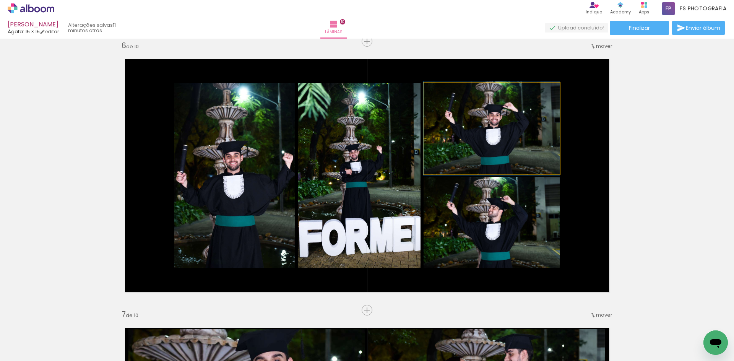
click at [515, 130] on quentale-photo at bounding box center [492, 128] width 136 height 91
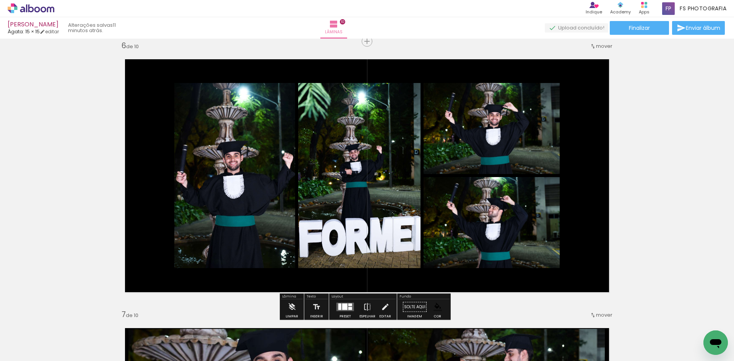
click at [509, 209] on quentale-photo at bounding box center [492, 222] width 136 height 91
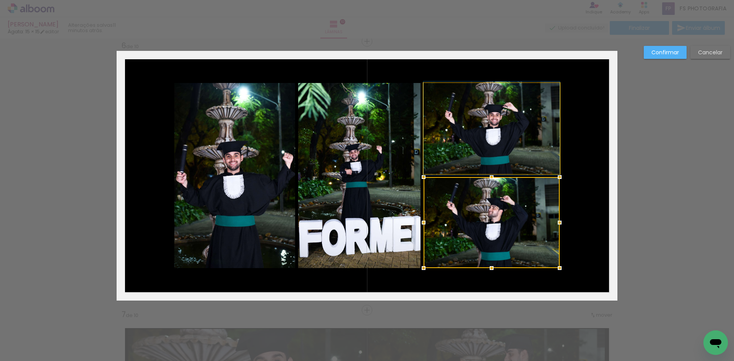
click at [504, 153] on quentale-photo at bounding box center [492, 128] width 136 height 91
click at [395, 182] on quentale-photo at bounding box center [359, 175] width 122 height 185
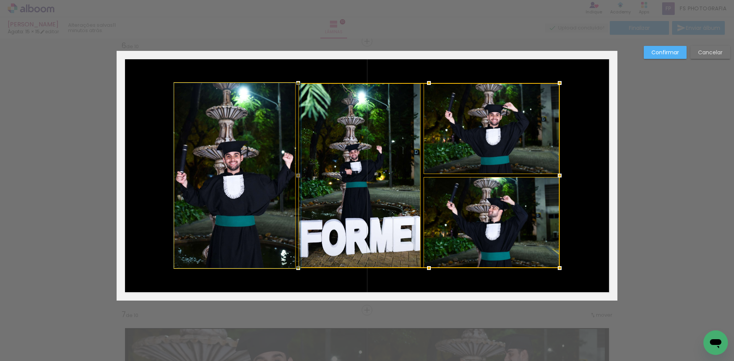
click at [236, 180] on quentale-photo at bounding box center [234, 175] width 121 height 185
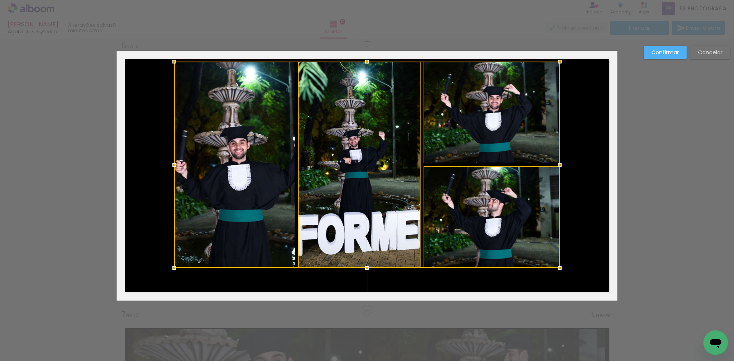
drag, startPoint x: 364, startPoint y: 81, endPoint x: 369, endPoint y: 60, distance: 21.6
click at [369, 60] on div at bounding box center [367, 61] width 15 height 15
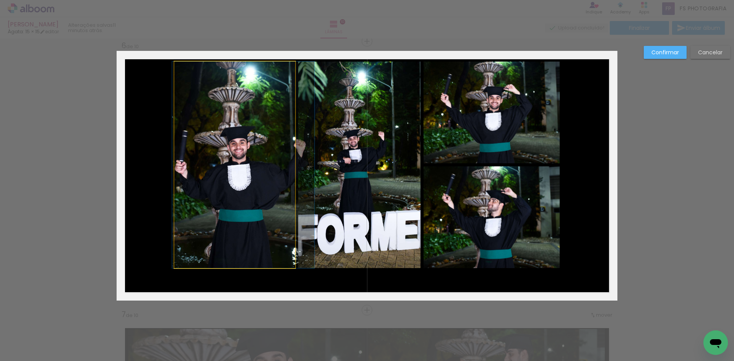
click at [244, 115] on quentale-photo at bounding box center [234, 165] width 121 height 207
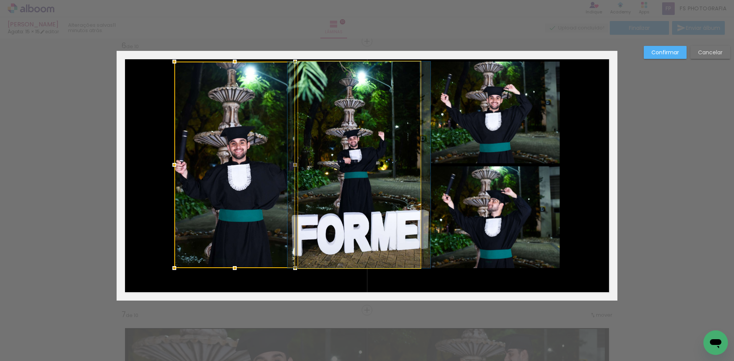
click at [387, 140] on quentale-photo at bounding box center [359, 165] width 122 height 207
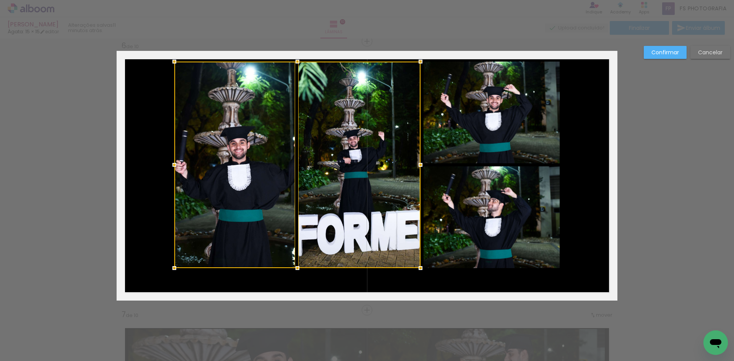
click at [473, 127] on quentale-photo at bounding box center [492, 113] width 136 height 102
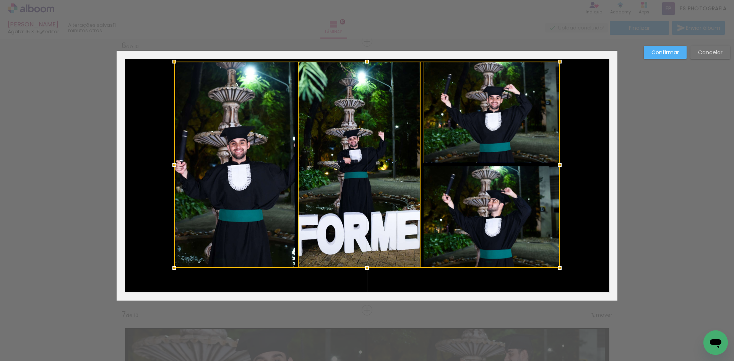
click at [509, 241] on div at bounding box center [367, 165] width 386 height 207
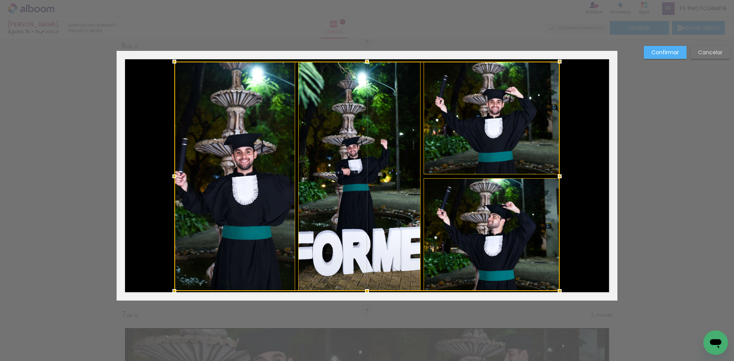
drag, startPoint x: 363, startPoint y: 268, endPoint x: 363, endPoint y: 291, distance: 23.0
click at [363, 291] on div at bounding box center [367, 290] width 15 height 15
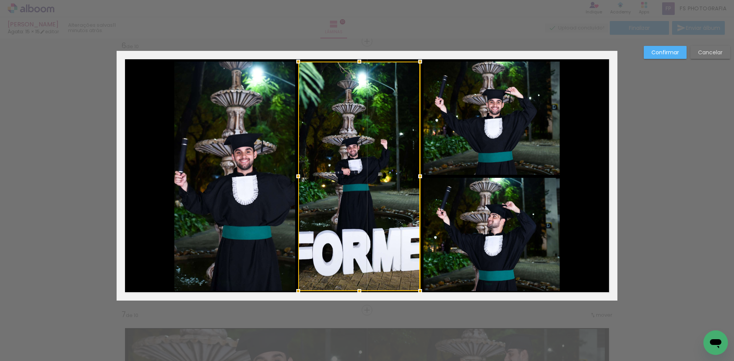
click at [244, 175] on quentale-photo at bounding box center [234, 176] width 121 height 229
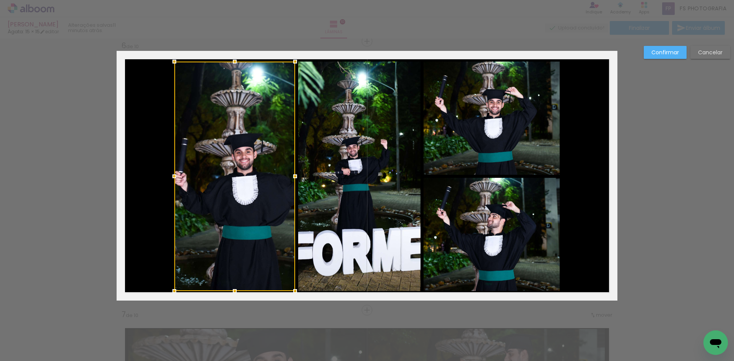
click at [355, 173] on quentale-photo at bounding box center [359, 176] width 122 height 229
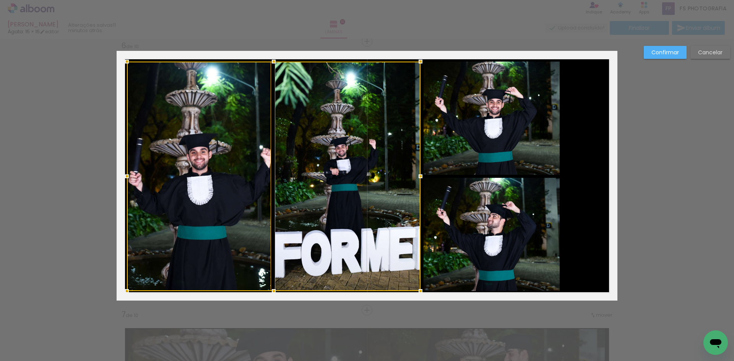
drag, startPoint x: 172, startPoint y: 177, endPoint x: 125, endPoint y: 176, distance: 47.4
click at [125, 176] on div at bounding box center [126, 176] width 15 height 15
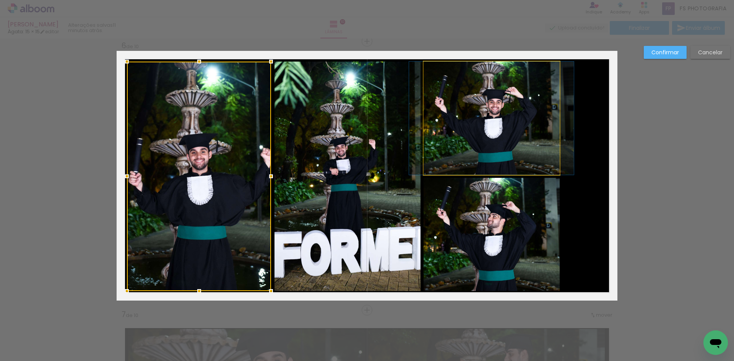
click at [494, 135] on quentale-photo at bounding box center [492, 118] width 136 height 113
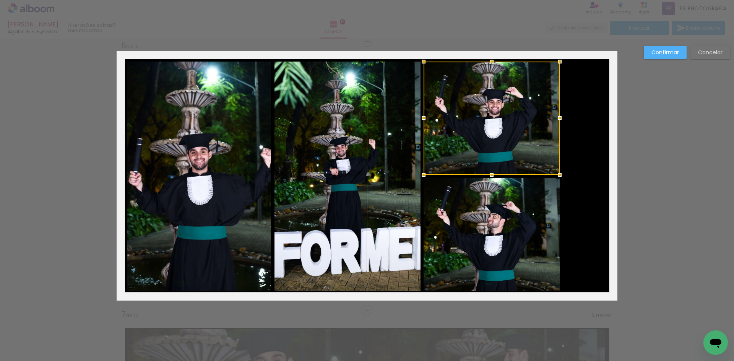
click at [498, 229] on quentale-photo at bounding box center [492, 234] width 136 height 113
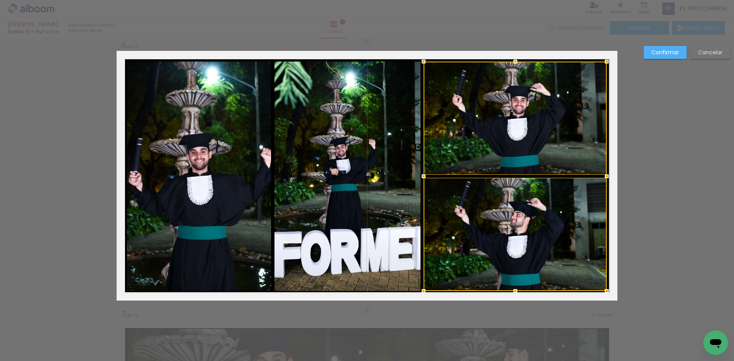
drag, startPoint x: 558, startPoint y: 176, endPoint x: 605, endPoint y: 181, distance: 46.9
click at [605, 181] on div at bounding box center [606, 176] width 15 height 15
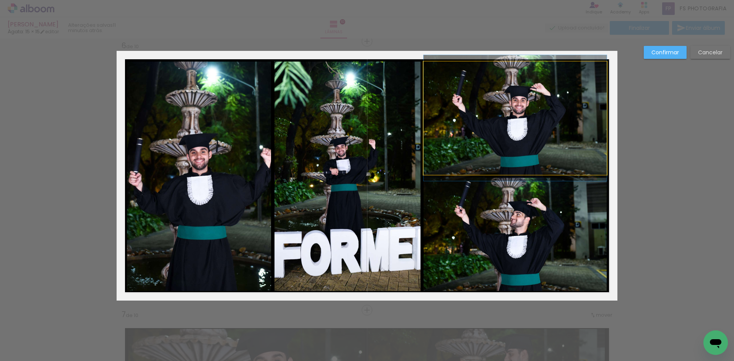
click at [593, 130] on quentale-photo at bounding box center [515, 118] width 183 height 113
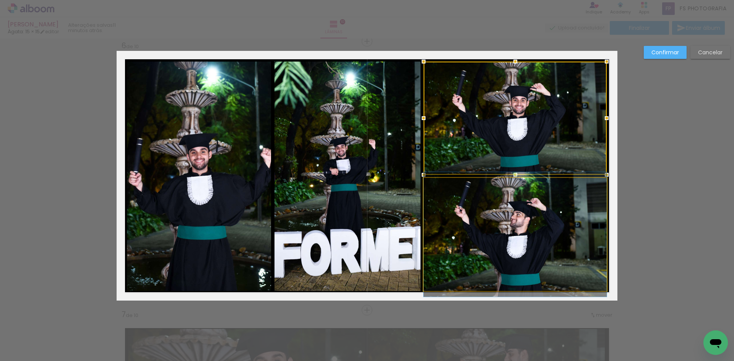
click at [570, 239] on quentale-photo at bounding box center [515, 234] width 183 height 113
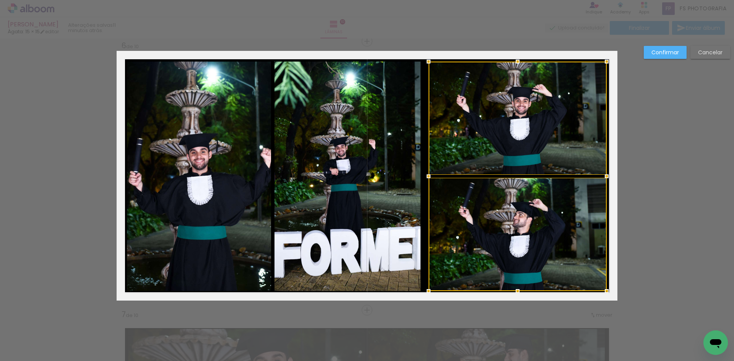
drag, startPoint x: 420, startPoint y: 176, endPoint x: 425, endPoint y: 175, distance: 5.0
click at [425, 175] on div at bounding box center [428, 176] width 15 height 15
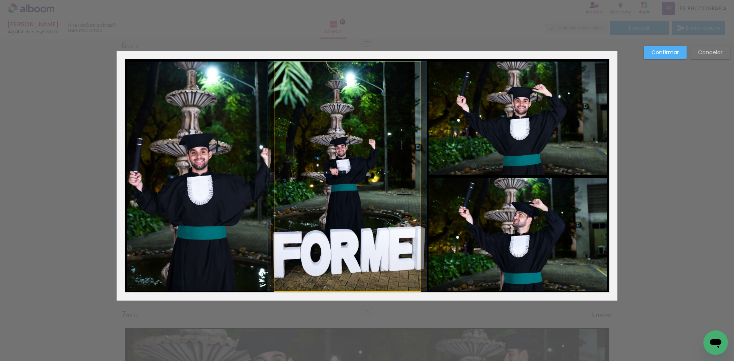
click at [395, 180] on quentale-photo at bounding box center [348, 176] width 146 height 229
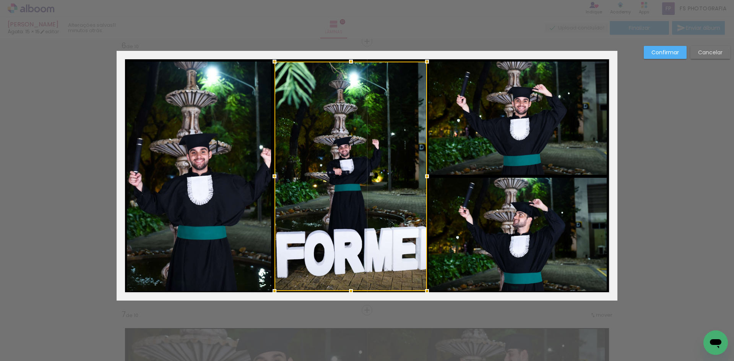
drag, startPoint x: 420, startPoint y: 178, endPoint x: 426, endPoint y: 178, distance: 6.5
click at [426, 178] on div at bounding box center [427, 176] width 15 height 15
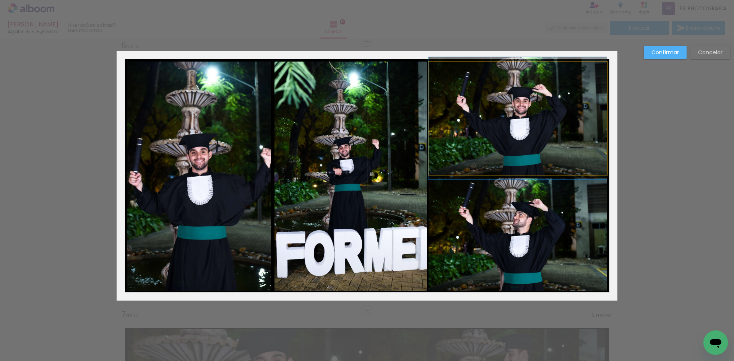
click at [480, 131] on quentale-photo at bounding box center [518, 118] width 178 height 113
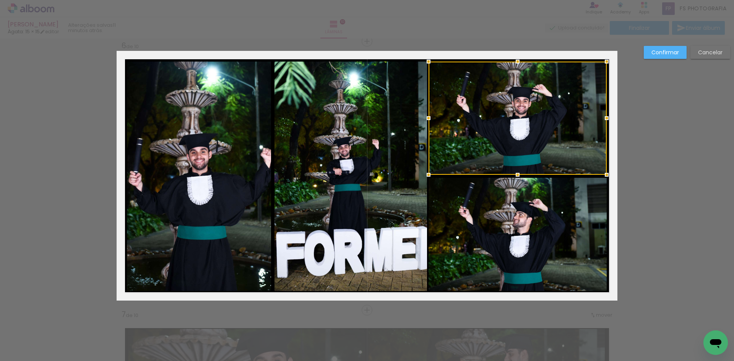
click at [501, 270] on quentale-photo at bounding box center [518, 234] width 178 height 113
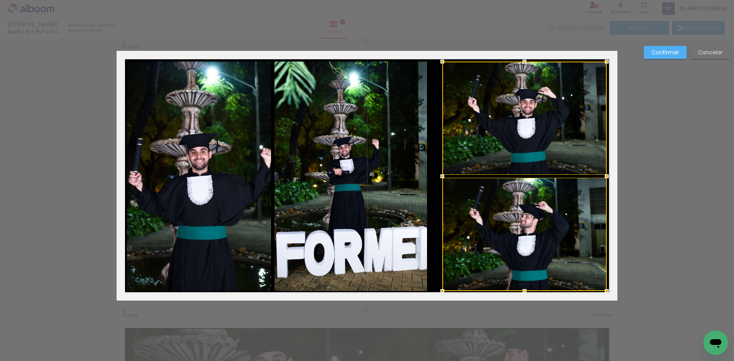
drag, startPoint x: 428, startPoint y: 177, endPoint x: 441, endPoint y: 176, distance: 13.8
click at [441, 176] on div at bounding box center [442, 176] width 15 height 15
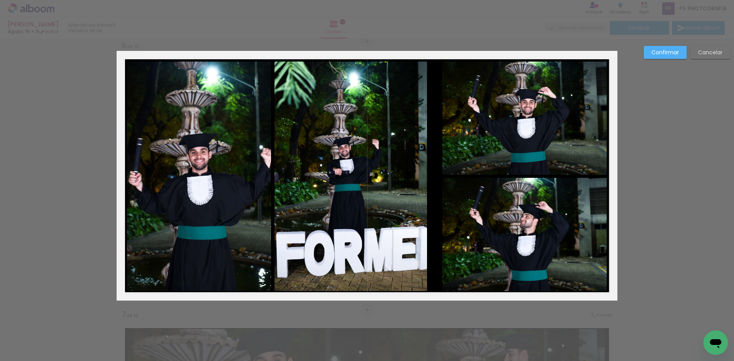
click at [394, 181] on quentale-photo at bounding box center [351, 176] width 153 height 229
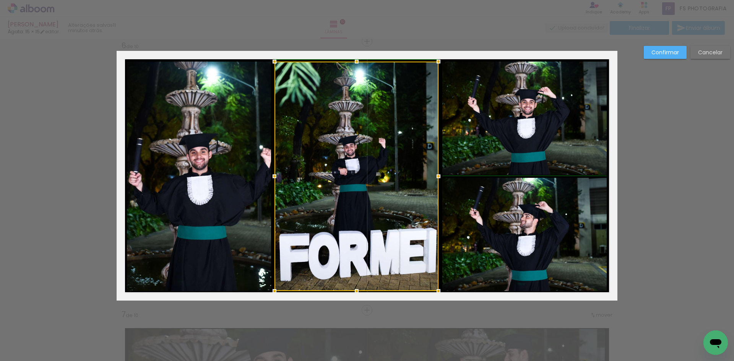
drag, startPoint x: 426, startPoint y: 175, endPoint x: 434, endPoint y: 175, distance: 8.4
click at [434, 175] on div at bounding box center [438, 176] width 15 height 15
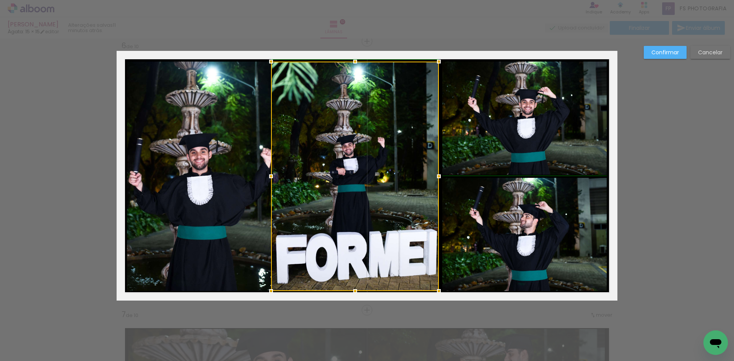
click at [276, 176] on div at bounding box center [355, 176] width 168 height 229
click at [402, 153] on div at bounding box center [355, 176] width 168 height 229
click at [680, 150] on div "Confirmar Cancelar" at bounding box center [367, 172] width 734 height 2976
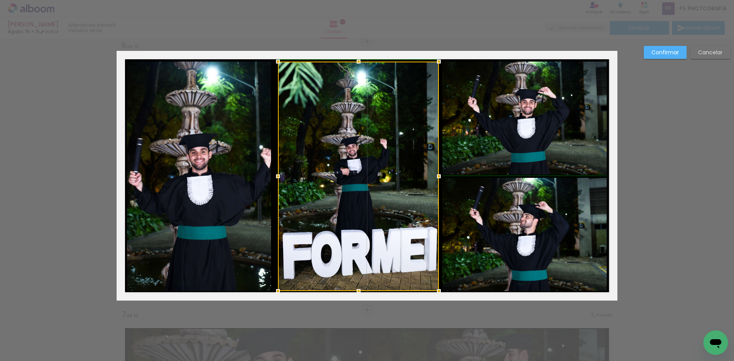
drag, startPoint x: 268, startPoint y: 175, endPoint x: 275, endPoint y: 175, distance: 6.1
click at [275, 175] on div at bounding box center [277, 176] width 15 height 15
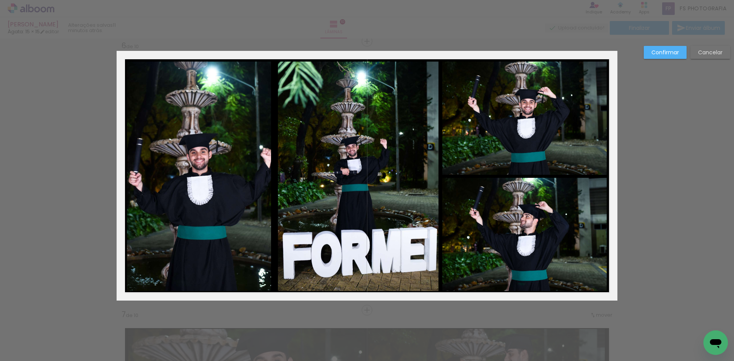
click at [254, 175] on quentale-photo at bounding box center [199, 176] width 144 height 229
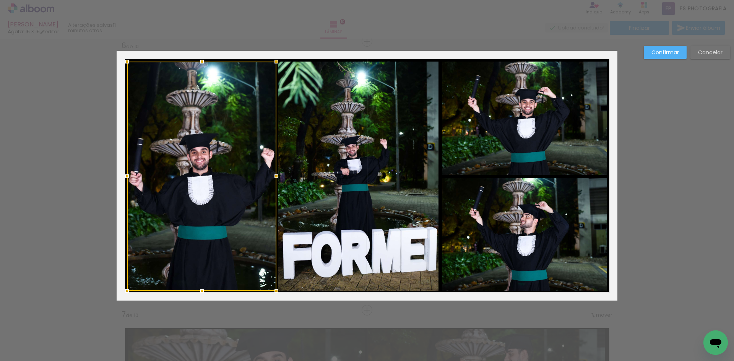
click at [271, 176] on div at bounding box center [276, 176] width 15 height 15
click at [680, 50] on paper-button "Confirmar" at bounding box center [665, 52] width 43 height 13
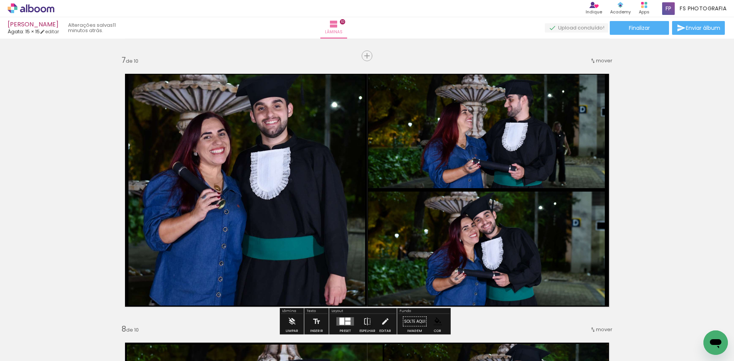
scroll to position [1622, 0]
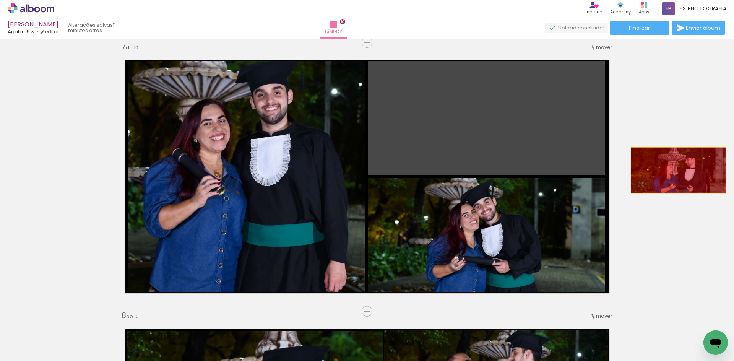
drag, startPoint x: 501, startPoint y: 150, endPoint x: 694, endPoint y: 172, distance: 193.6
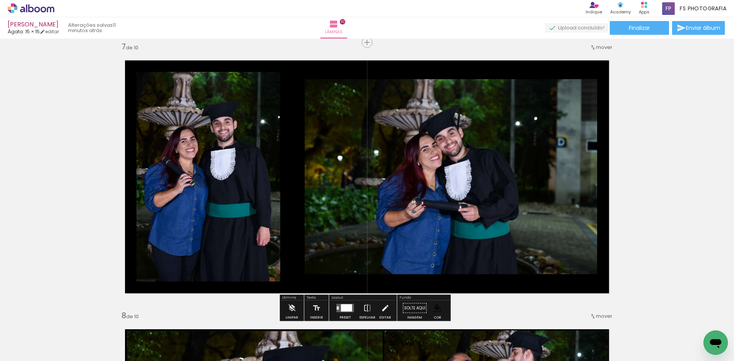
click at [346, 304] on div at bounding box center [346, 307] width 11 height 7
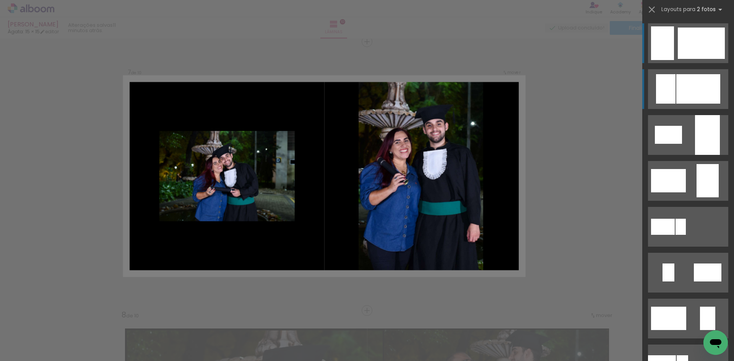
scroll to position [1623, 0]
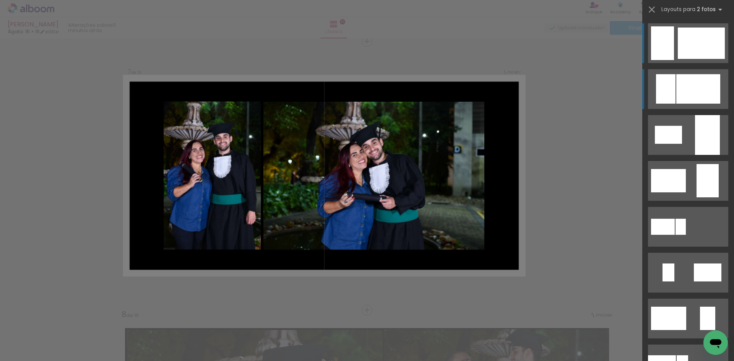
click at [685, 93] on div at bounding box center [699, 88] width 44 height 29
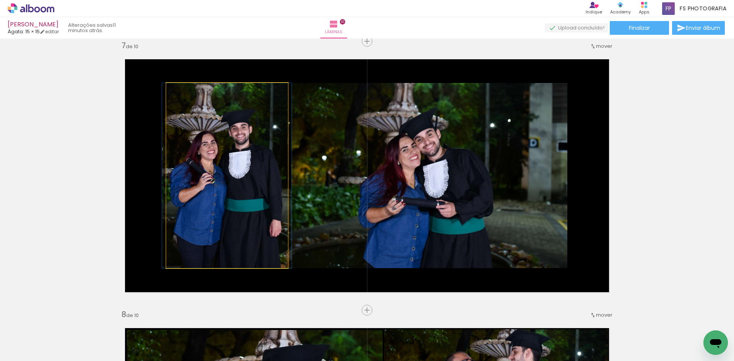
click at [221, 196] on quentale-photo at bounding box center [227, 175] width 122 height 185
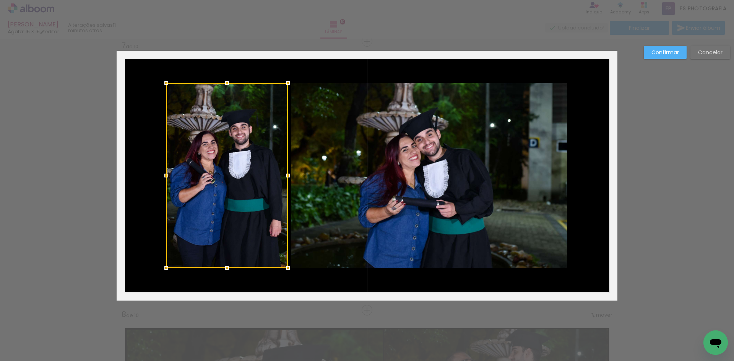
click at [416, 196] on quentale-photo at bounding box center [429, 175] width 277 height 185
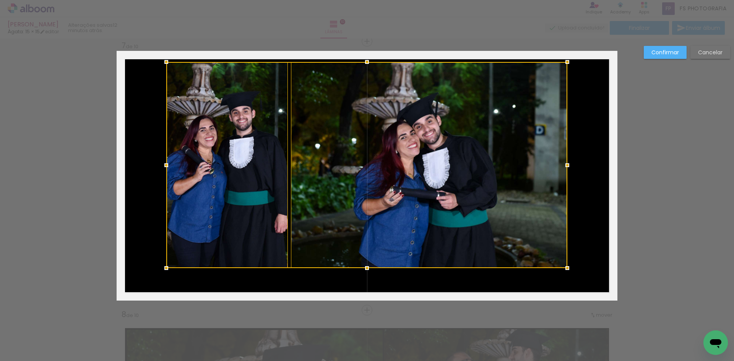
drag, startPoint x: 365, startPoint y: 81, endPoint x: 369, endPoint y: 60, distance: 21.5
click at [369, 60] on div at bounding box center [367, 61] width 15 height 15
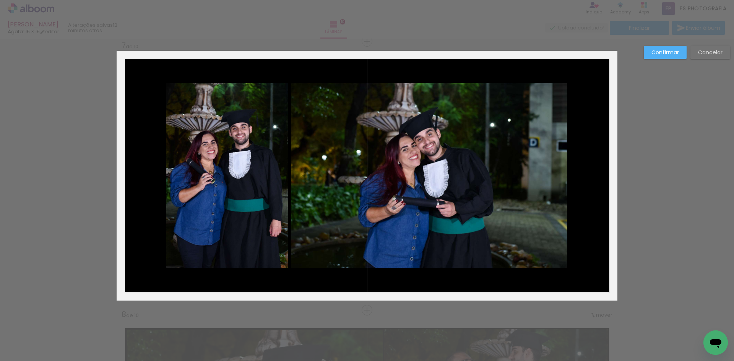
click at [0, 0] on slot "Cancelar" at bounding box center [0, 0] width 0 height 0
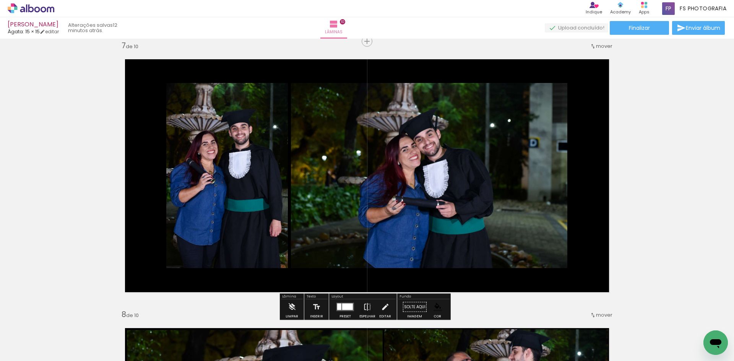
click at [244, 162] on quentale-photo at bounding box center [227, 175] width 122 height 185
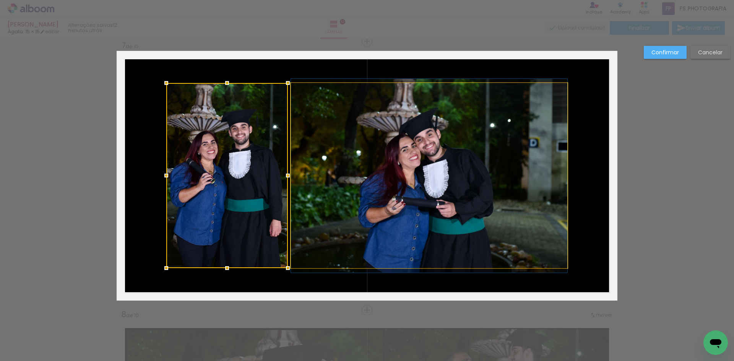
click at [446, 184] on quentale-photo at bounding box center [429, 175] width 277 height 185
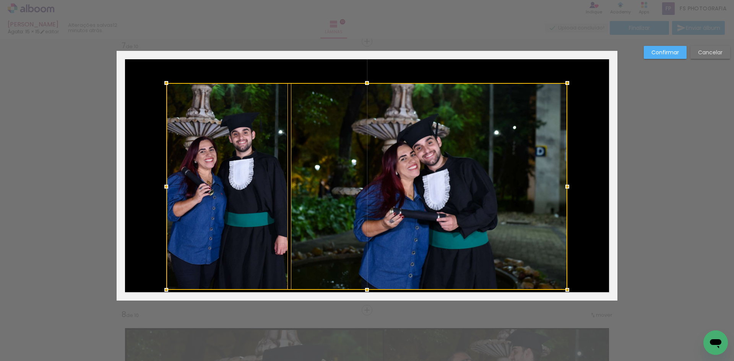
drag, startPoint x: 364, startPoint y: 268, endPoint x: 364, endPoint y: 290, distance: 21.8
click at [364, 290] on div at bounding box center [367, 289] width 15 height 15
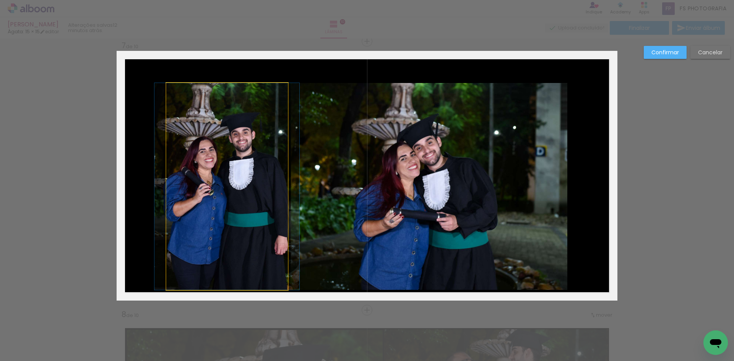
click at [224, 222] on quentale-photo at bounding box center [227, 186] width 122 height 207
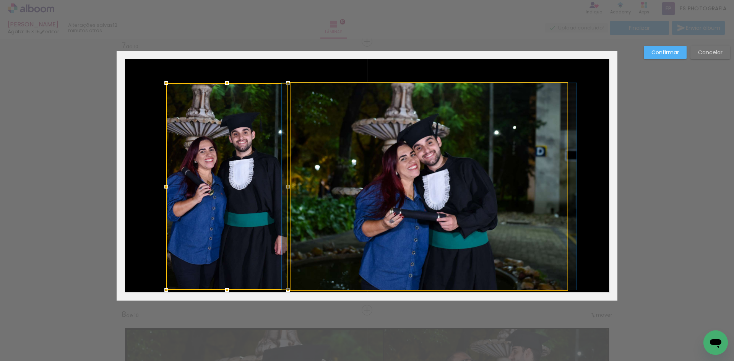
click at [440, 223] on quentale-photo at bounding box center [429, 186] width 277 height 207
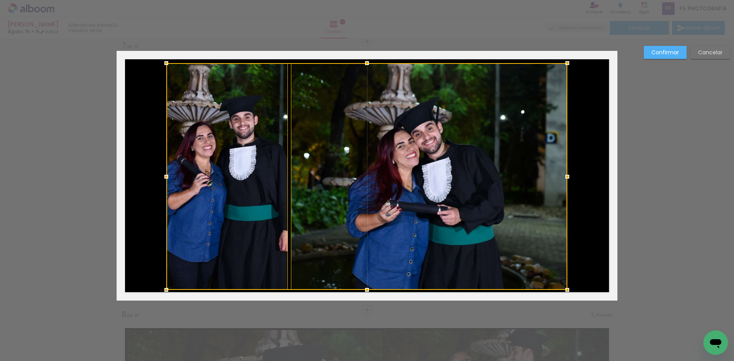
drag, startPoint x: 364, startPoint y: 81, endPoint x: 367, endPoint y: 61, distance: 20.2
click at [367, 61] on div at bounding box center [367, 62] width 15 height 15
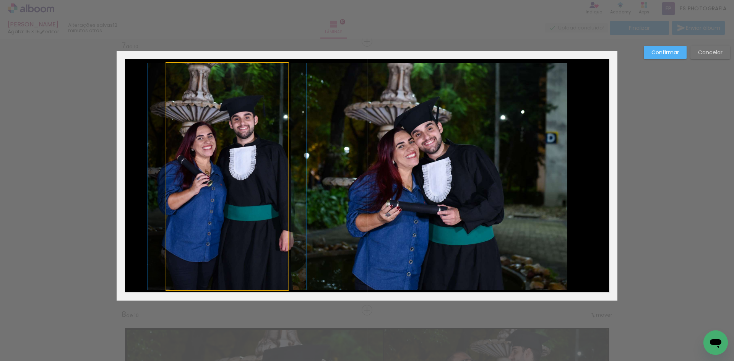
click at [239, 137] on quentale-photo at bounding box center [227, 176] width 122 height 227
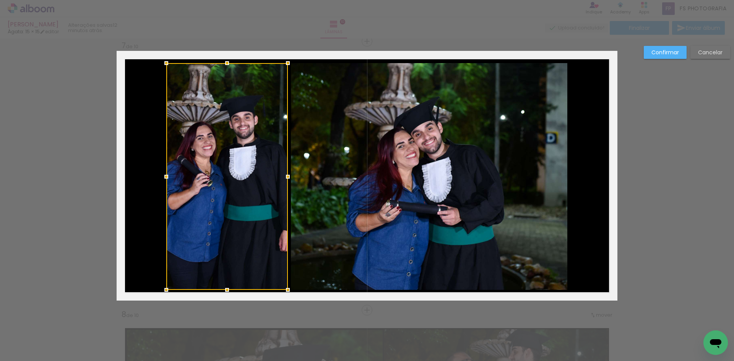
click at [456, 174] on quentale-photo at bounding box center [429, 176] width 277 height 227
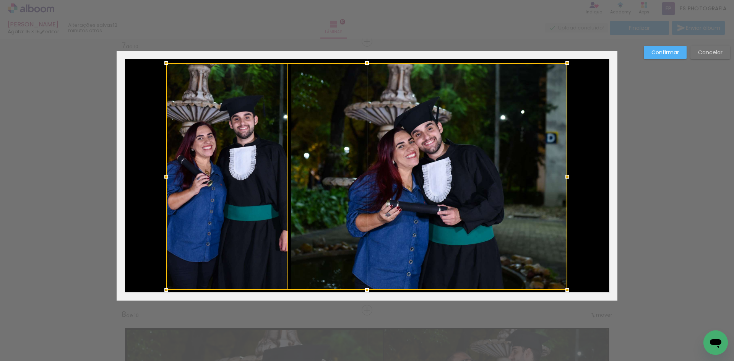
click at [248, 184] on div at bounding box center [366, 176] width 401 height 227
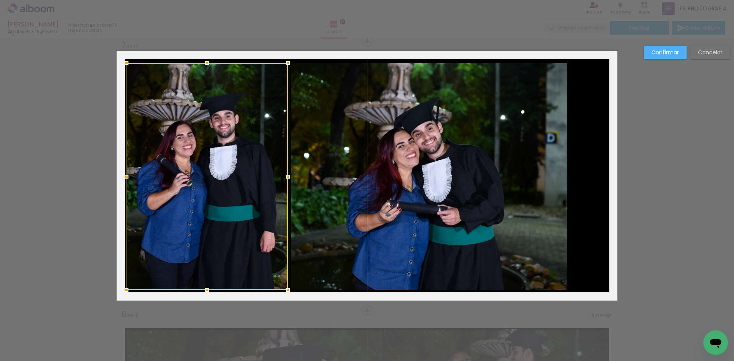
drag, startPoint x: 163, startPoint y: 176, endPoint x: 123, endPoint y: 175, distance: 39.8
click at [123, 175] on div at bounding box center [126, 176] width 15 height 15
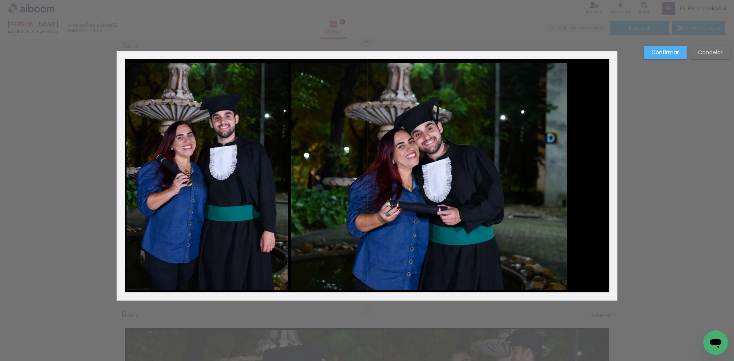
click at [476, 175] on quentale-photo at bounding box center [429, 176] width 277 height 227
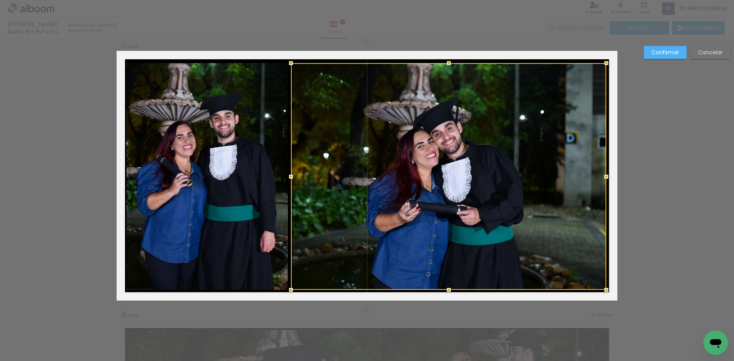
drag, startPoint x: 567, startPoint y: 176, endPoint x: 605, endPoint y: 177, distance: 38.3
click at [605, 177] on div at bounding box center [606, 176] width 15 height 15
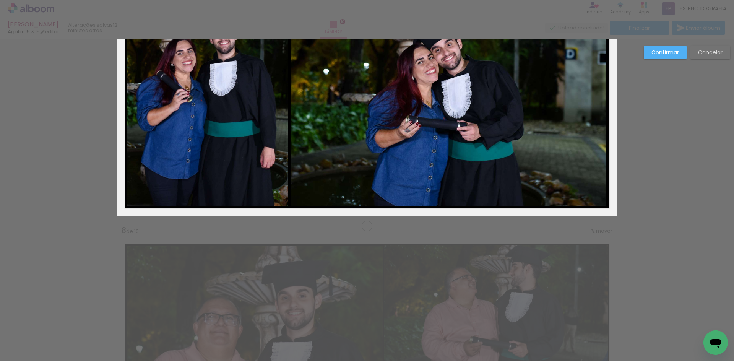
scroll to position [1814, 0]
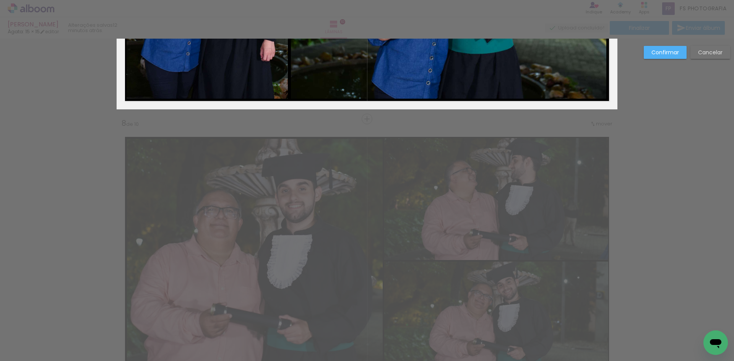
click at [666, 57] on paper-button "Confirmar" at bounding box center [665, 52] width 43 height 13
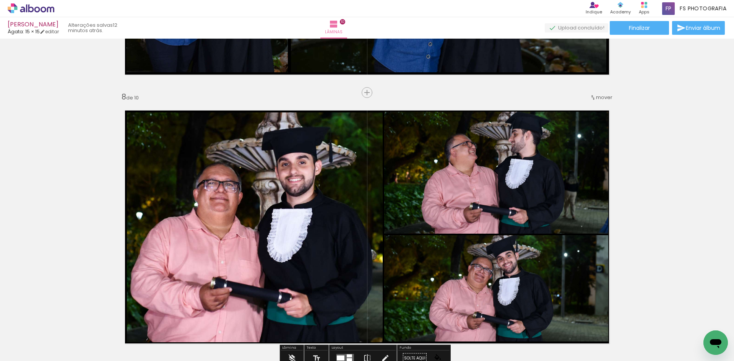
scroll to position [1891, 0]
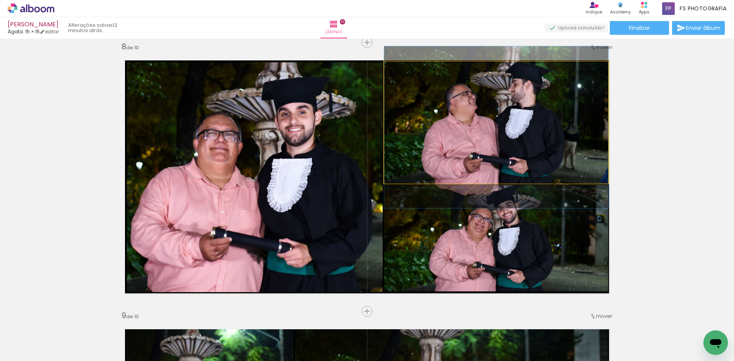
click at [473, 147] on quentale-photo at bounding box center [496, 123] width 224 height 122
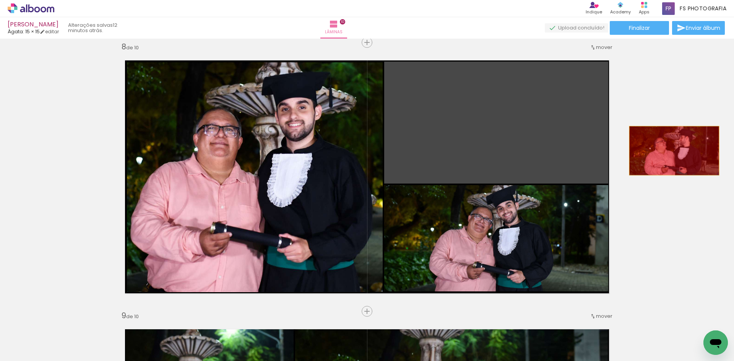
drag, startPoint x: 495, startPoint y: 137, endPoint x: 672, endPoint y: 151, distance: 177.6
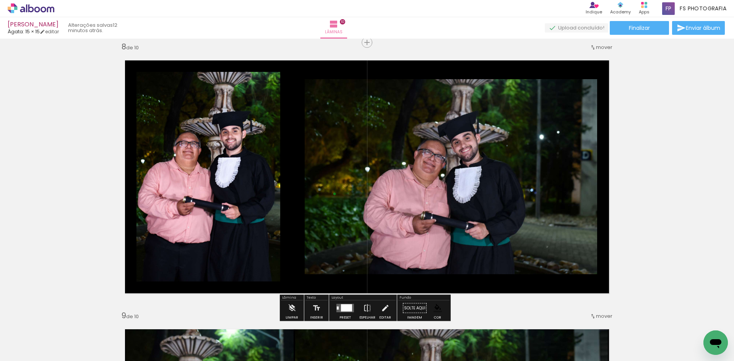
click at [346, 308] on div at bounding box center [346, 307] width 11 height 7
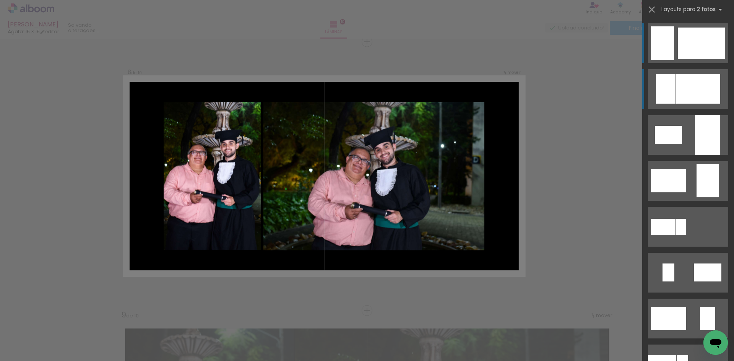
scroll to position [1892, 0]
click at [698, 90] on div at bounding box center [699, 88] width 44 height 29
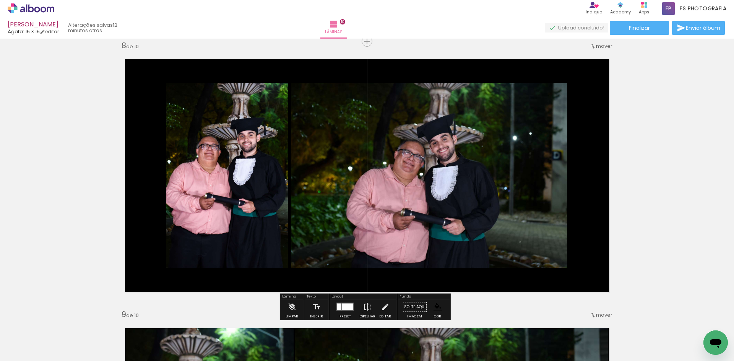
click at [278, 209] on quentale-photo at bounding box center [227, 175] width 122 height 185
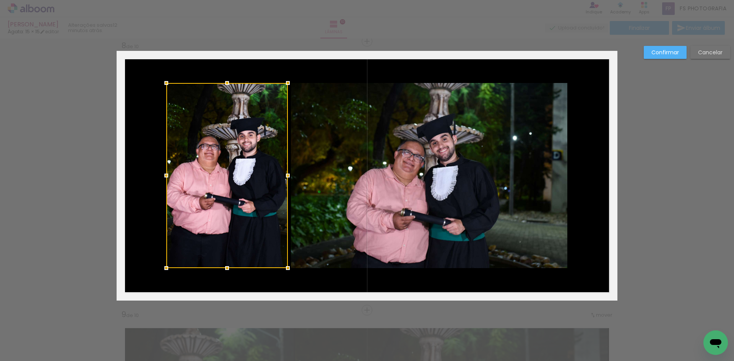
click at [447, 209] on quentale-photo at bounding box center [429, 175] width 277 height 185
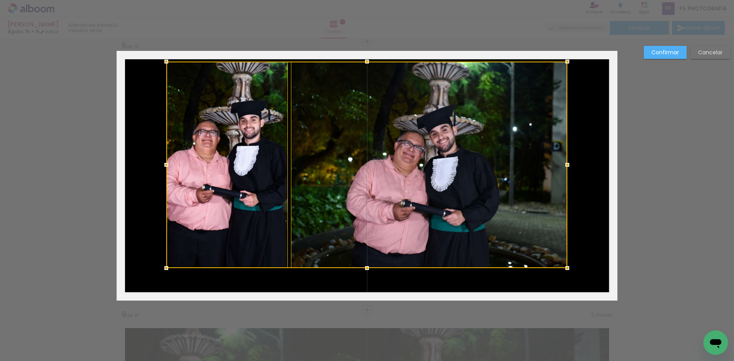
drag, startPoint x: 364, startPoint y: 82, endPoint x: 369, endPoint y: 61, distance: 21.9
click at [369, 61] on div at bounding box center [367, 61] width 15 height 15
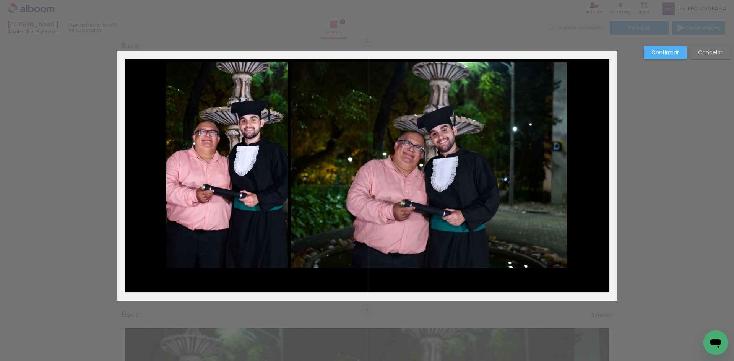
click at [254, 125] on quentale-photo at bounding box center [227, 165] width 122 height 207
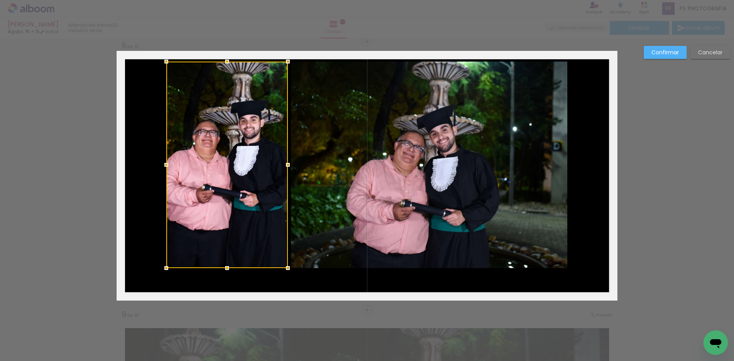
click at [440, 163] on quentale-photo at bounding box center [429, 165] width 277 height 207
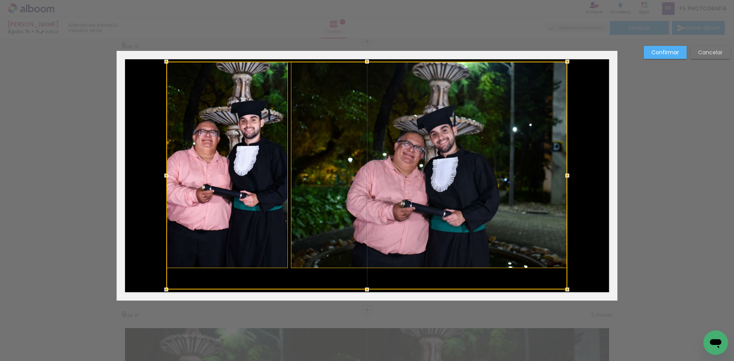
drag, startPoint x: 364, startPoint y: 266, endPoint x: 364, endPoint y: 287, distance: 21.4
click at [364, 287] on div at bounding box center [367, 289] width 15 height 15
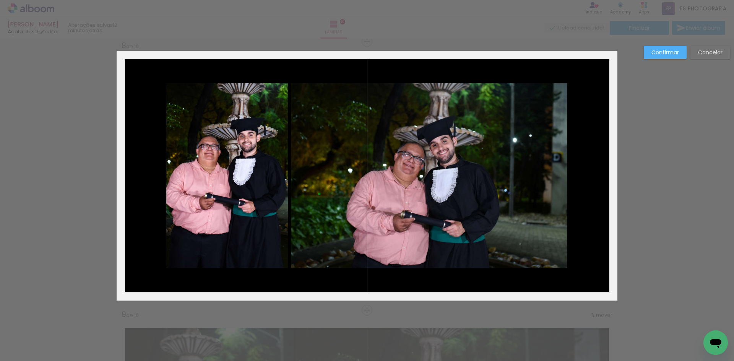
click at [0, 0] on slot "Cancelar" at bounding box center [0, 0] width 0 height 0
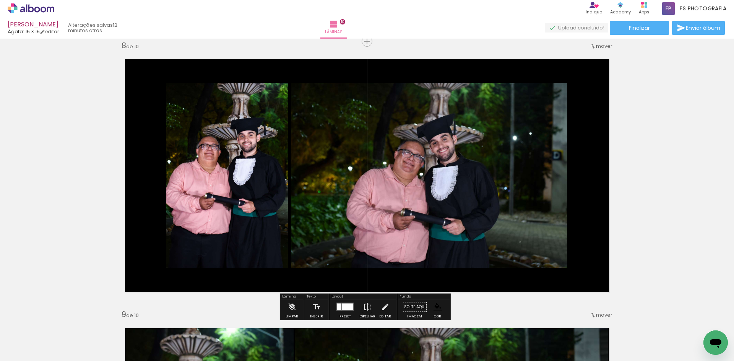
click at [246, 171] on quentale-photo at bounding box center [227, 175] width 122 height 185
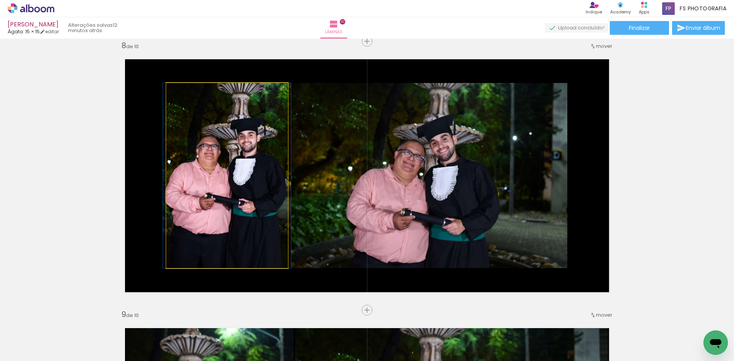
click at [246, 171] on quentale-photo at bounding box center [227, 175] width 122 height 185
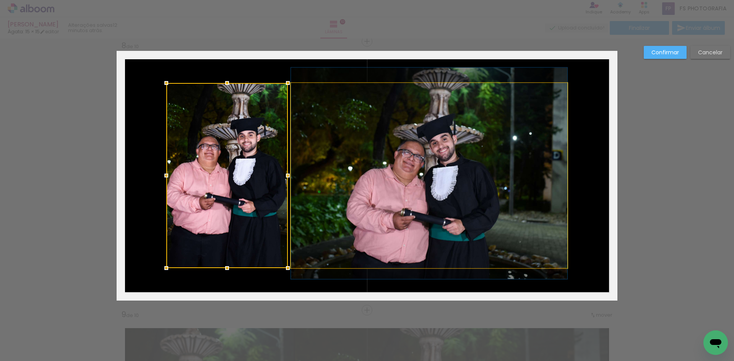
click at [415, 189] on quentale-photo at bounding box center [429, 175] width 277 height 185
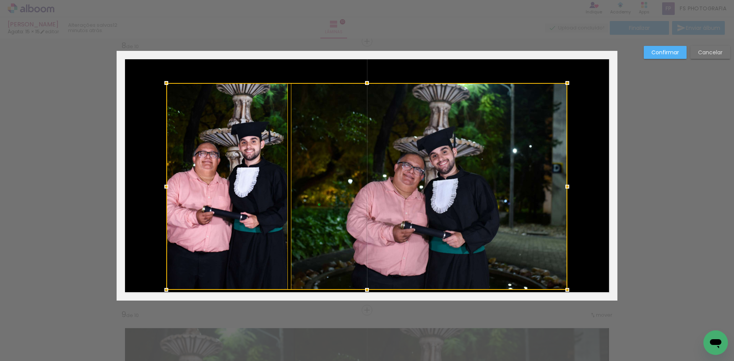
drag, startPoint x: 365, startPoint y: 268, endPoint x: 366, endPoint y: 290, distance: 21.8
click at [366, 290] on div at bounding box center [367, 289] width 15 height 15
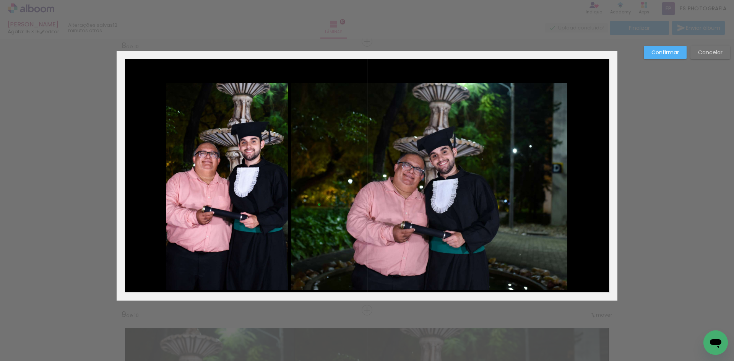
click at [241, 225] on quentale-photo at bounding box center [227, 186] width 122 height 207
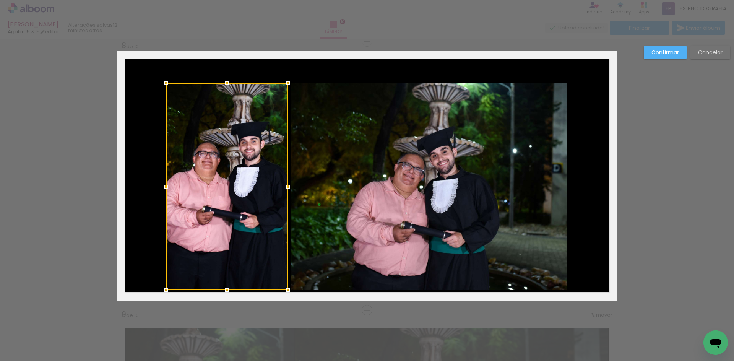
click at [395, 214] on quentale-photo at bounding box center [429, 186] width 277 height 207
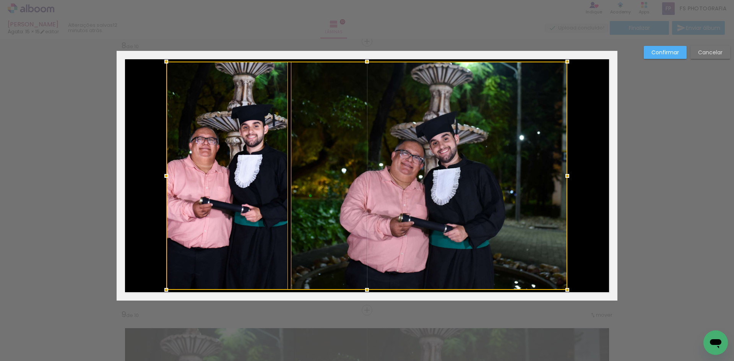
drag, startPoint x: 365, startPoint y: 84, endPoint x: 367, endPoint y: 63, distance: 21.5
click at [367, 63] on div at bounding box center [367, 61] width 15 height 15
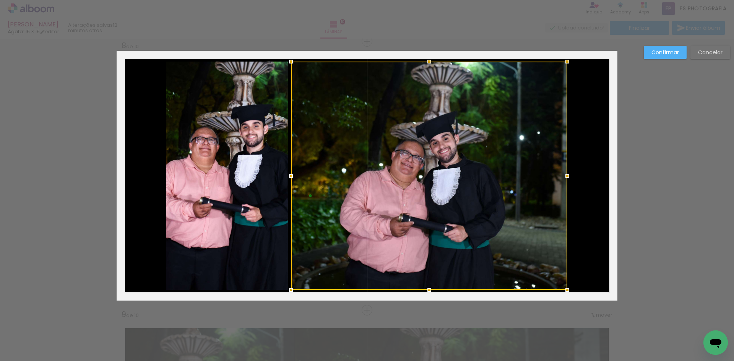
click at [459, 164] on div at bounding box center [429, 176] width 277 height 228
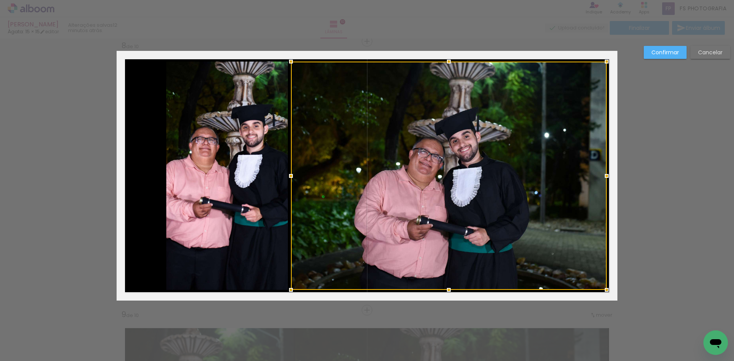
drag, startPoint x: 565, startPoint y: 175, endPoint x: 604, endPoint y: 175, distance: 39.4
click at [604, 175] on div at bounding box center [606, 175] width 15 height 15
click at [209, 187] on quentale-photo at bounding box center [227, 176] width 122 height 228
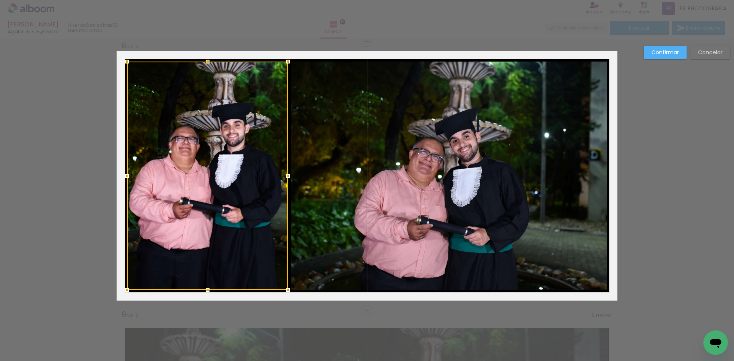
drag, startPoint x: 162, startPoint y: 175, endPoint x: 123, endPoint y: 182, distance: 40.1
click at [123, 182] on div at bounding box center [126, 175] width 15 height 15
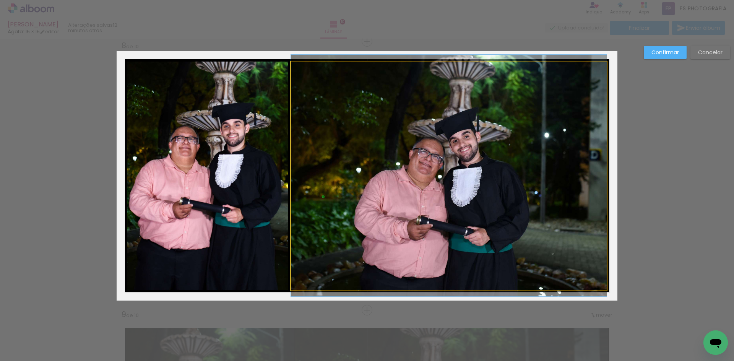
click at [333, 175] on quentale-photo at bounding box center [449, 176] width 316 height 228
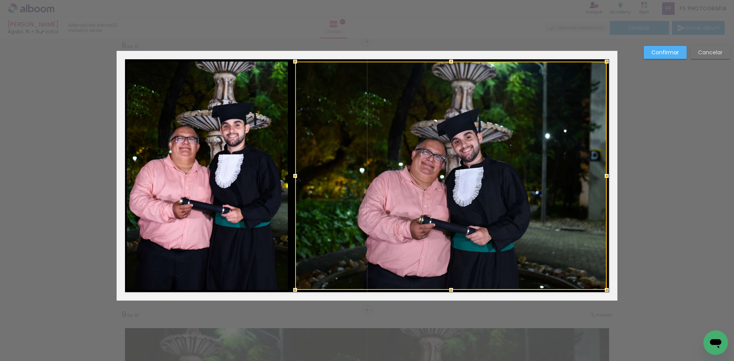
drag, startPoint x: 286, startPoint y: 178, endPoint x: 290, endPoint y: 177, distance: 4.3
click at [290, 177] on div at bounding box center [295, 175] width 15 height 15
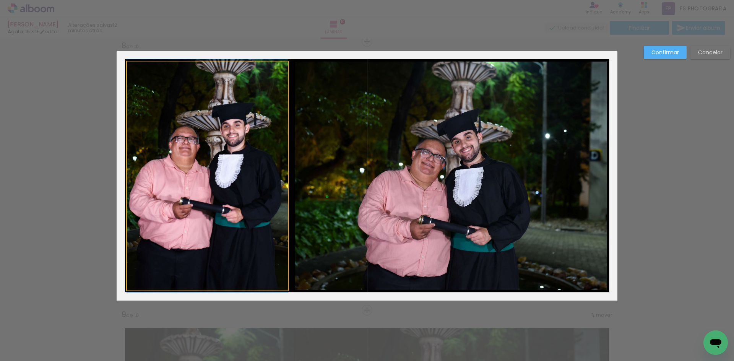
click at [241, 177] on quentale-photo at bounding box center [207, 176] width 161 height 228
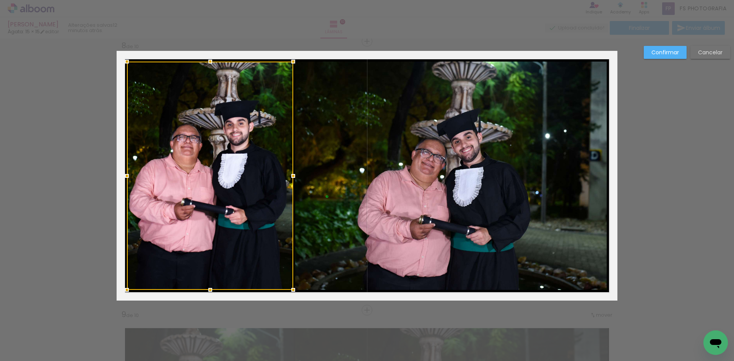
drag, startPoint x: 286, startPoint y: 176, endPoint x: 291, endPoint y: 176, distance: 5.4
click at [291, 176] on div at bounding box center [293, 175] width 15 height 15
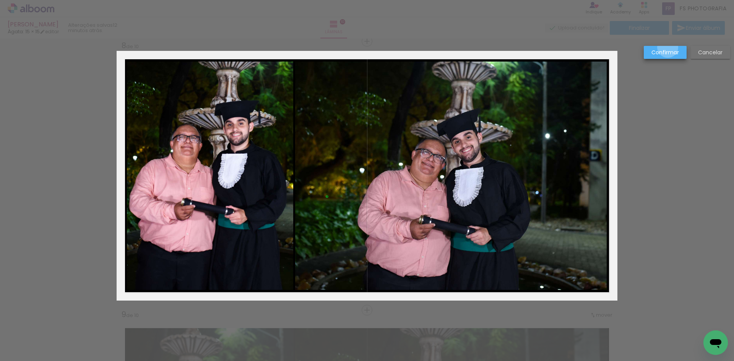
click at [668, 48] on paper-button "Confirmar" at bounding box center [665, 52] width 43 height 13
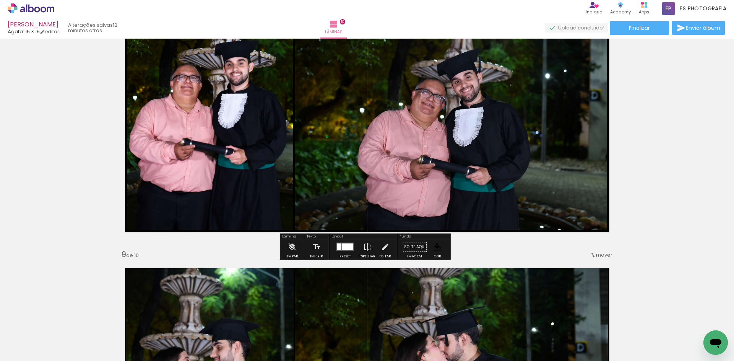
scroll to position [2045, 0]
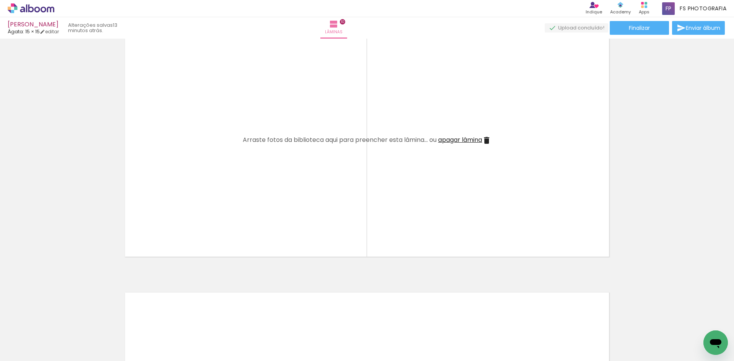
scroll to position [2466, 0]
click at [474, 141] on span "apagar lâmina" at bounding box center [460, 139] width 44 height 9
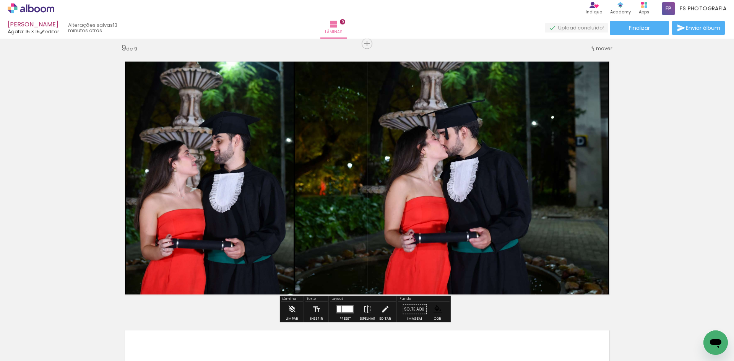
scroll to position [2082, 0]
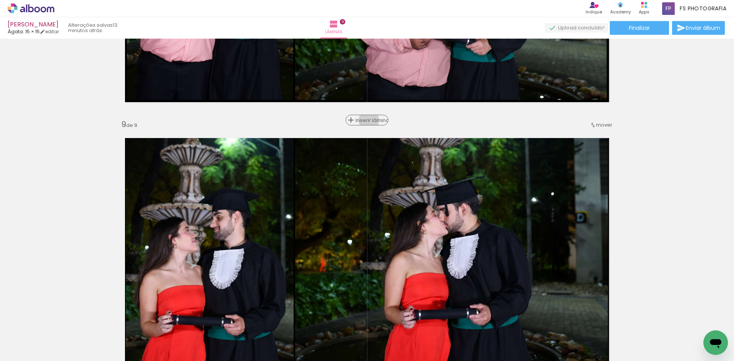
click at [366, 120] on span "Inserir lâmina" at bounding box center [371, 120] width 30 height 5
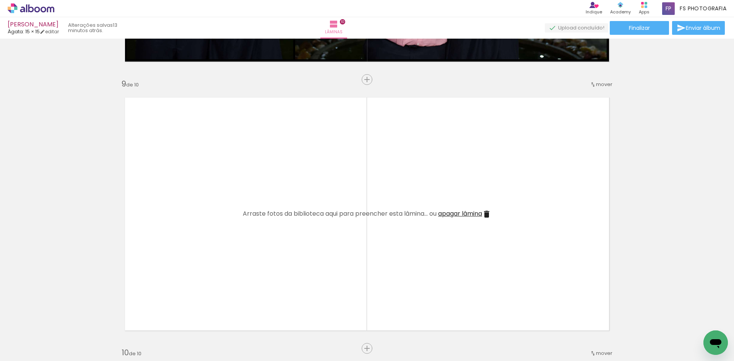
scroll to position [2197, 0]
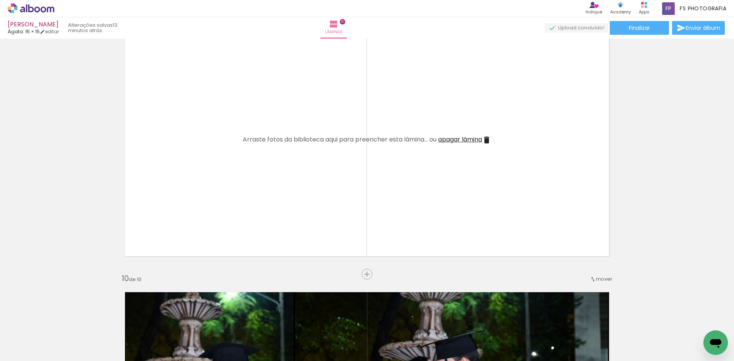
click at [477, 138] on span "apagar lâmina" at bounding box center [460, 139] width 44 height 9
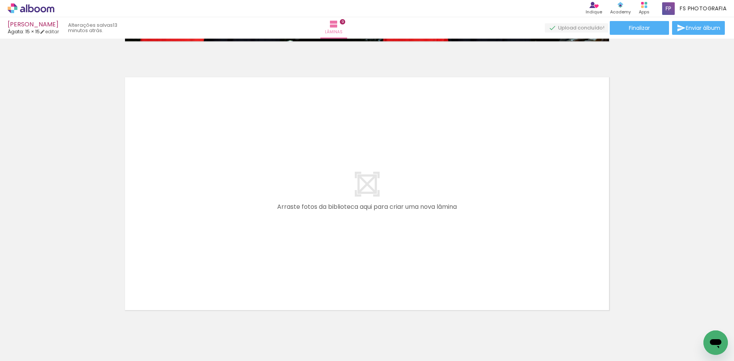
scroll to position [2411, 0]
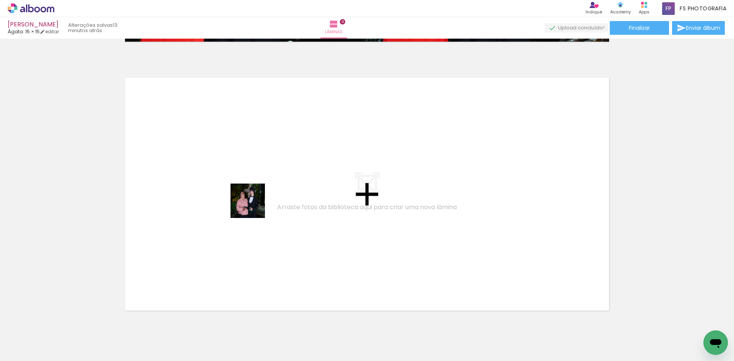
drag, startPoint x: 76, startPoint y: 340, endPoint x: 254, endPoint y: 207, distance: 222.6
click at [254, 207] on quentale-workspace at bounding box center [367, 180] width 734 height 361
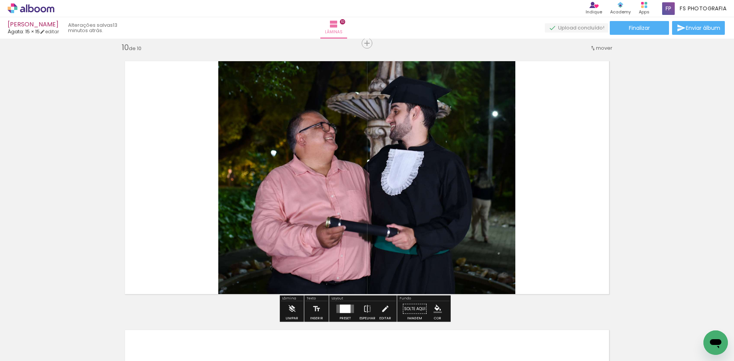
scroll to position [2430, 0]
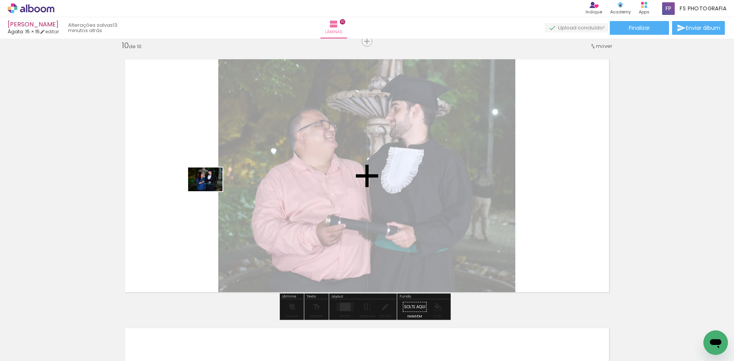
drag, startPoint x: 75, startPoint y: 339, endPoint x: 211, endPoint y: 190, distance: 201.7
click at [211, 190] on quentale-workspace at bounding box center [367, 180] width 734 height 361
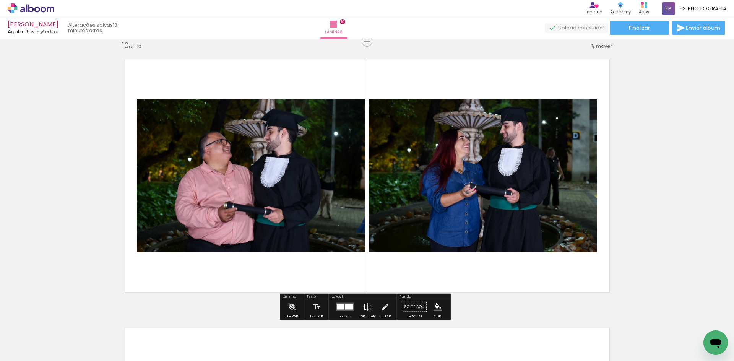
click at [363, 306] on iron-icon at bounding box center [367, 306] width 8 height 15
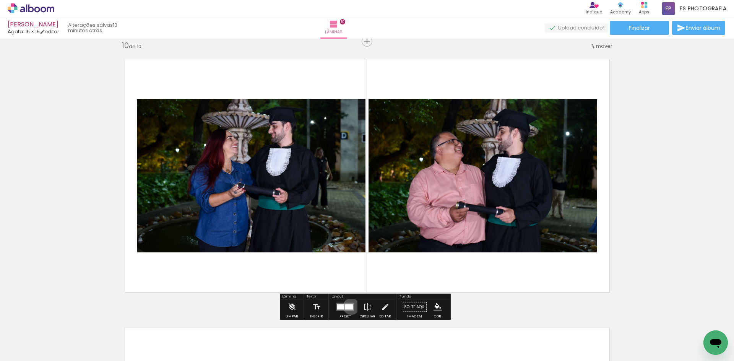
click at [350, 306] on div at bounding box center [349, 306] width 8 height 5
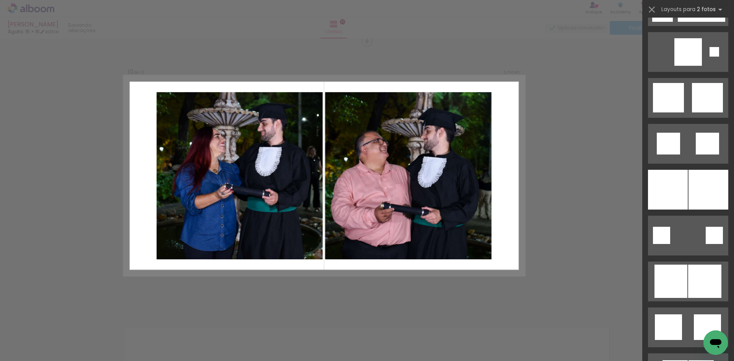
scroll to position [1912, 0]
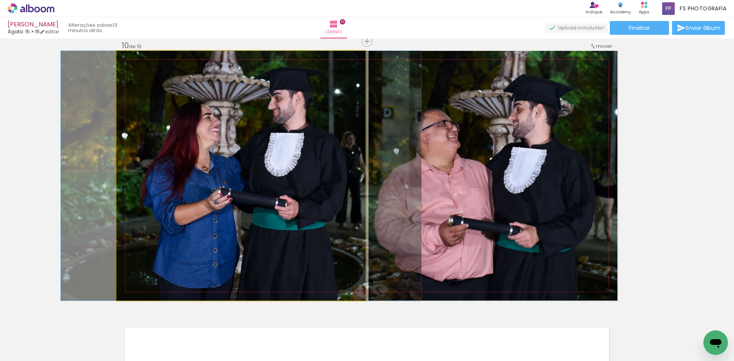
click at [263, 182] on quentale-photo at bounding box center [241, 176] width 249 height 250
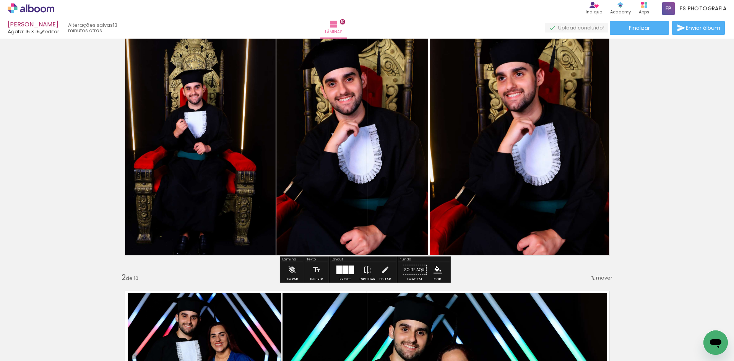
scroll to position [115, 0]
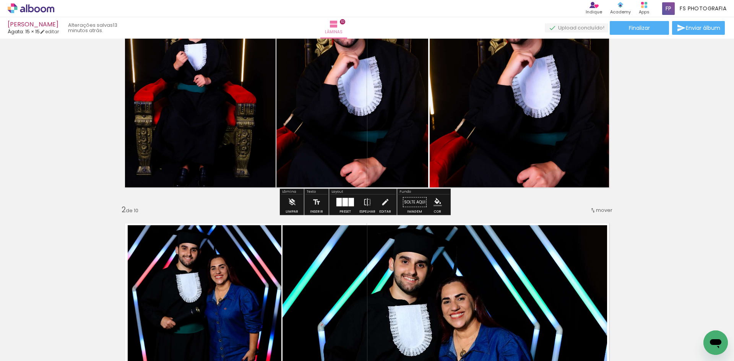
click at [434, 203] on iron-icon "color picker" at bounding box center [438, 202] width 8 height 8
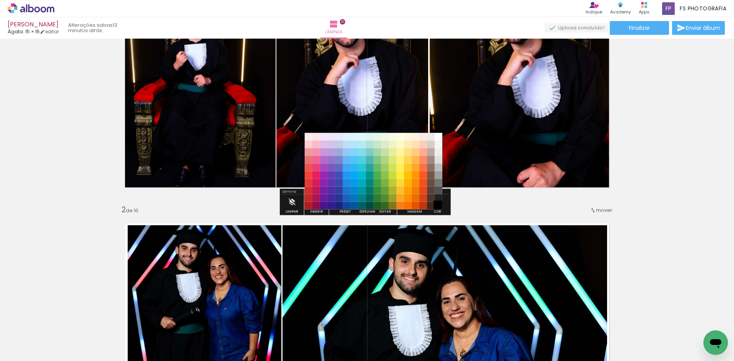
click at [438, 205] on paper-item "#000000" at bounding box center [439, 206] width 8 height 8
click at [439, 197] on paper-item "#212121" at bounding box center [439, 198] width 8 height 8
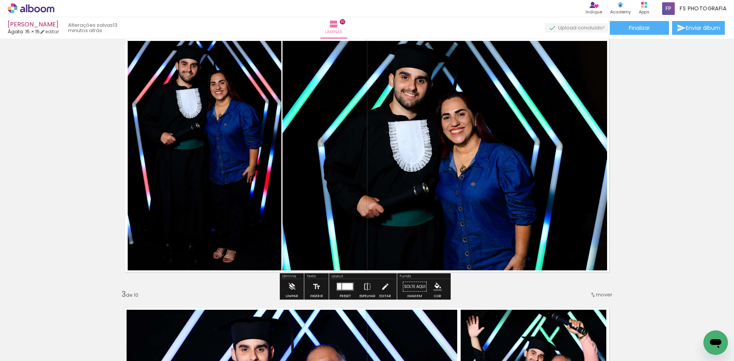
scroll to position [344, 0]
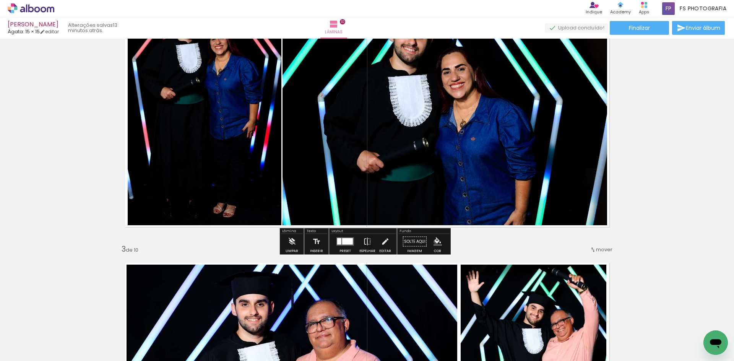
click at [434, 242] on iron-icon "color picker" at bounding box center [438, 242] width 8 height 8
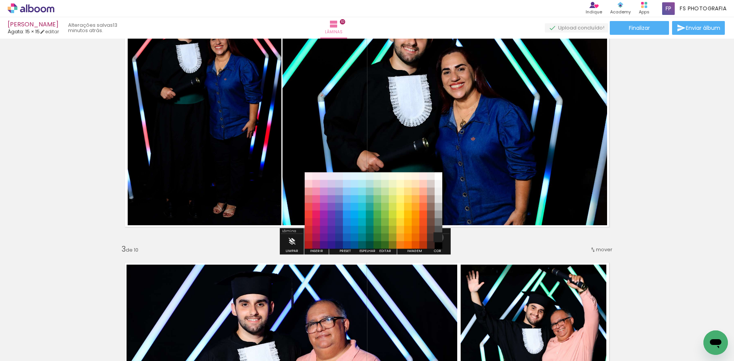
click at [436, 238] on paper-item "#212121" at bounding box center [439, 238] width 8 height 8
click at [440, 236] on paper-item "#212121" at bounding box center [439, 238] width 8 height 8
click at [439, 245] on paper-item "#000000" at bounding box center [439, 245] width 8 height 8
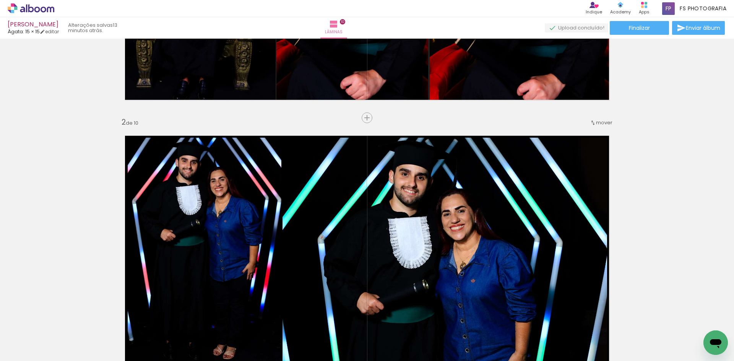
scroll to position [153, 0]
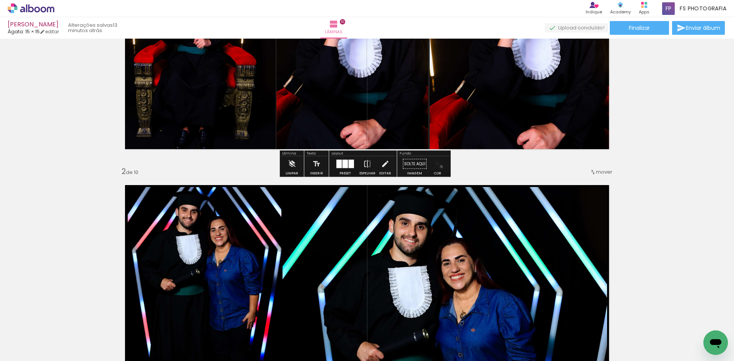
click at [439, 167] on iron-icon "color picker" at bounding box center [438, 164] width 8 height 8
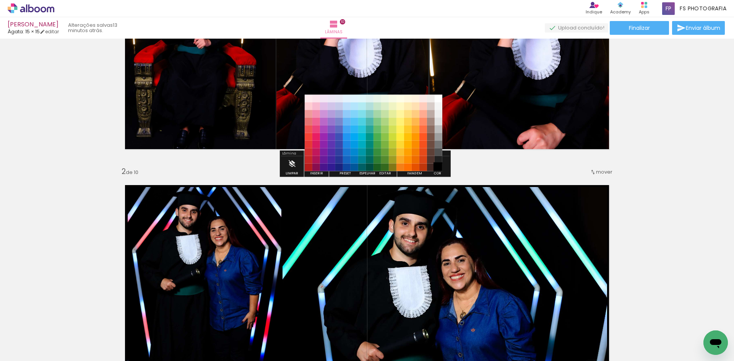
click at [439, 166] on paper-item "#000000" at bounding box center [439, 168] width 8 height 8
click at [439, 158] on paper-item "#212121" at bounding box center [439, 160] width 8 height 8
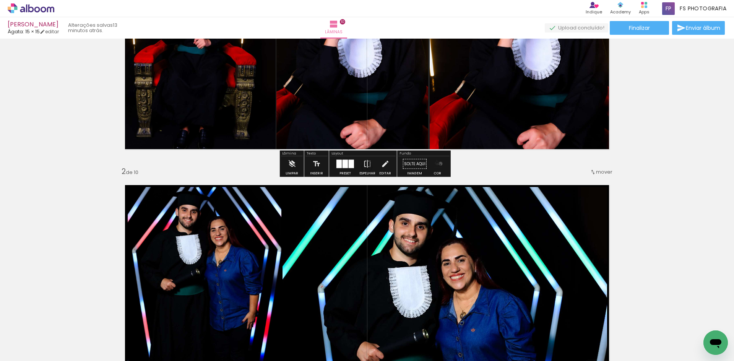
click at [438, 164] on iron-icon "color picker" at bounding box center [438, 164] width 8 height 8
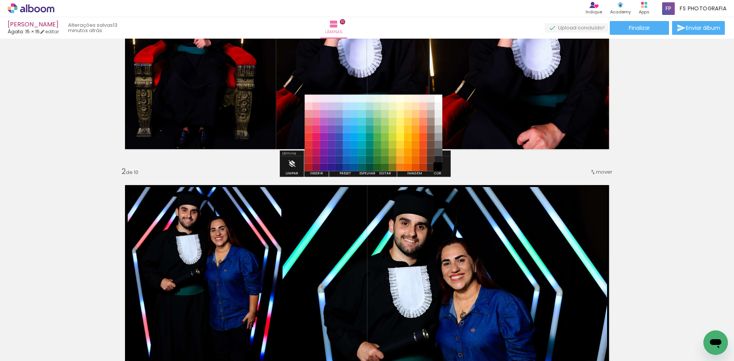
click at [440, 167] on paper-item "#000000" at bounding box center [439, 168] width 8 height 8
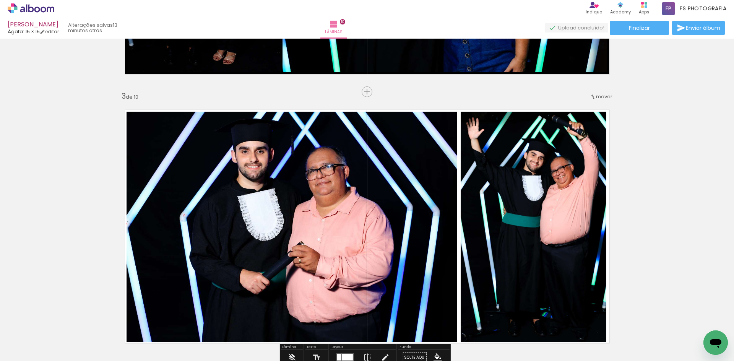
scroll to position [650, 0]
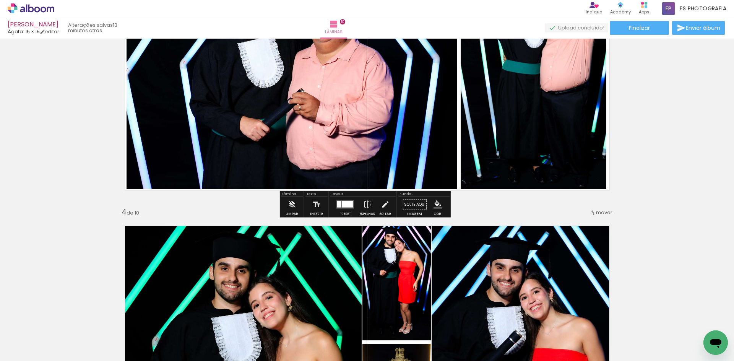
click at [436, 207] on iron-icon "color picker" at bounding box center [438, 204] width 8 height 8
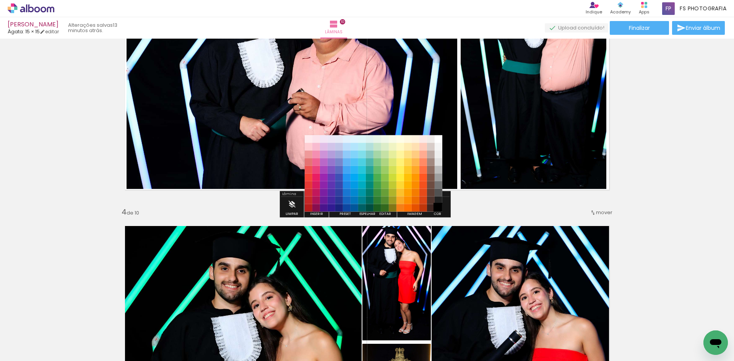
click at [436, 206] on paper-item "#000000" at bounding box center [439, 208] width 8 height 8
click at [439, 200] on paper-item "#212121" at bounding box center [439, 201] width 8 height 8
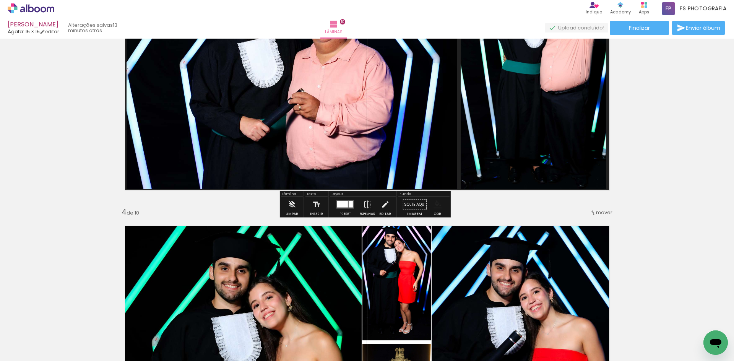
click at [438, 209] on paper-menu-button "#ffebee #ffcdd2 #ef9a9a #e57373 #ef5350 #f44336 #e53935 #d32f2f #c62828 #b71c1c…" at bounding box center [438, 204] width 15 height 15
click at [438, 206] on iron-icon "color picker" at bounding box center [438, 204] width 8 height 8
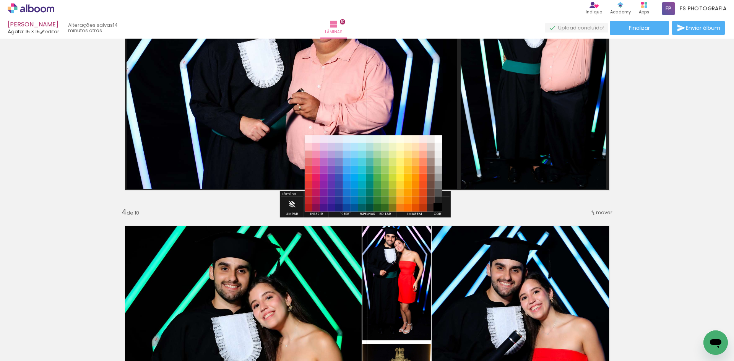
click at [439, 208] on paper-item "#000000" at bounding box center [439, 208] width 8 height 8
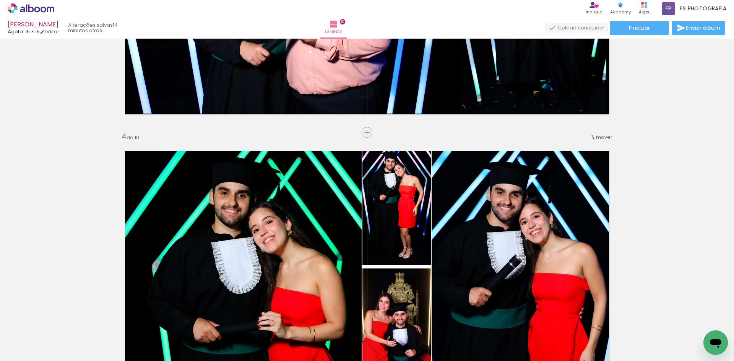
scroll to position [841, 0]
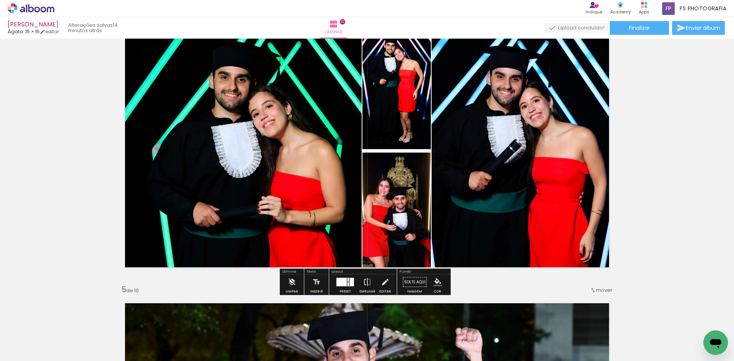
click at [438, 283] on iron-icon "color picker" at bounding box center [438, 282] width 8 height 8
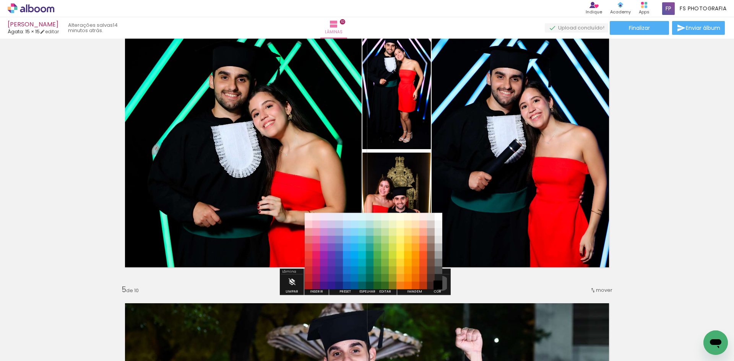
click at [439, 283] on paper-item "#000000" at bounding box center [439, 286] width 8 height 8
click at [439, 278] on paper-item "#212121" at bounding box center [439, 278] width 8 height 8
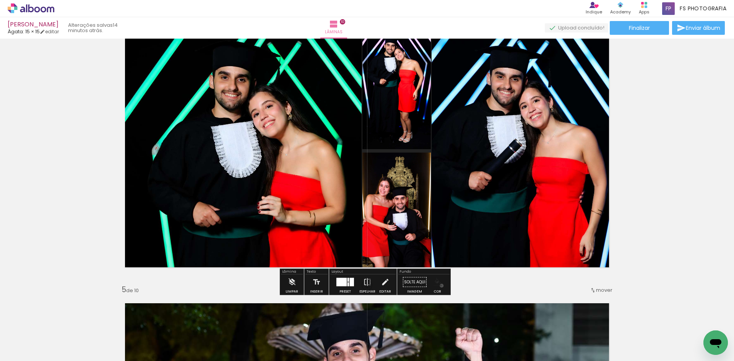
click at [439, 286] on iron-icon "color picker" at bounding box center [438, 282] width 8 height 8
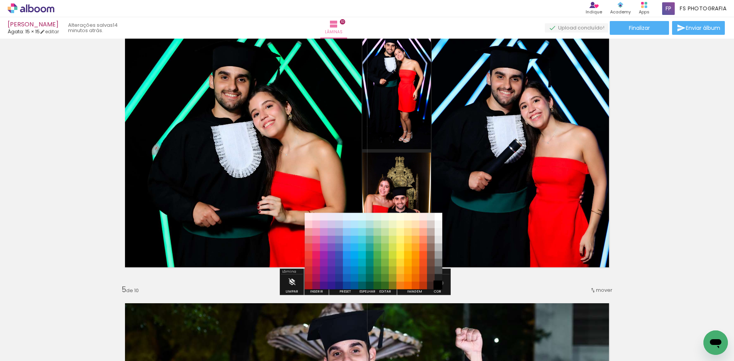
click at [439, 283] on paper-item "#000000" at bounding box center [439, 286] width 8 height 8
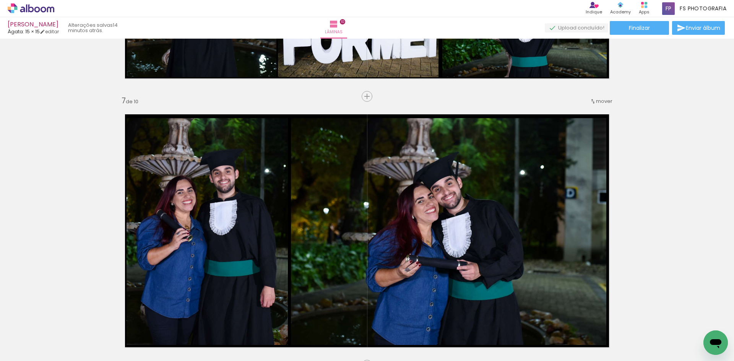
scroll to position [1721, 0]
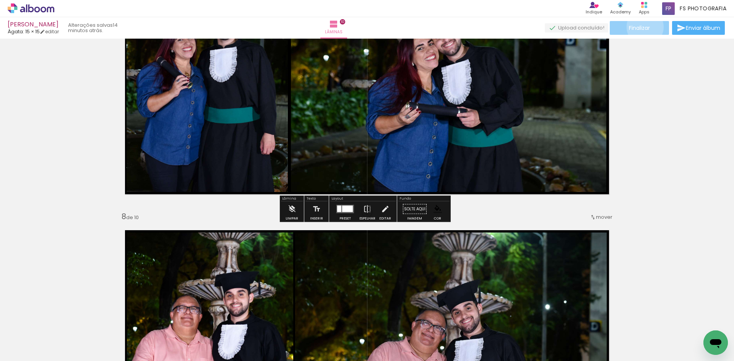
click at [643, 27] on span "Finalizar" at bounding box center [639, 27] width 21 height 5
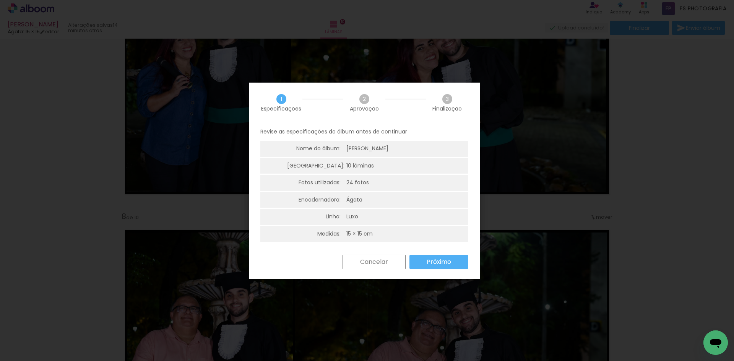
click at [0, 0] on slot "Próximo" at bounding box center [0, 0] width 0 height 0
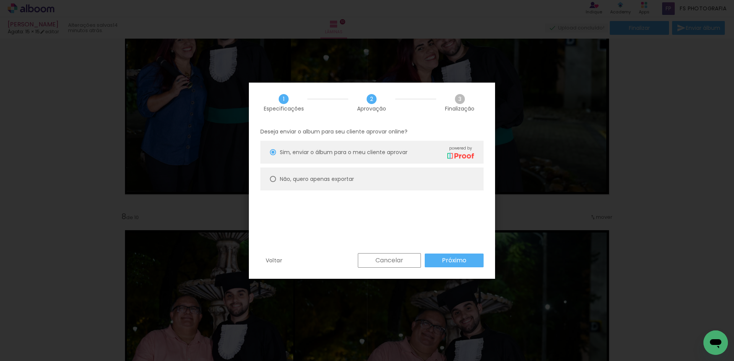
click at [451, 255] on paper-button "Próximo" at bounding box center [454, 261] width 59 height 14
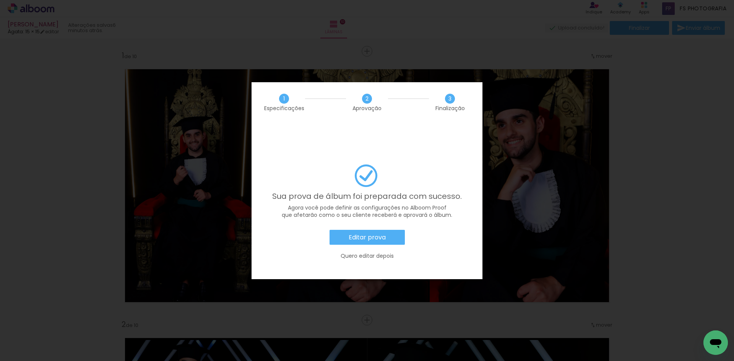
scroll to position [1912, 0]
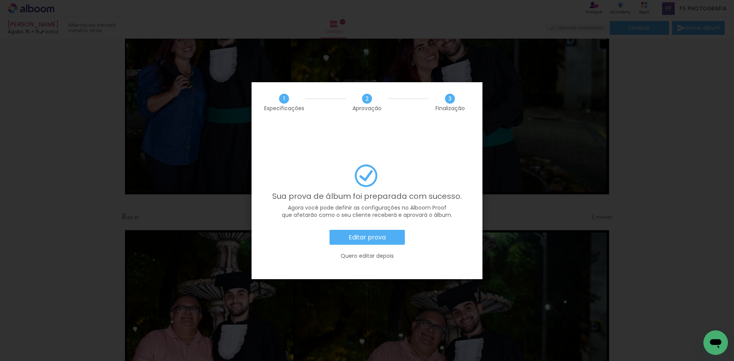
click at [0, 0] on slot "Quero editar depois" at bounding box center [0, 0] width 0 height 0
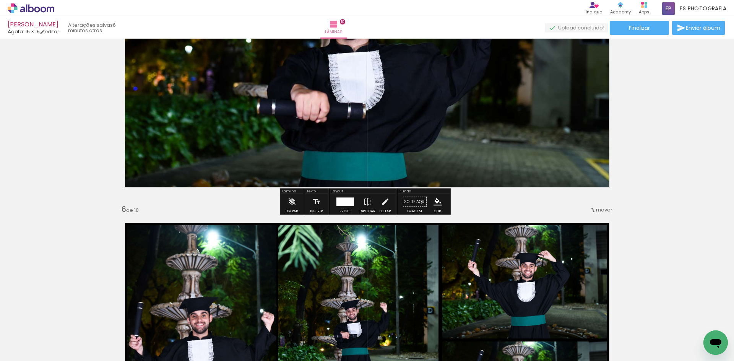
scroll to position [1109, 0]
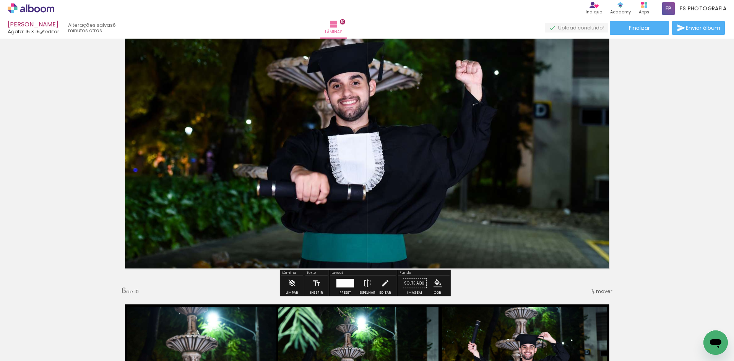
click at [49, 10] on icon at bounding box center [31, 8] width 47 height 10
